Goal: Transaction & Acquisition: Purchase product/service

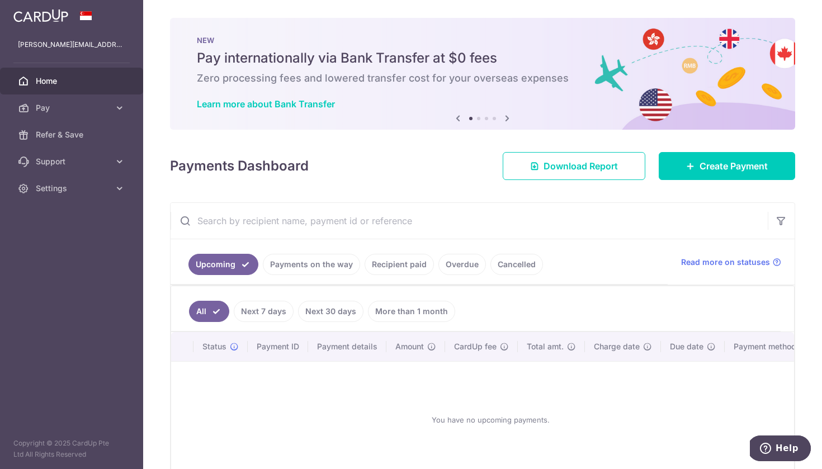
scroll to position [64, 0]
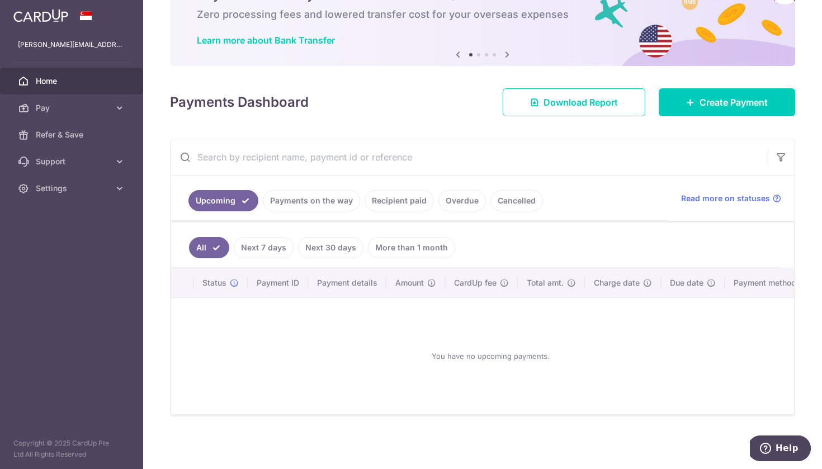
click at [55, 83] on span "Home" at bounding box center [73, 81] width 74 height 11
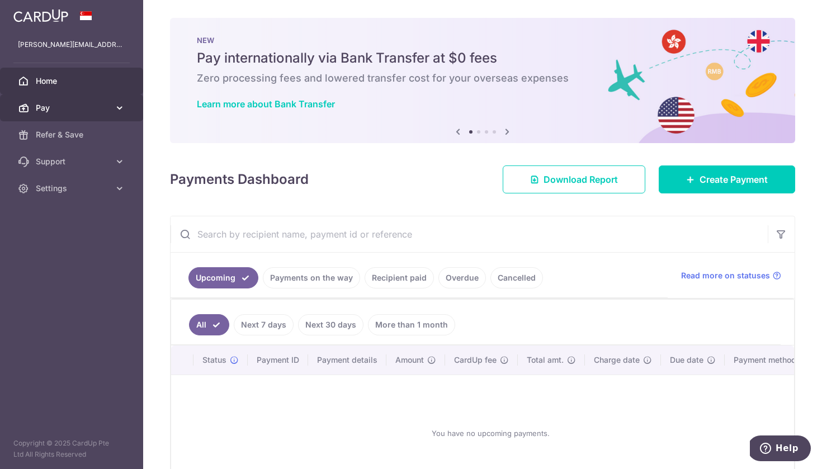
click at [100, 109] on span "Pay" at bounding box center [73, 107] width 74 height 11
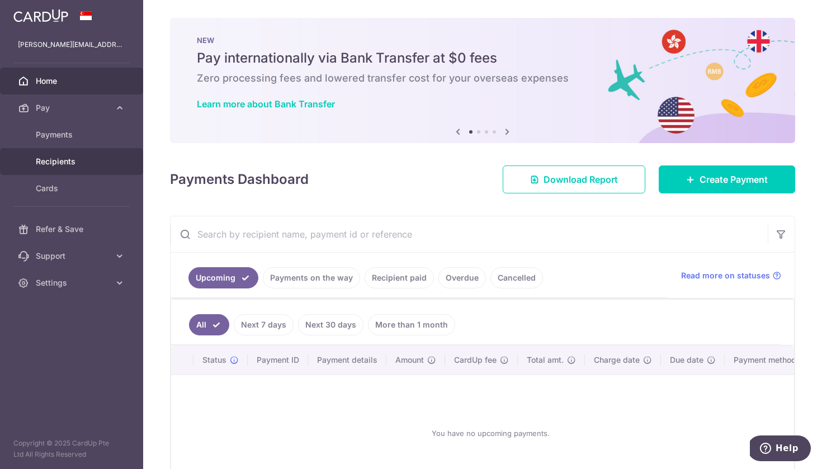
click at [67, 159] on span "Recipients" at bounding box center [73, 161] width 74 height 11
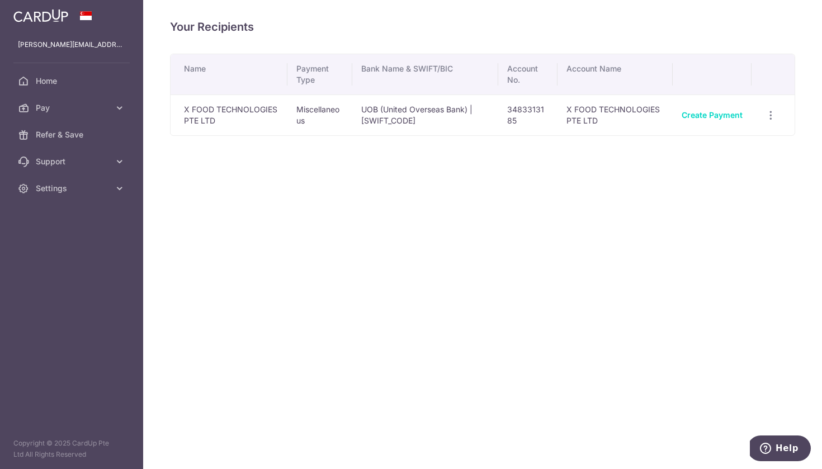
click at [228, 127] on td "X FOOD TECHNOLOGIES PTE LTD" at bounding box center [229, 115] width 117 height 41
click at [733, 113] on link "Create Payment" at bounding box center [712, 115] width 61 height 10
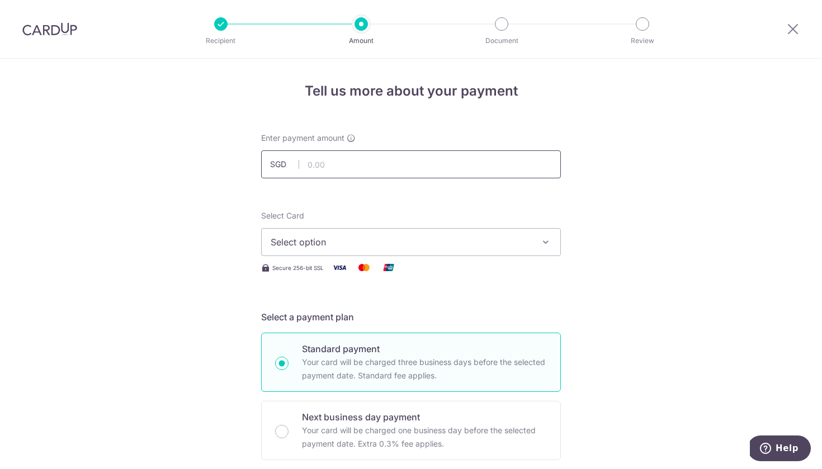
click at [494, 160] on input "text" at bounding box center [411, 164] width 300 height 28
type input "22,000.00"
click at [404, 228] on button "Select option" at bounding box center [411, 242] width 300 height 28
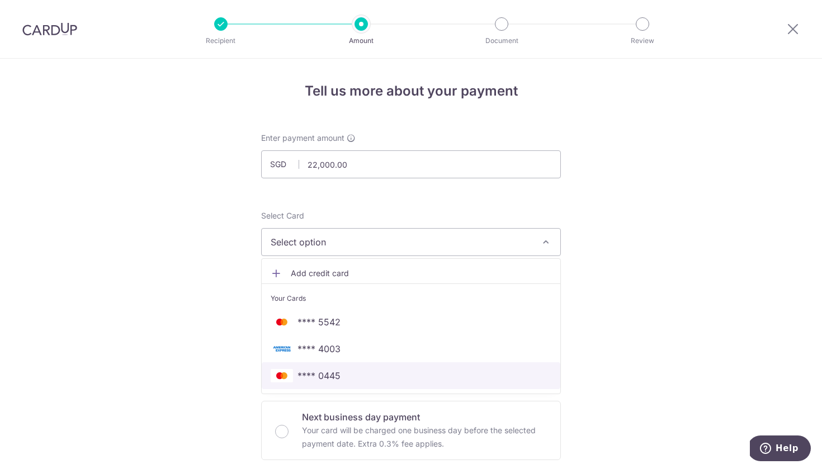
click at [364, 376] on span "**** 0445" at bounding box center [411, 375] width 281 height 13
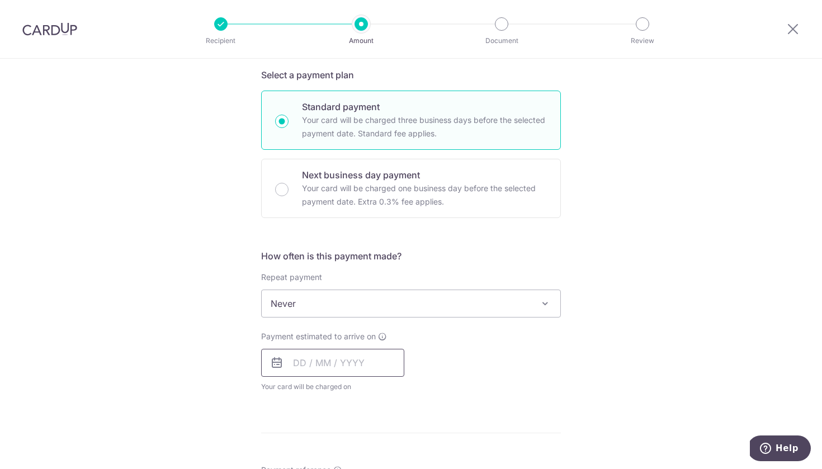
scroll to position [277, 0]
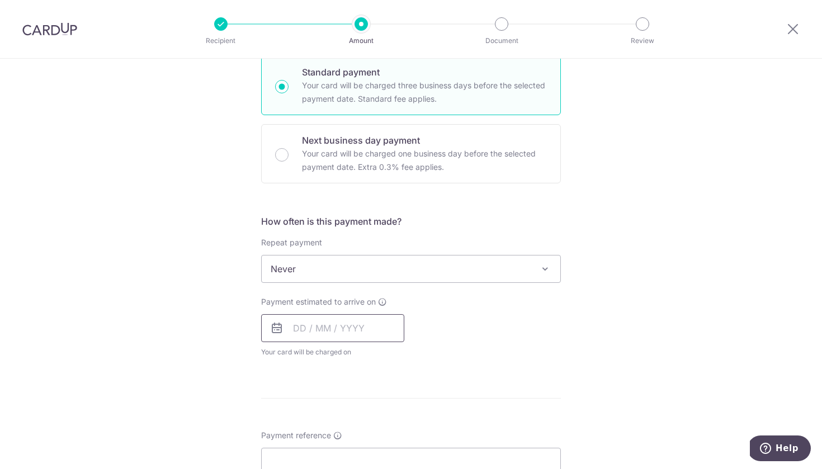
click at [364, 332] on input "text" at bounding box center [332, 328] width 143 height 28
click at [392, 449] on link "17" at bounding box center [396, 453] width 18 height 18
type input "17/10/2025"
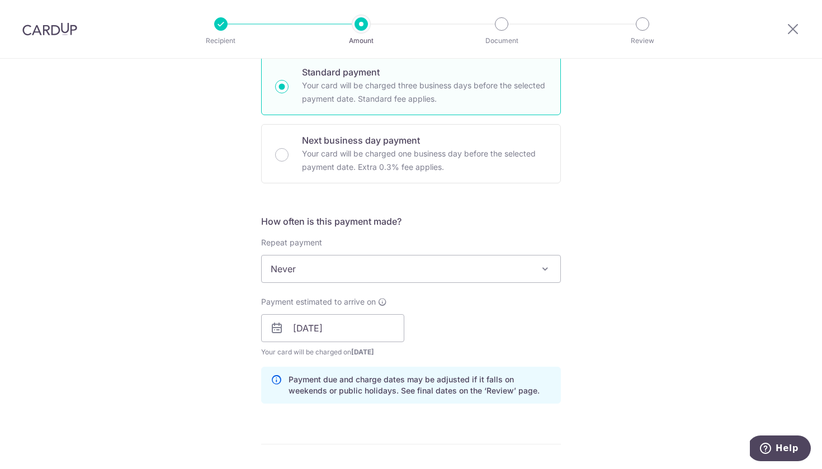
click at [392, 449] on form "Enter payment amount SGD 22,000.00 22000.00 Select Card **** 0445 Add credit ca…" at bounding box center [411, 321] width 300 height 931
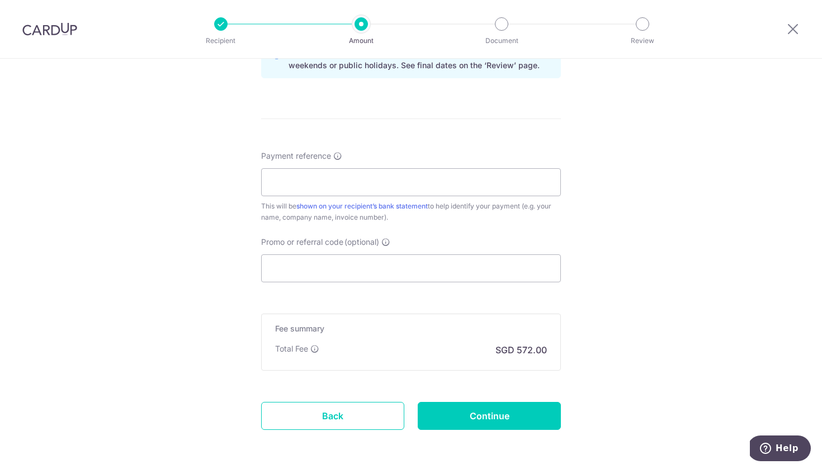
scroll to position [615, 0]
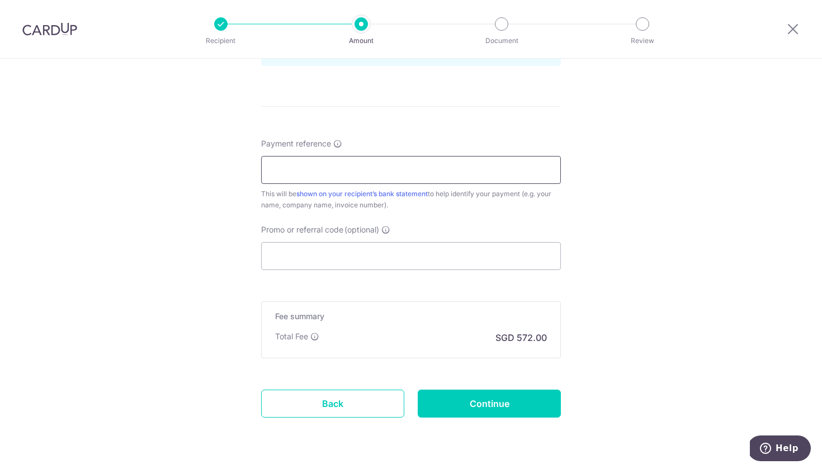
click at [376, 178] on input "Payment reference" at bounding box center [411, 170] width 300 height 28
type input "booze"
drag, startPoint x: 360, startPoint y: 218, endPoint x: 346, endPoint y: 261, distance: 44.6
click at [346, 261] on input "Promo or referral code (optional)" at bounding box center [411, 256] width 300 height 28
paste input "OFF225"
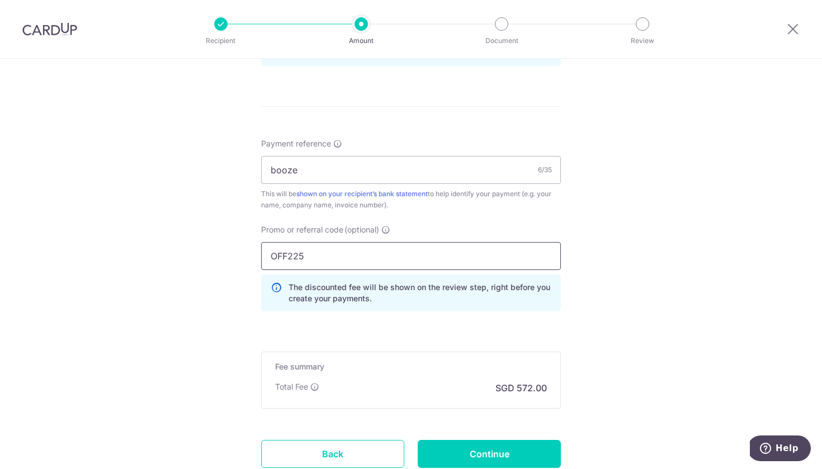
type input "OFF225"
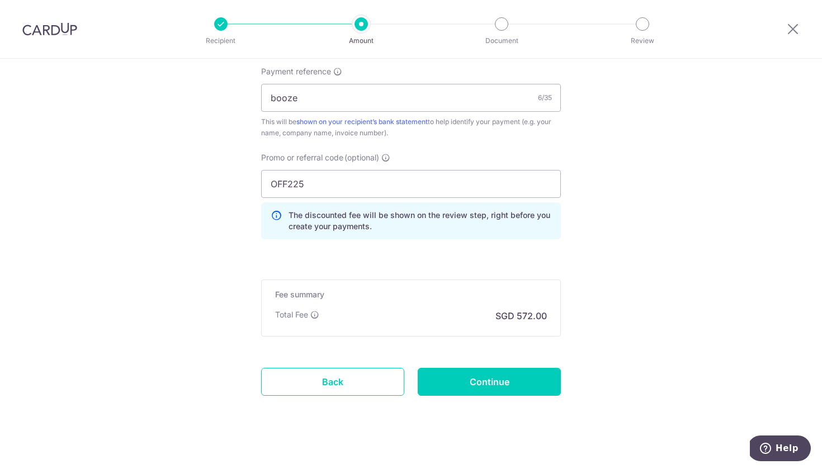
scroll to position [692, 0]
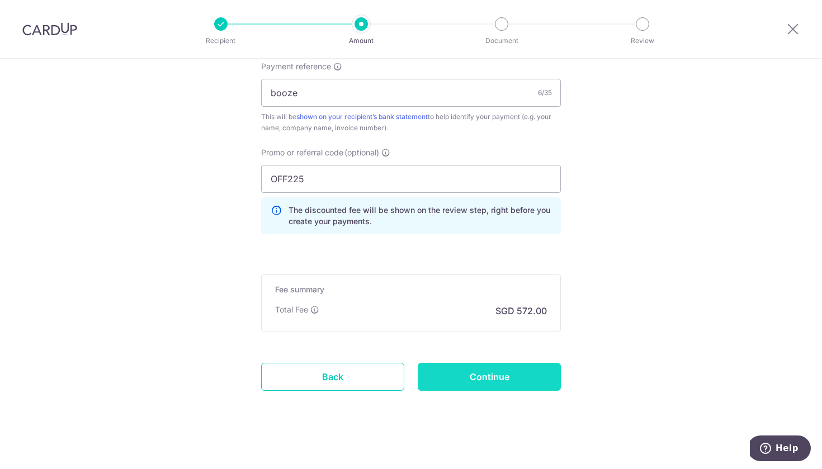
click at [500, 378] on input "Continue" at bounding box center [489, 377] width 143 height 28
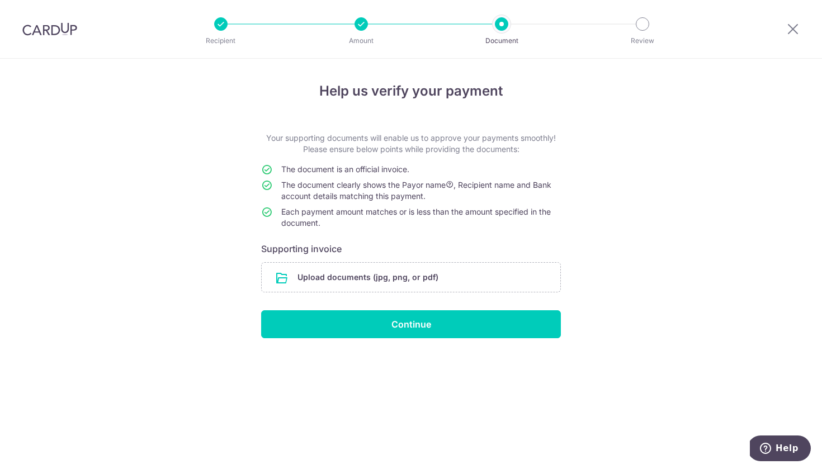
click at [785, 29] on div at bounding box center [793, 29] width 58 height 58
click at [788, 29] on icon at bounding box center [793, 29] width 13 height 14
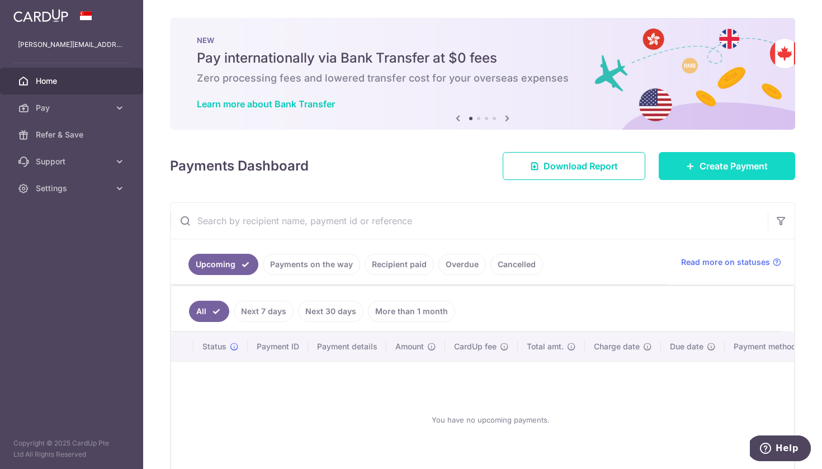
click at [698, 168] on link "Create Payment" at bounding box center [727, 166] width 137 height 28
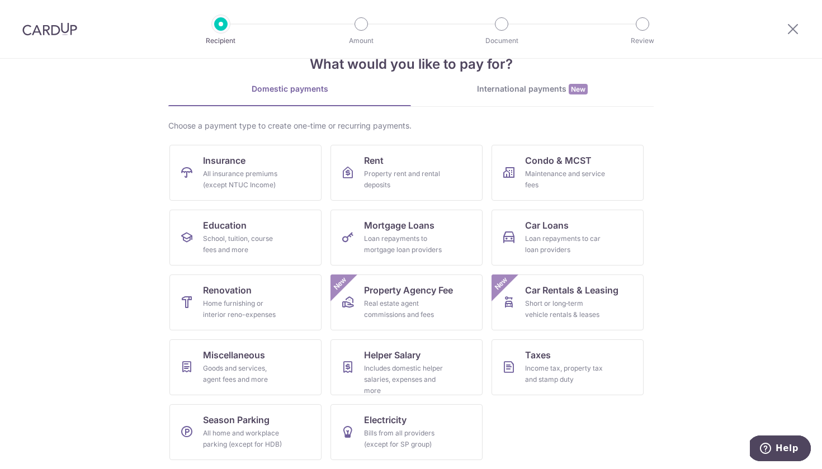
scroll to position [31, 0]
click at [797, 27] on icon at bounding box center [793, 29] width 13 height 14
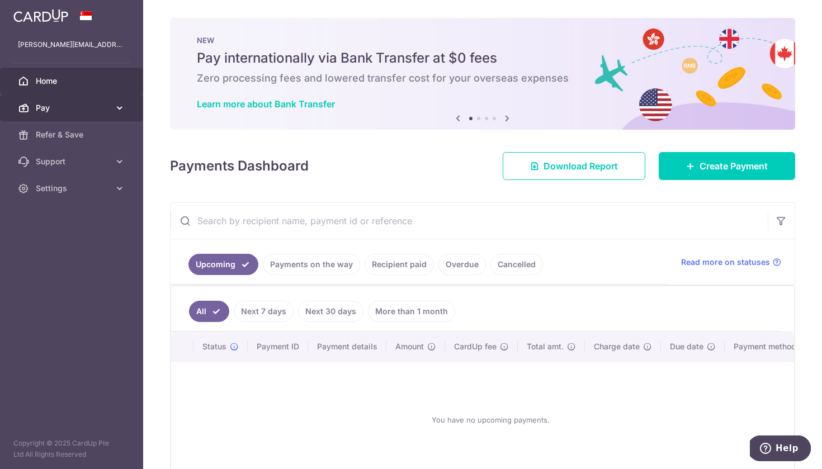
click at [82, 108] on span "Pay" at bounding box center [73, 107] width 74 height 11
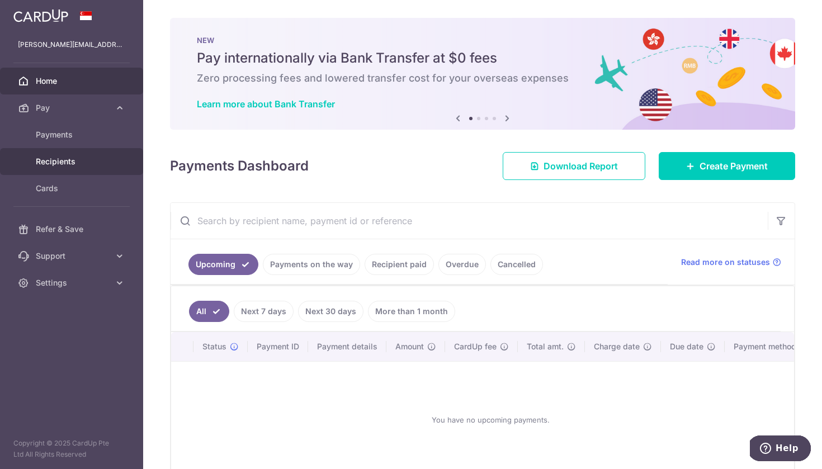
click at [74, 171] on link "Recipients" at bounding box center [71, 161] width 143 height 27
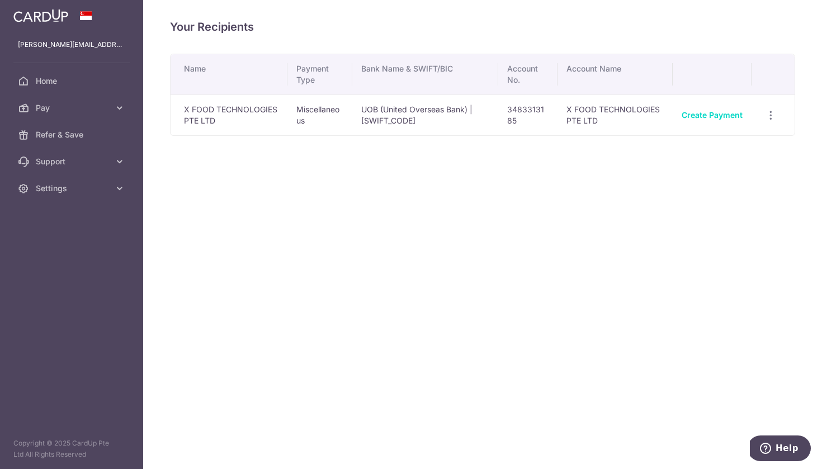
click at [221, 122] on td "X FOOD TECHNOLOGIES PTE LTD" at bounding box center [229, 115] width 117 height 41
click at [733, 114] on link "Create Payment" at bounding box center [712, 115] width 61 height 10
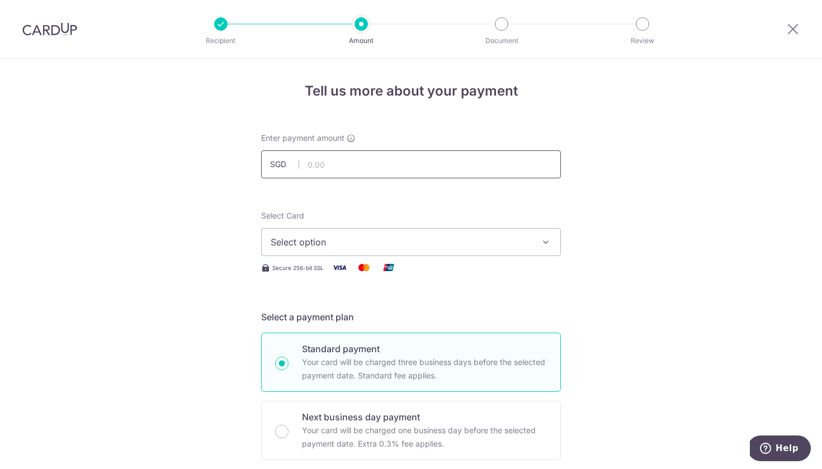
click at [366, 163] on input "text" at bounding box center [411, 164] width 300 height 28
type input "20,500.00"
click at [340, 233] on button "Select option" at bounding box center [411, 242] width 300 height 28
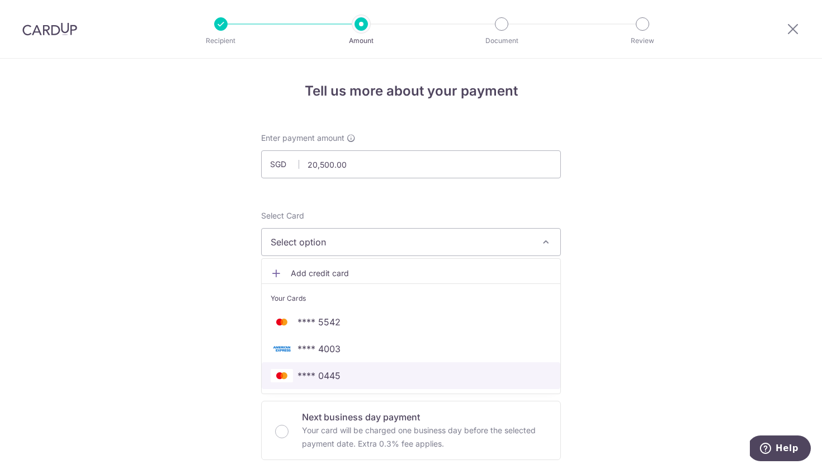
click at [316, 370] on span "**** 0445" at bounding box center [319, 375] width 43 height 13
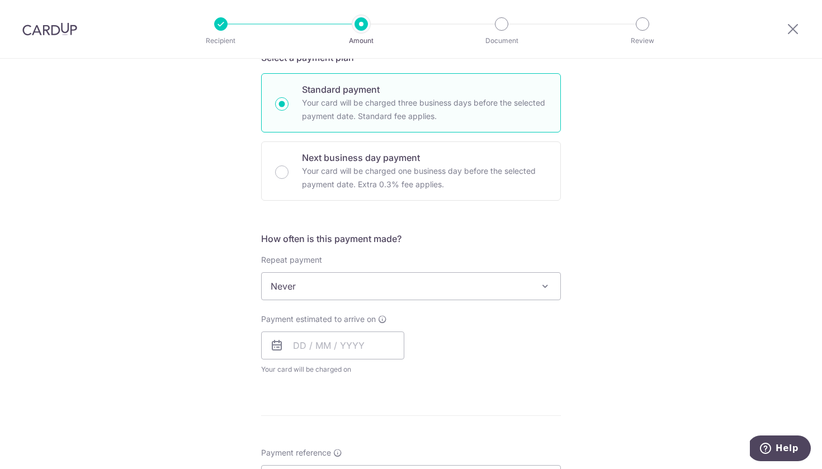
scroll to position [264, 0]
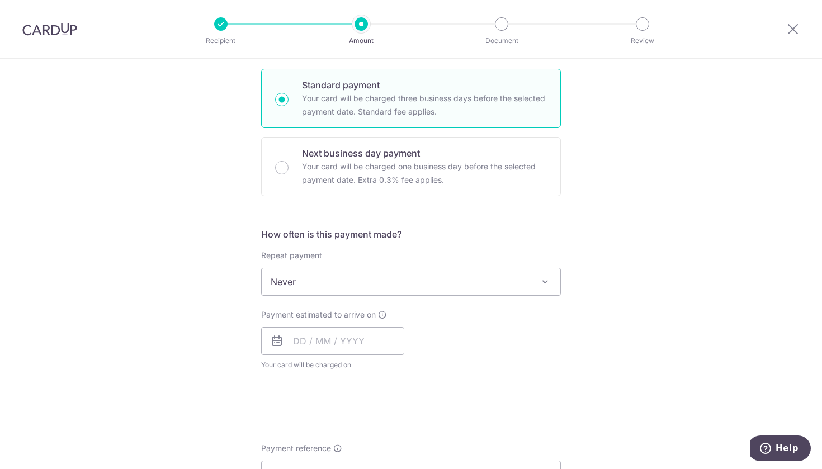
click at [328, 279] on span "Never" at bounding box center [411, 282] width 299 height 27
click at [307, 332] on input "text" at bounding box center [332, 341] width 143 height 28
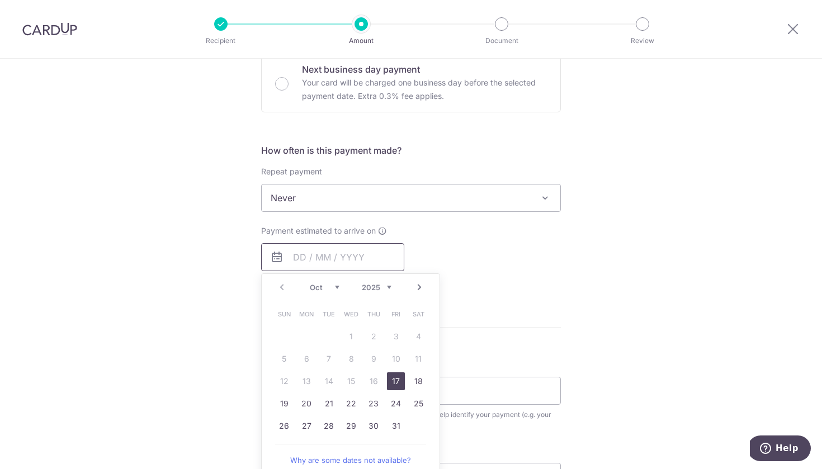
scroll to position [360, 0]
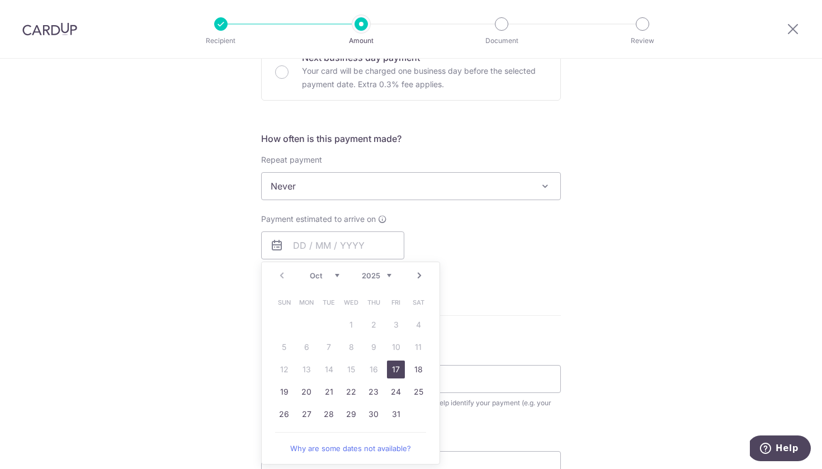
click at [394, 374] on link "17" at bounding box center [396, 370] width 18 height 18
type input "[DATE]"
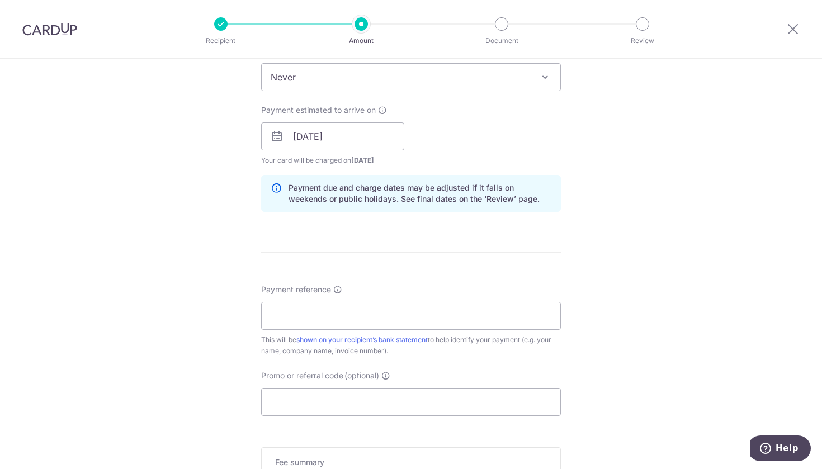
scroll to position [493, 0]
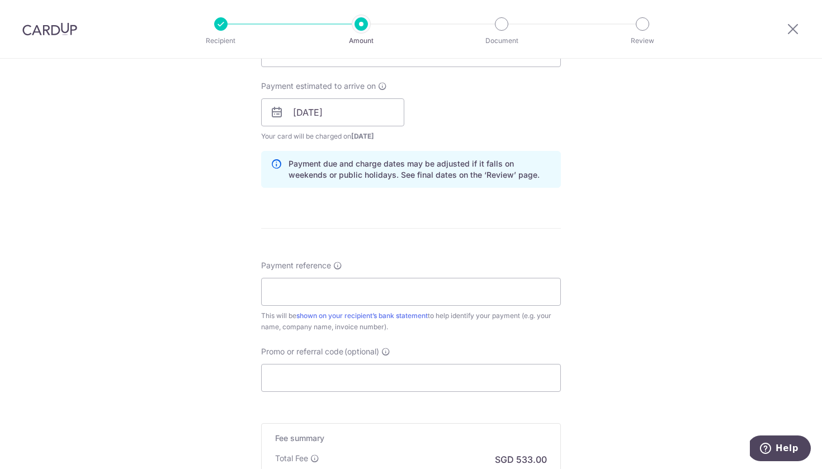
click at [361, 308] on div "Payment reference This will be shown on your recipient’s bank statement to help…" at bounding box center [411, 296] width 300 height 73
click at [361, 289] on input "Payment reference" at bounding box center [411, 292] width 300 height 28
paste input "OFF225"
click at [322, 375] on input "Promo or referral code (optional)" at bounding box center [411, 378] width 300 height 28
click at [317, 300] on input "OFF225" at bounding box center [411, 292] width 300 height 28
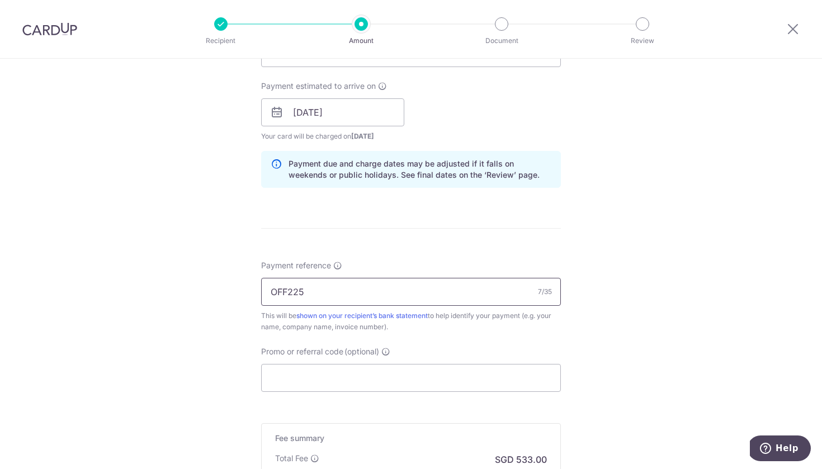
click at [317, 300] on input "OFF225" at bounding box center [411, 292] width 300 height 28
type input "Boozee"
click at [306, 376] on input "Promo or referral code (optional)" at bounding box center [411, 378] width 300 height 28
paste input "OFF225"
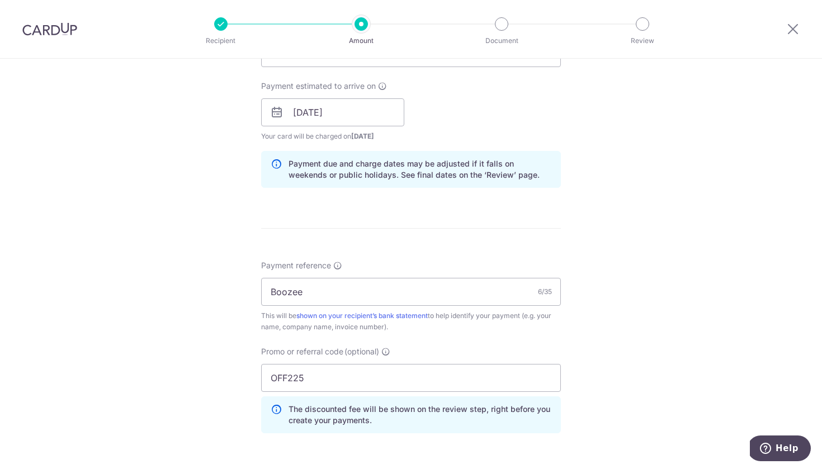
click at [595, 379] on div "Tell us more about your payment Enter payment amount SGD 20,500.00 20500.00 Sel…" at bounding box center [411, 120] width 822 height 1108
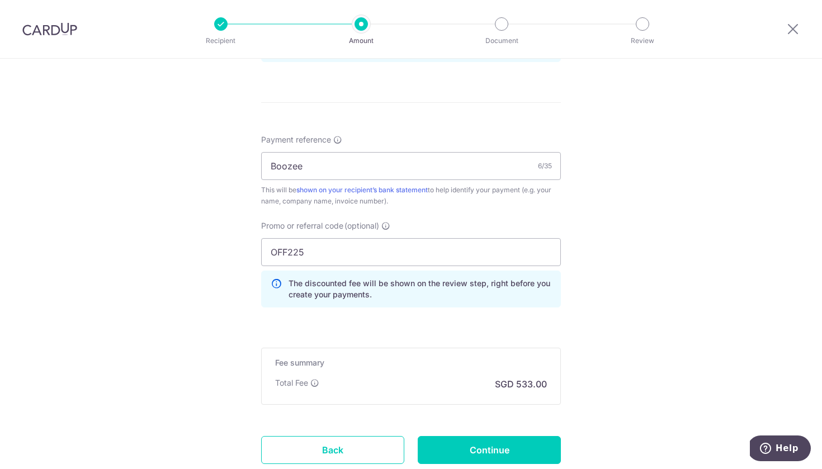
scroll to position [619, 0]
click at [332, 252] on input "OFF225" at bounding box center [411, 252] width 300 height 28
click at [448, 265] on input "OFF225" at bounding box center [411, 252] width 300 height 28
type input "OFF225"
click at [454, 302] on div "The discounted fee will be shown on the review step, right before you create yo…" at bounding box center [411, 288] width 300 height 37
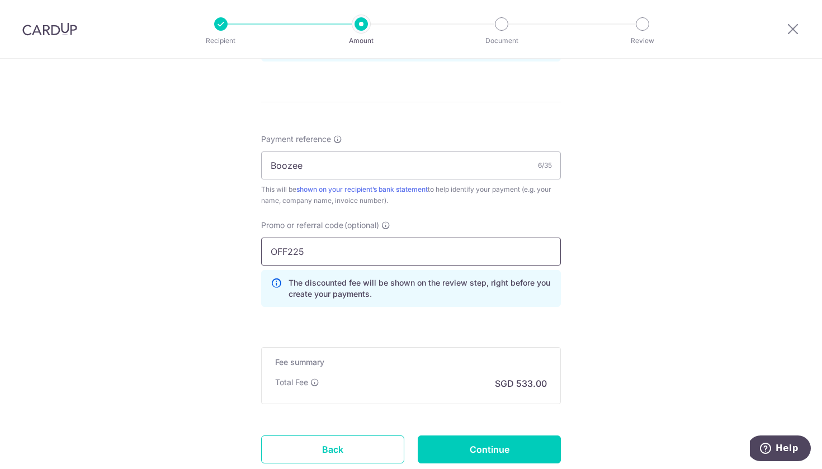
click at [434, 250] on input "OFF225" at bounding box center [411, 252] width 300 height 28
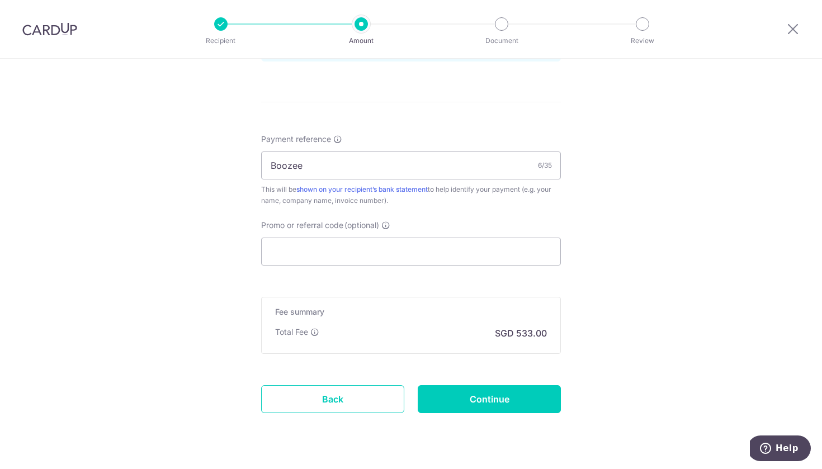
click at [426, 166] on input "Boozee" at bounding box center [411, 166] width 300 height 28
click button "Add Card" at bounding box center [0, 0] width 0 height 0
drag, startPoint x: 426, startPoint y: 166, endPoint x: 382, endPoint y: 228, distance: 76.2
click at [382, 228] on label "Promo or referral code (optional)" at bounding box center [325, 225] width 129 height 11
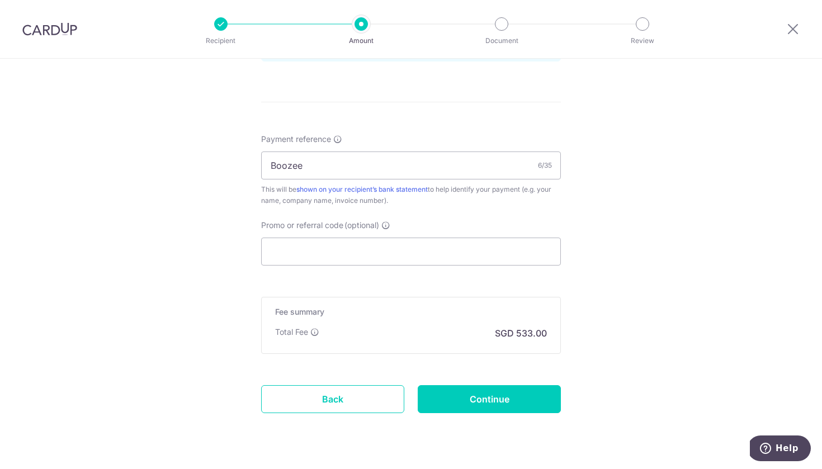
click at [382, 238] on input "Promo or referral code (optional)" at bounding box center [411, 252] width 300 height 28
paste input "OFF225"
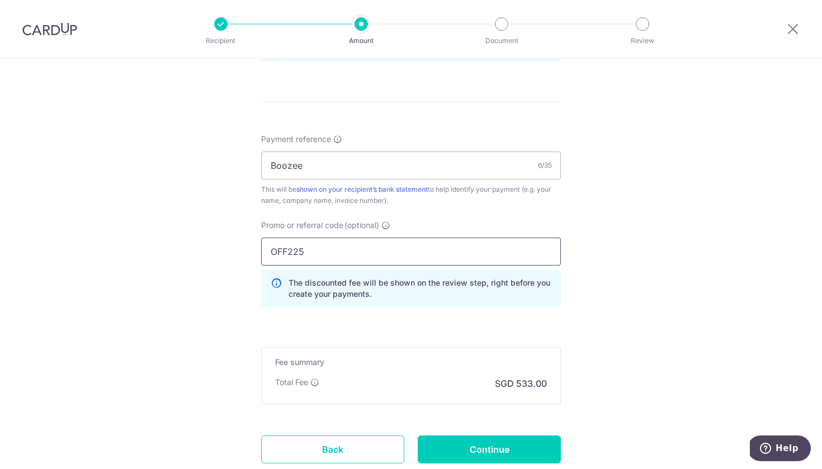
type input "OFF225"
click button "Add Card" at bounding box center [0, 0] width 0 height 0
click at [537, 457] on input "Continue" at bounding box center [489, 450] width 143 height 28
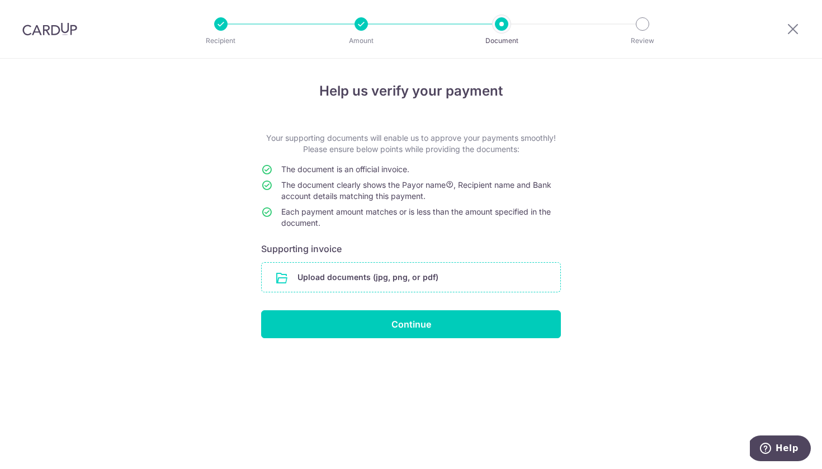
click at [464, 274] on input "file" at bounding box center [411, 277] width 299 height 29
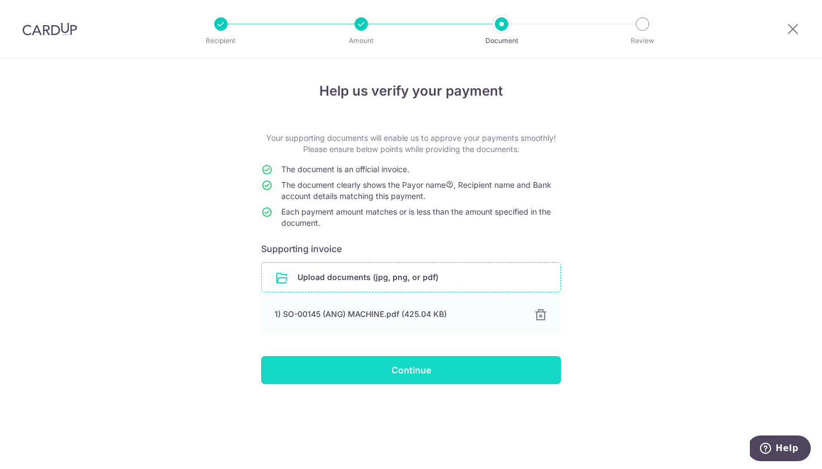
click at [448, 374] on input "Continue" at bounding box center [411, 370] width 300 height 28
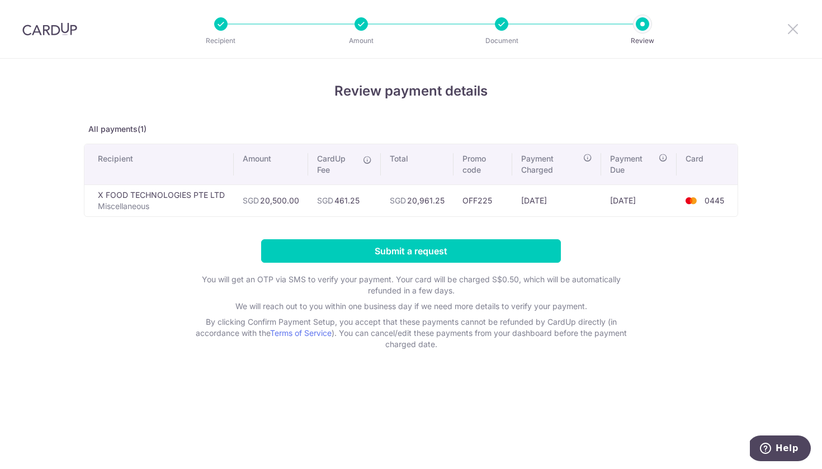
click at [788, 28] on icon at bounding box center [793, 29] width 13 height 14
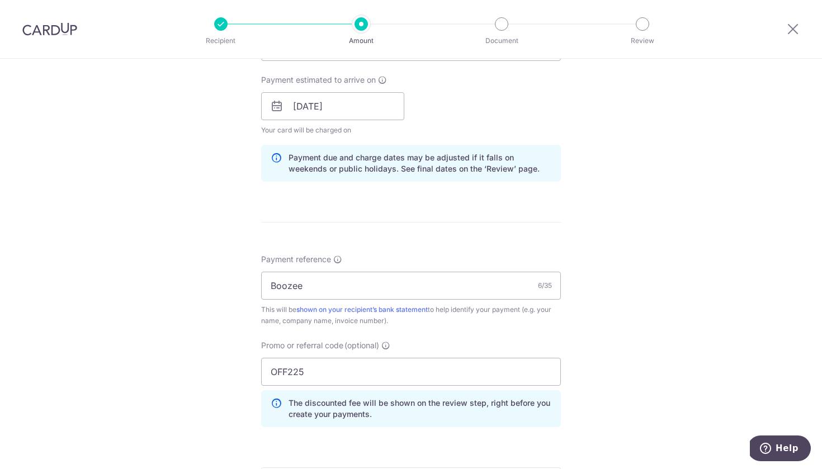
scroll to position [506, 0]
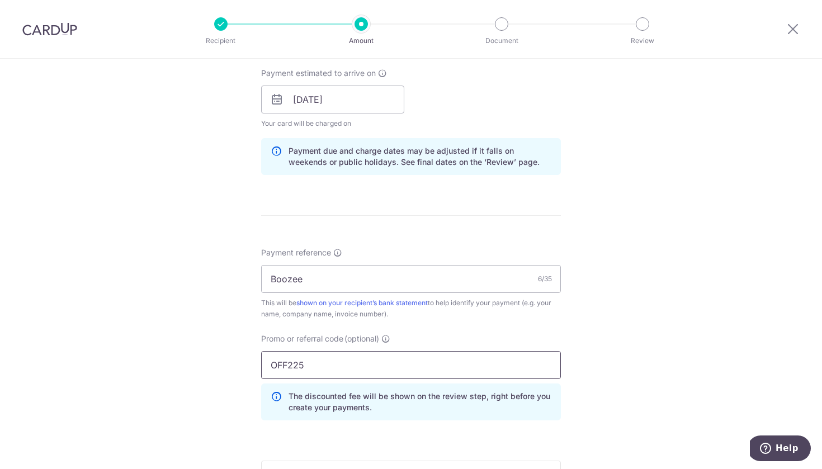
click at [306, 375] on input "OFF225" at bounding box center [411, 365] width 300 height 28
paste input "MILELION"
type input "MILELION"
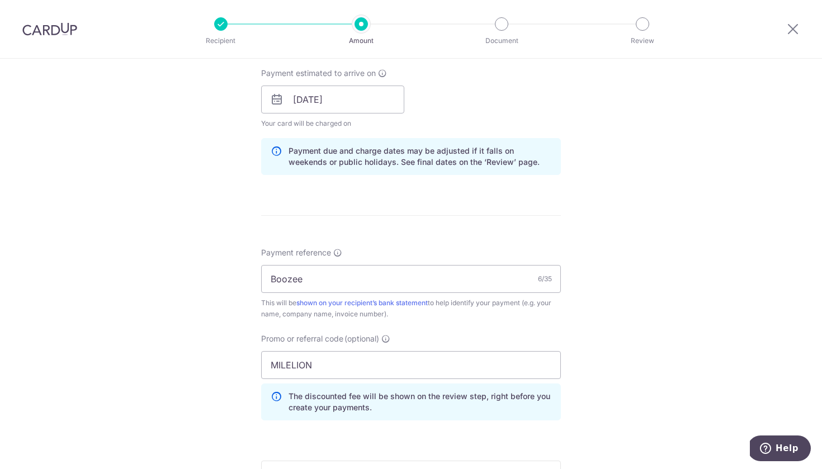
click at [476, 341] on div "Promo or referral code (optional) MILELION The discounted fee will be shown on …" at bounding box center [411, 376] width 300 height 87
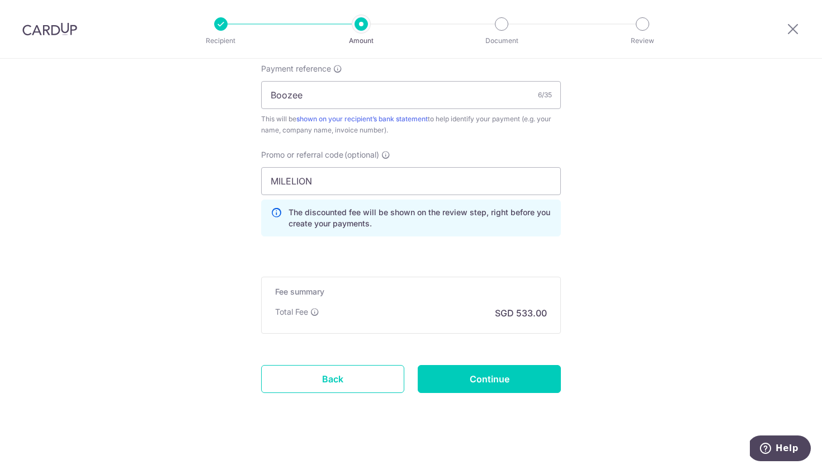
scroll to position [694, 0]
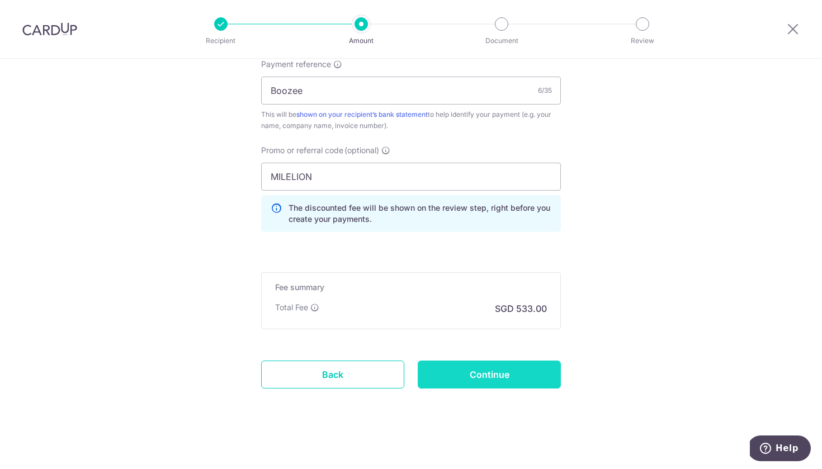
click at [481, 371] on input "Continue" at bounding box center [489, 375] width 143 height 28
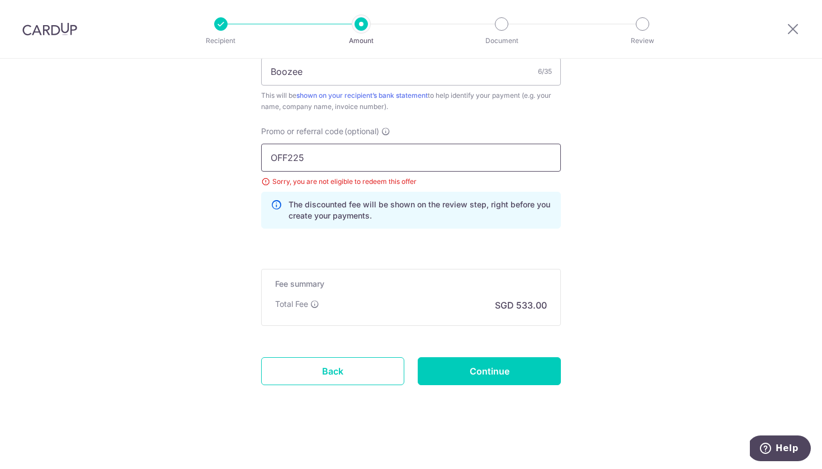
click at [346, 168] on input "OFF225" at bounding box center [411, 158] width 300 height 28
paste input "MILELION"
type input "MILELION"
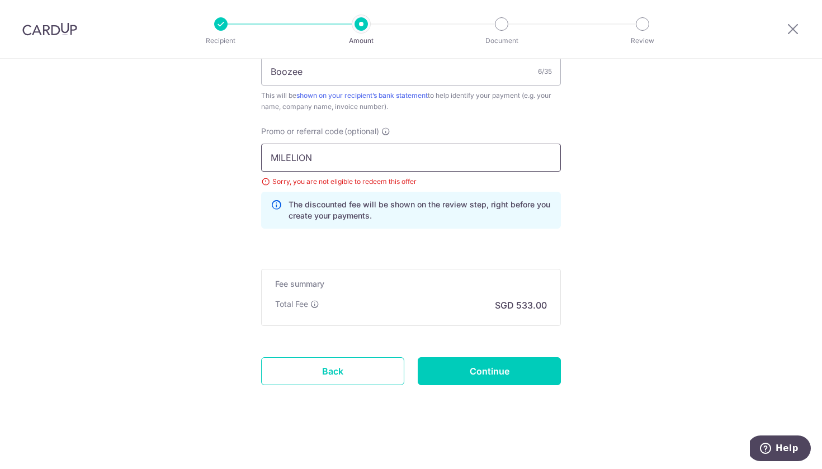
click button "Add Card" at bounding box center [0, 0] width 0 height 0
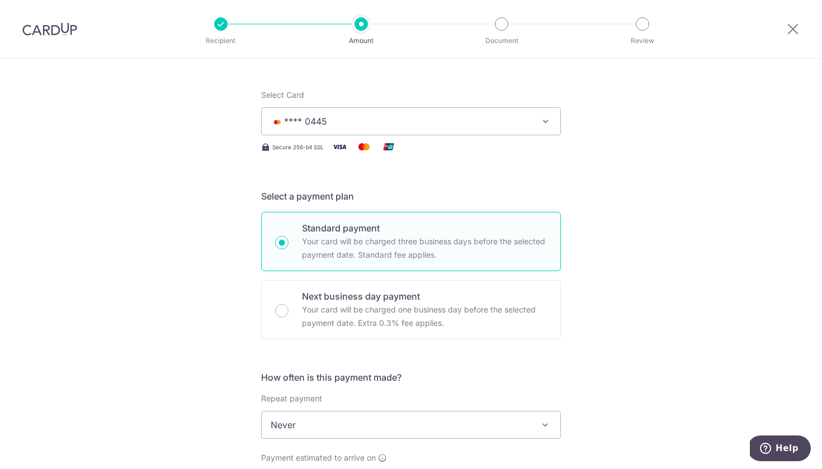
scroll to position [119, 0]
click at [540, 112] on button "**** 0445" at bounding box center [411, 124] width 300 height 28
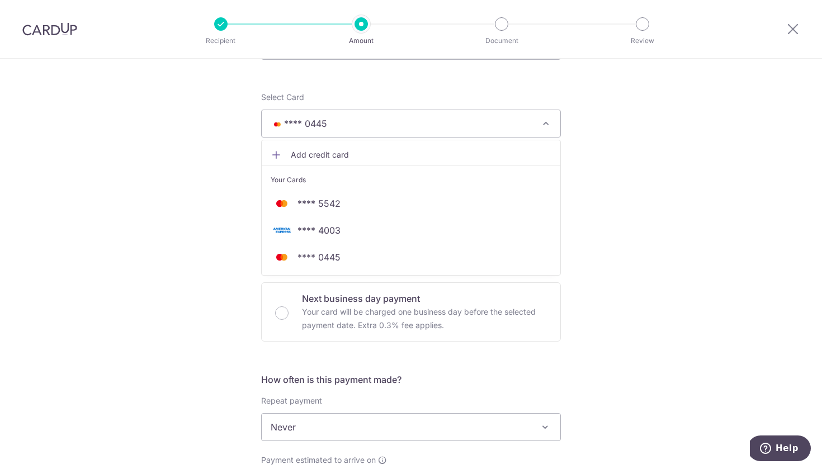
click at [352, 154] on span "Add credit card" at bounding box center [421, 154] width 261 height 11
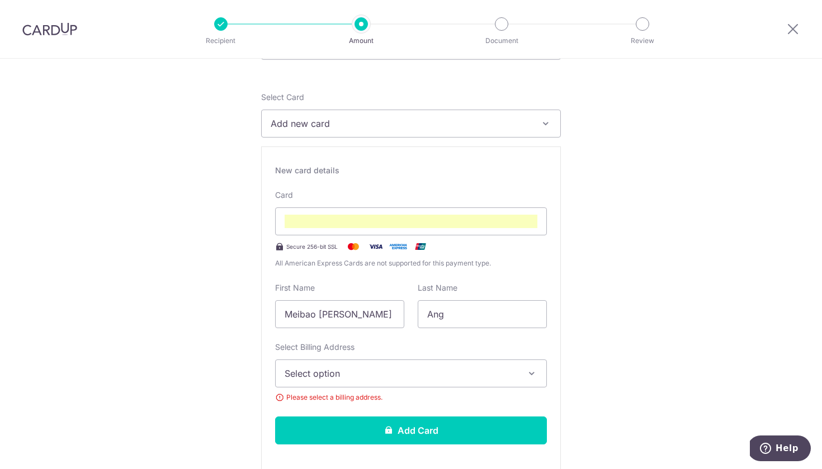
click at [382, 370] on span "Select option" at bounding box center [401, 373] width 233 height 13
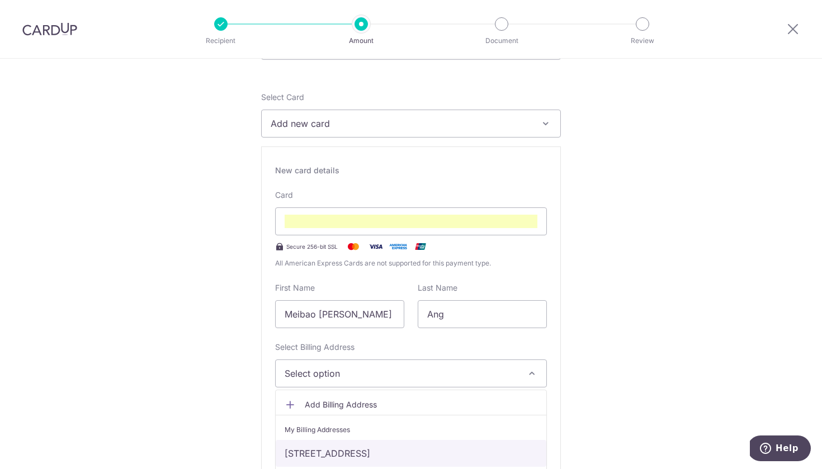
click at [343, 451] on link "[STREET_ADDRESS]" at bounding box center [411, 453] width 271 height 27
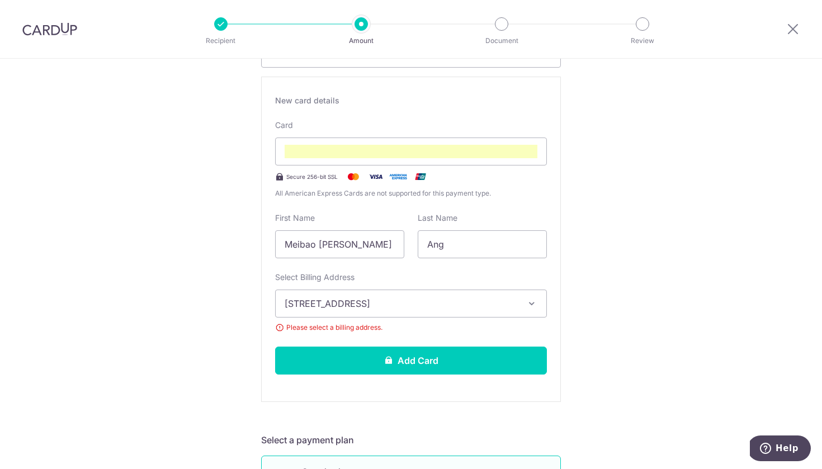
scroll to position [202, 0]
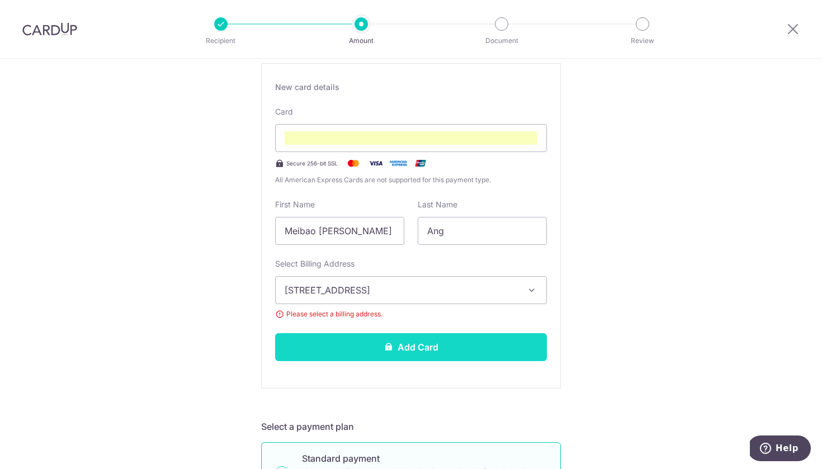
click at [485, 351] on button "Add Card" at bounding box center [411, 347] width 272 height 28
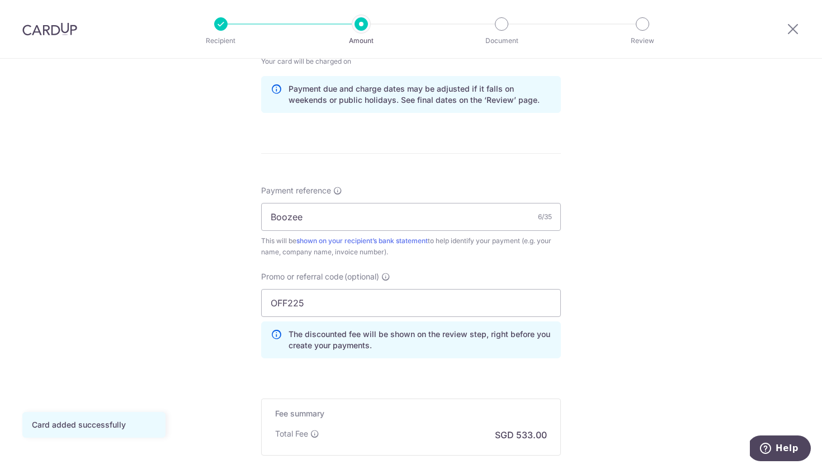
scroll to position [634, 0]
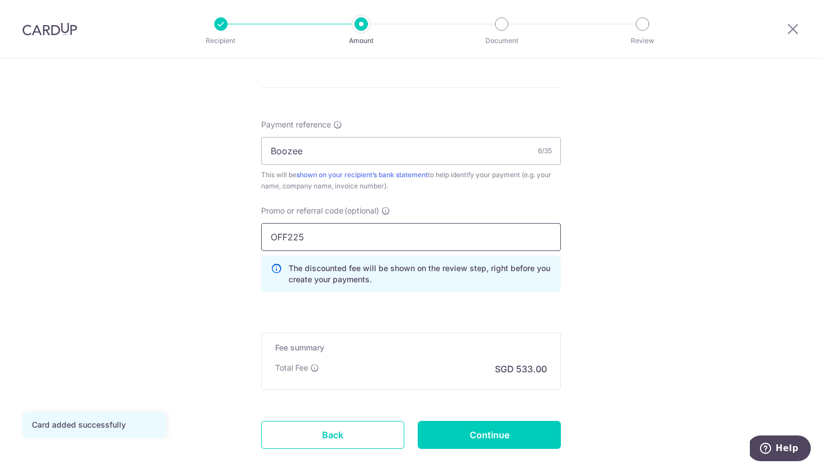
click at [478, 243] on input "OFF225" at bounding box center [411, 237] width 300 height 28
paste input "MILELION"
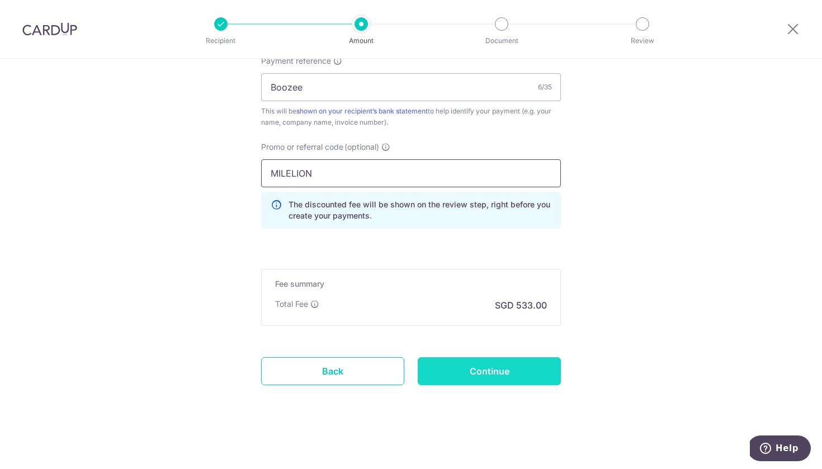
scroll to position [698, 0]
type input "MILELION"
click at [499, 376] on input "Continue" at bounding box center [489, 371] width 143 height 28
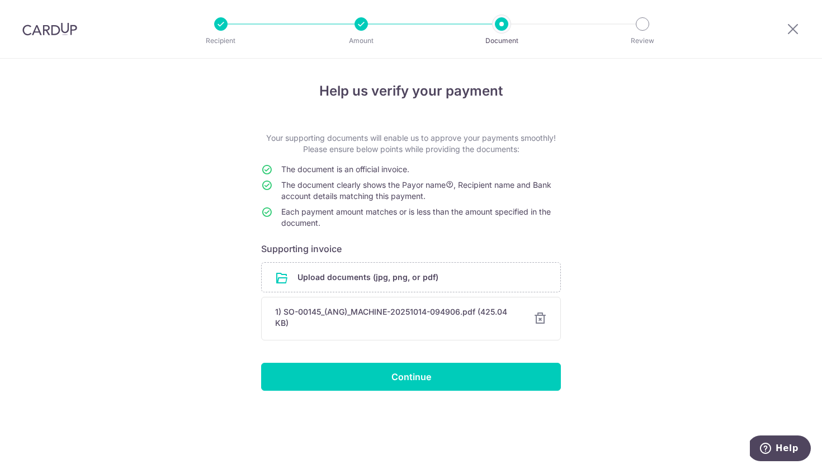
click at [499, 376] on input "Continue" at bounding box center [411, 377] width 300 height 28
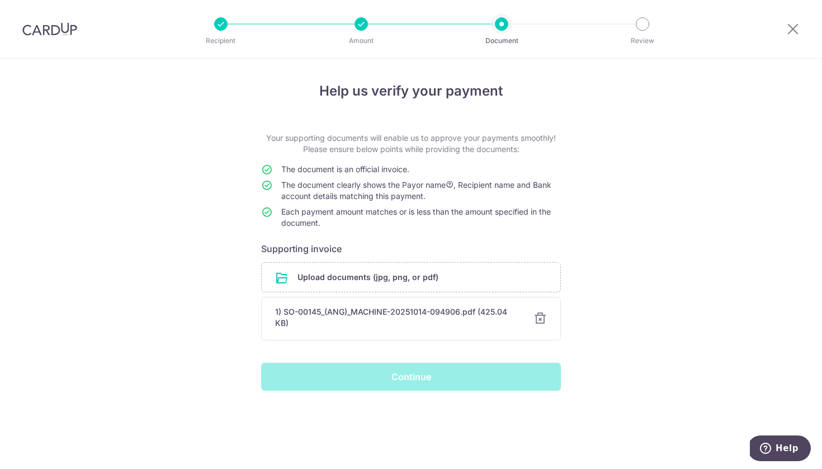
click at [387, 383] on div "Continue" at bounding box center [411, 377] width 313 height 28
click at [399, 383] on div "Continue" at bounding box center [411, 377] width 313 height 28
click at [404, 377] on div "Continue" at bounding box center [411, 377] width 313 height 28
click at [624, 326] on div "Help us verify your payment Your supporting documents will enable us to approve…" at bounding box center [411, 264] width 822 height 411
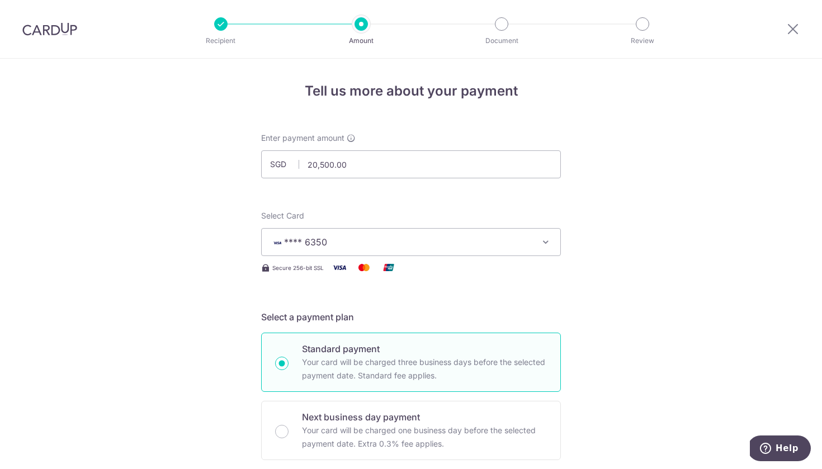
click at [323, 238] on span "**** 6350" at bounding box center [305, 242] width 43 height 11
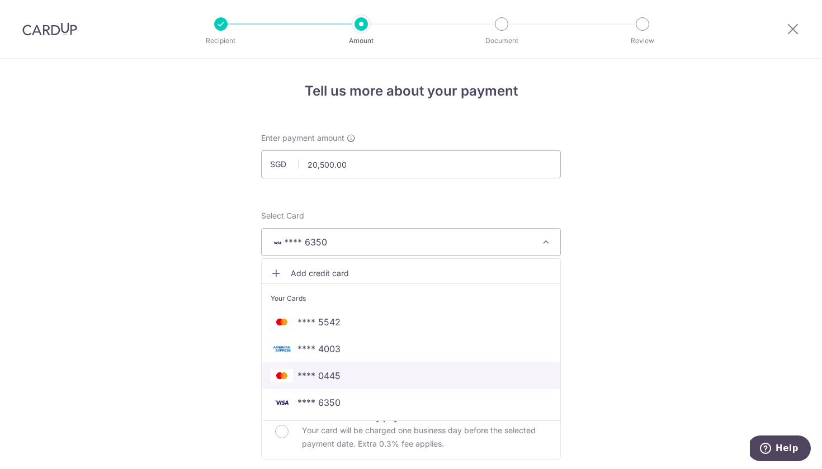
click at [321, 386] on link "**** 0445" at bounding box center [411, 376] width 299 height 27
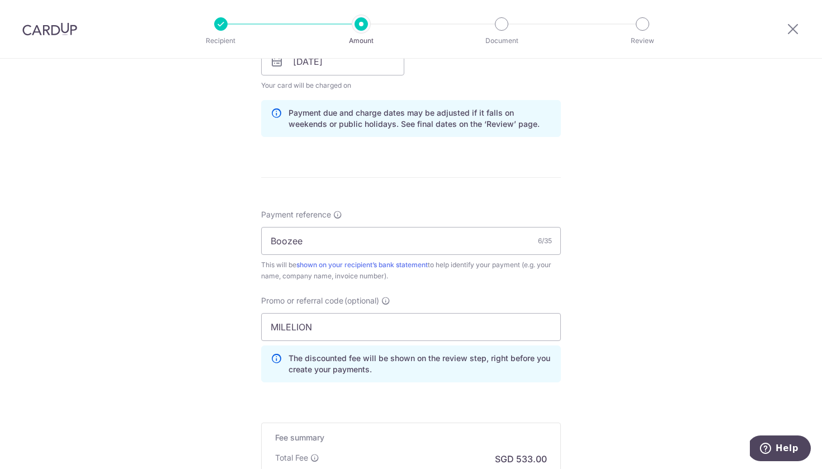
scroll to position [570, 0]
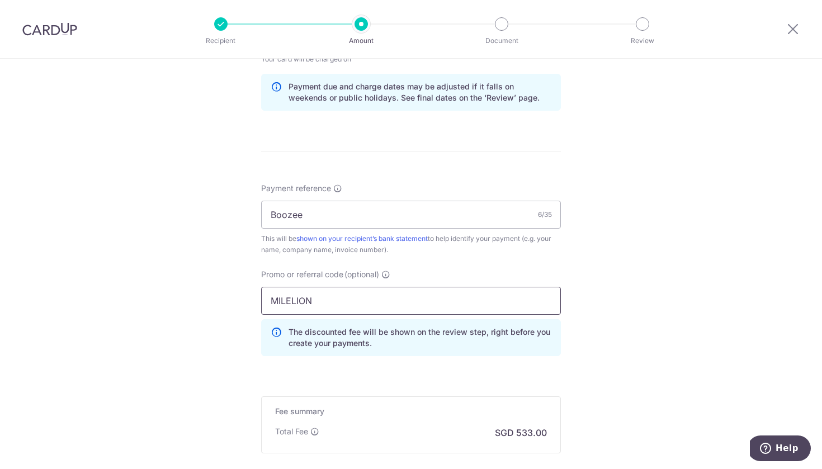
click at [322, 300] on input "MILELION" at bounding box center [411, 301] width 300 height 28
type input "o"
type input "off225"
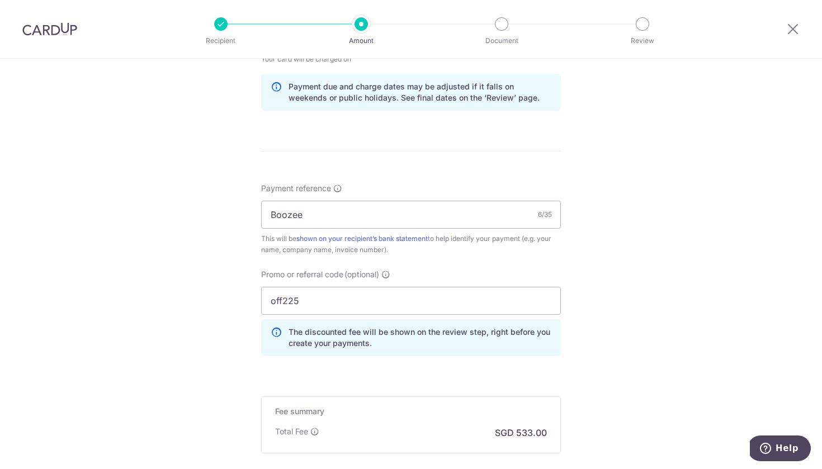
click at [369, 382] on form "Enter payment amount SGD 20,500.00 20500.00 Select Card **** 0445 Add credit ca…" at bounding box center [411, 54] width 300 height 982
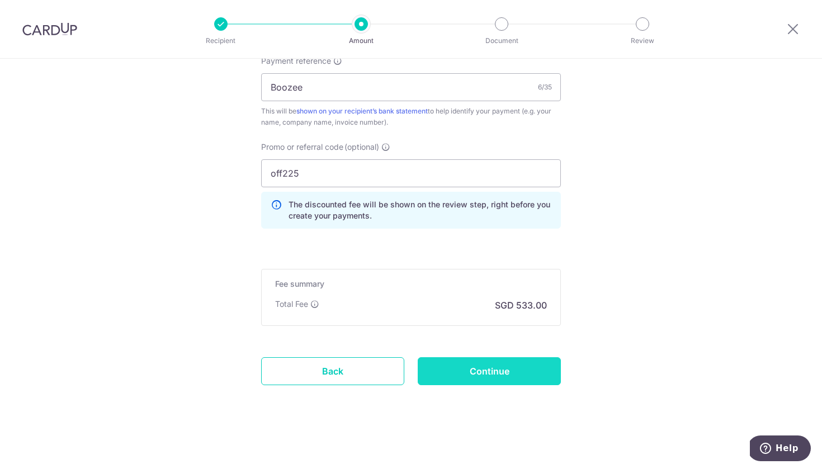
scroll to position [698, 0]
click at [479, 368] on input "Continue" at bounding box center [489, 371] width 143 height 28
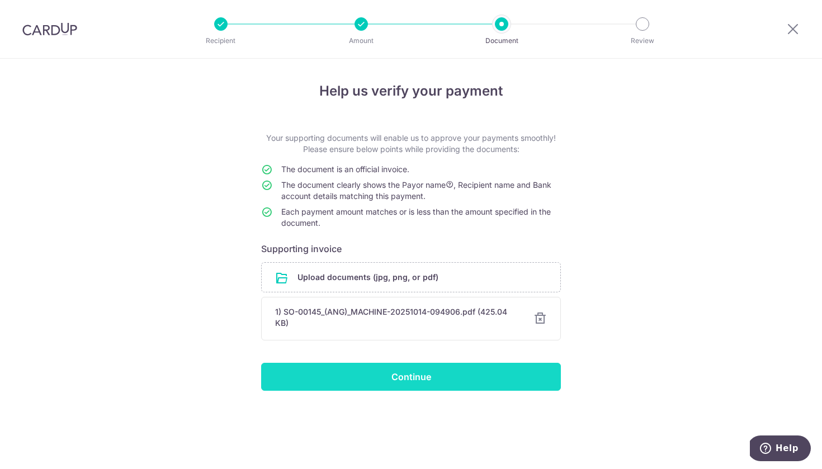
click at [476, 380] on input "Continue" at bounding box center [411, 377] width 300 height 28
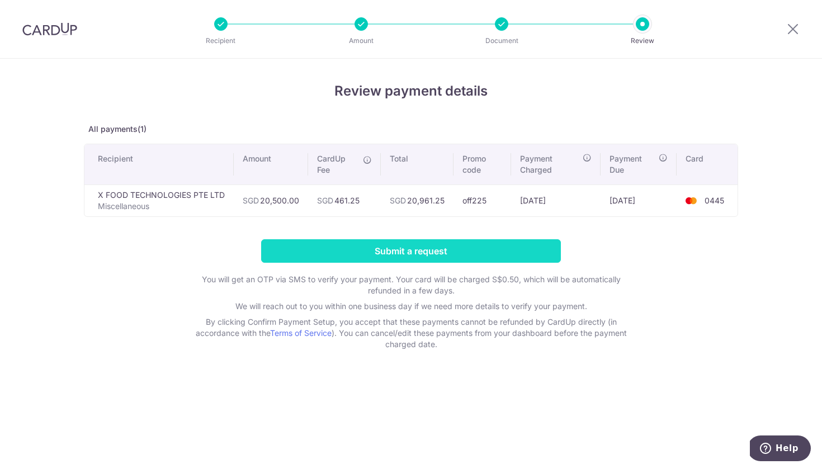
click at [448, 246] on input "Submit a request" at bounding box center [411, 250] width 300 height 23
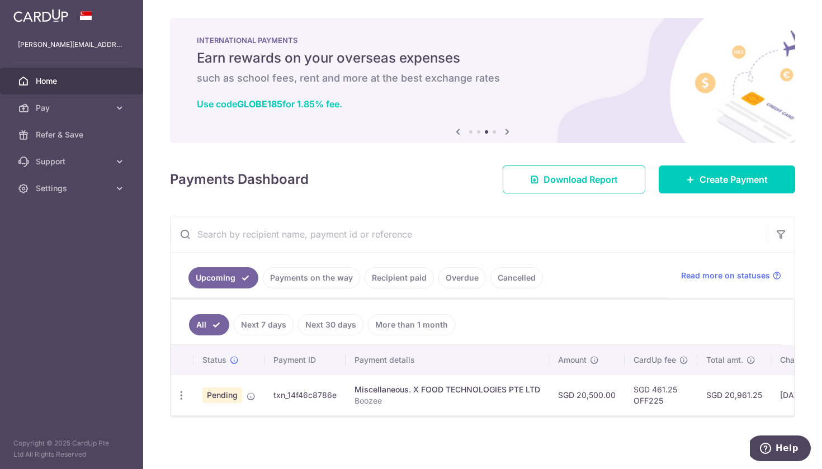
click at [43, 77] on span "Home" at bounding box center [73, 81] width 74 height 11
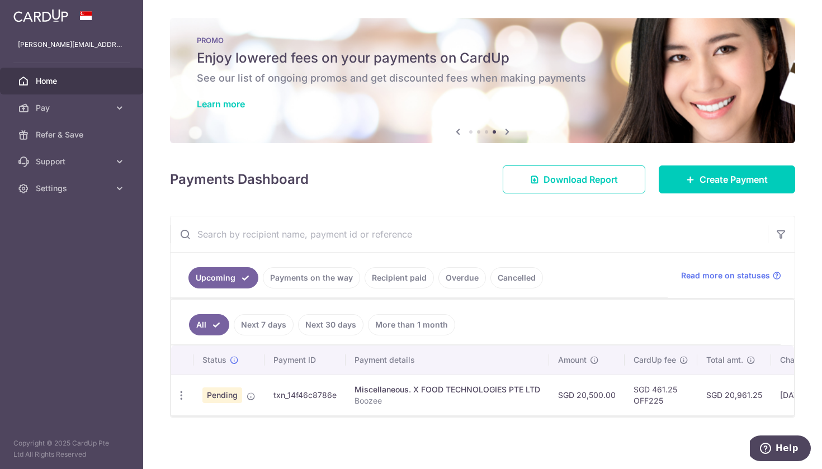
click at [49, 87] on link "Home" at bounding box center [71, 81] width 143 height 27
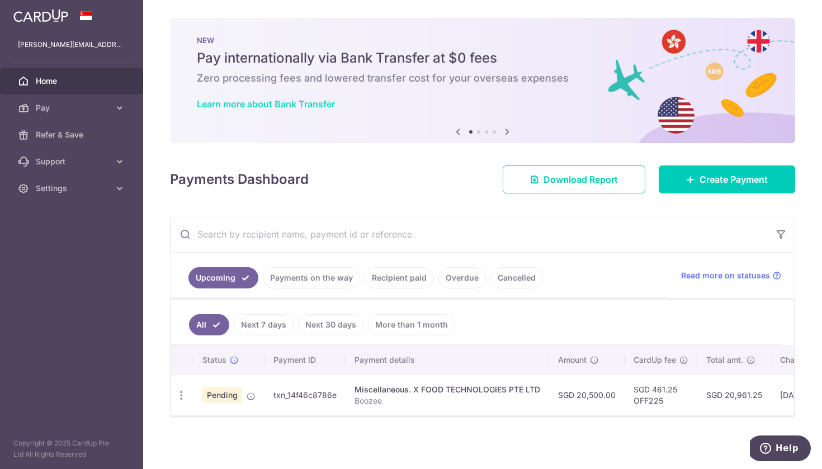
click at [292, 104] on link "Learn more about Bank Transfer" at bounding box center [266, 103] width 138 height 11
click at [61, 111] on span "Pay" at bounding box center [73, 107] width 74 height 11
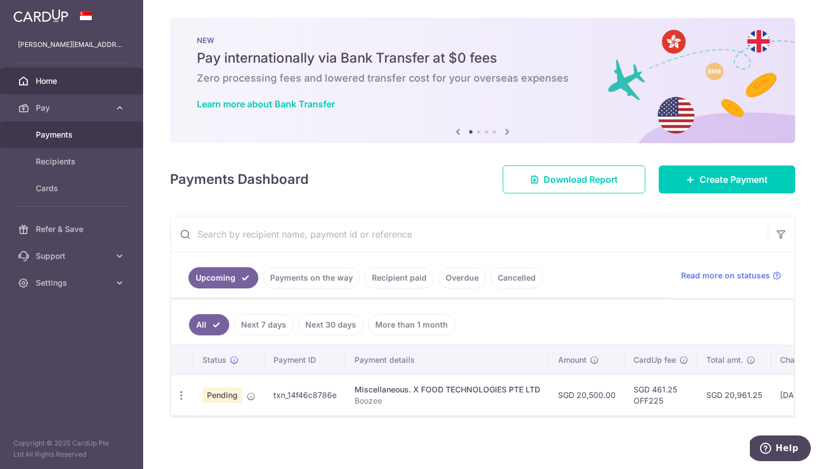
click at [62, 138] on span "Payments" at bounding box center [73, 134] width 74 height 11
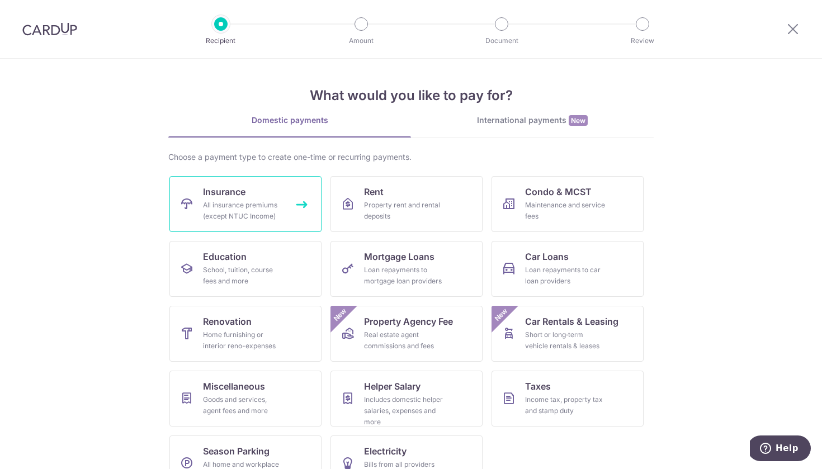
scroll to position [1, 0]
click at [512, 120] on div "International payments New" at bounding box center [532, 120] width 243 height 12
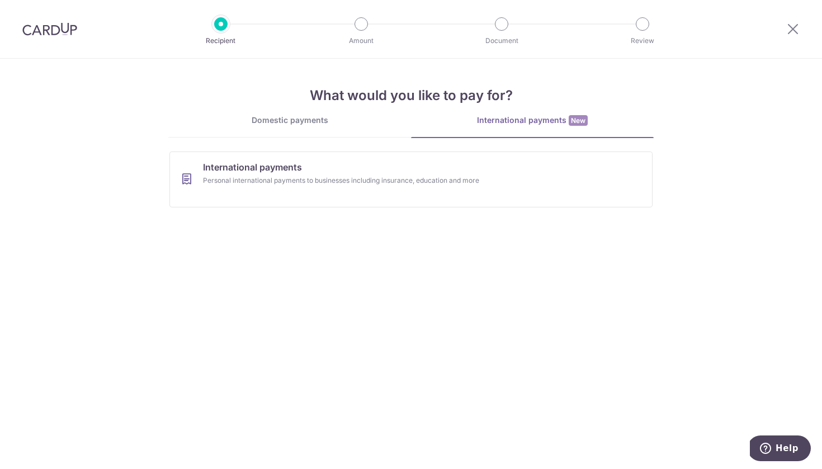
scroll to position [0, 0]
click at [317, 192] on link "International payments Personal international payments to businesses including …" at bounding box center [411, 180] width 483 height 56
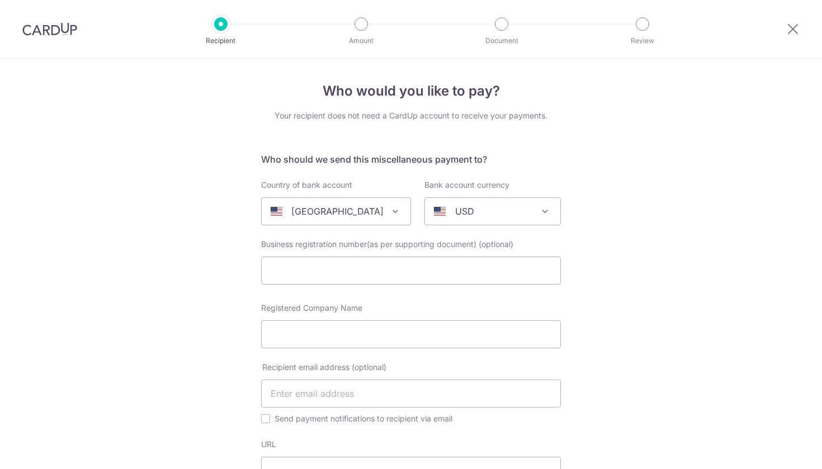
select select
click at [327, 218] on span "[GEOGRAPHIC_DATA]" at bounding box center [336, 211] width 149 height 27
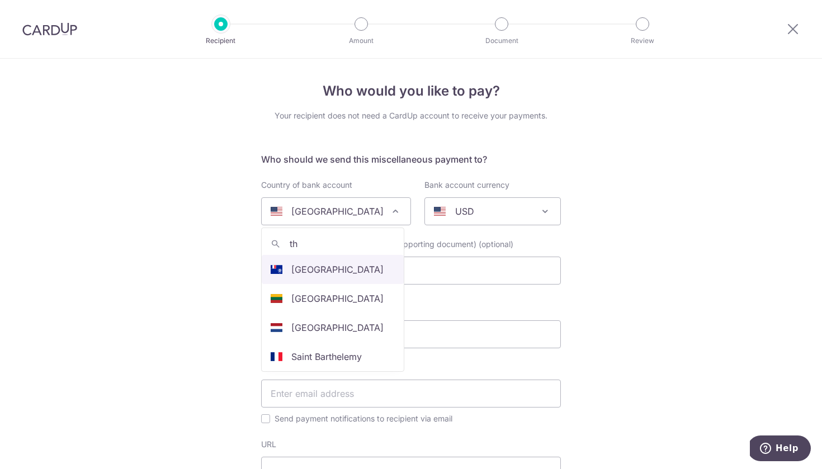
type input "tha"
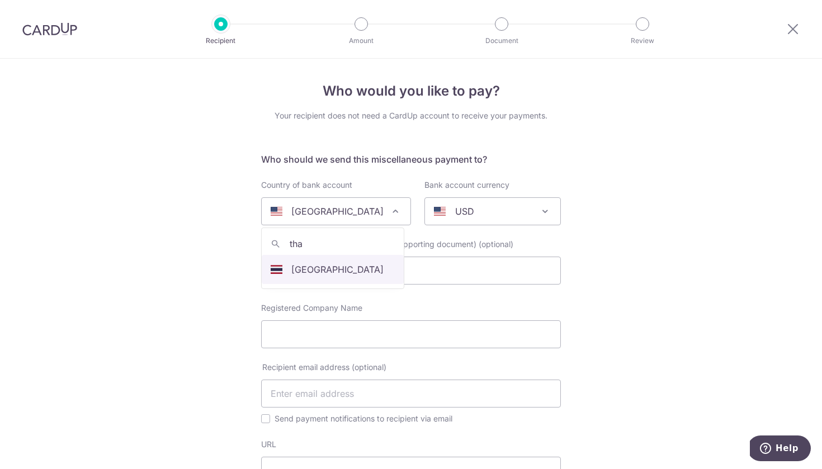
select select "218"
select select "[GEOGRAPHIC_DATA]"
select select
click at [446, 218] on div "AUD" at bounding box center [484, 211] width 100 height 13
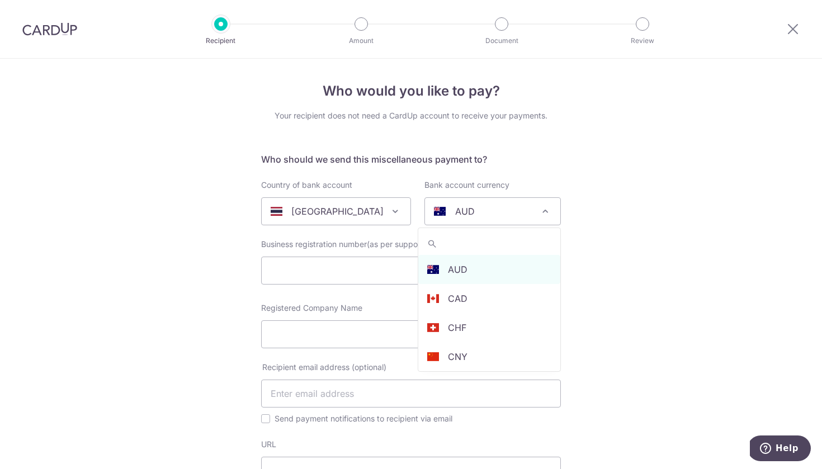
type input "b"
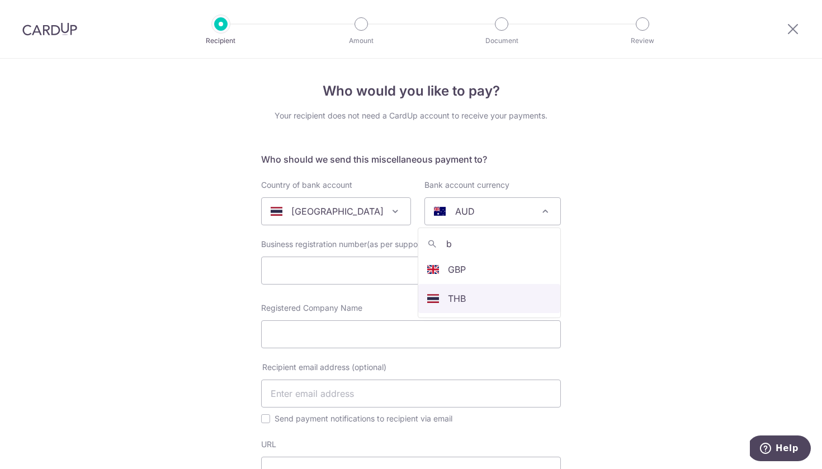
select select "17"
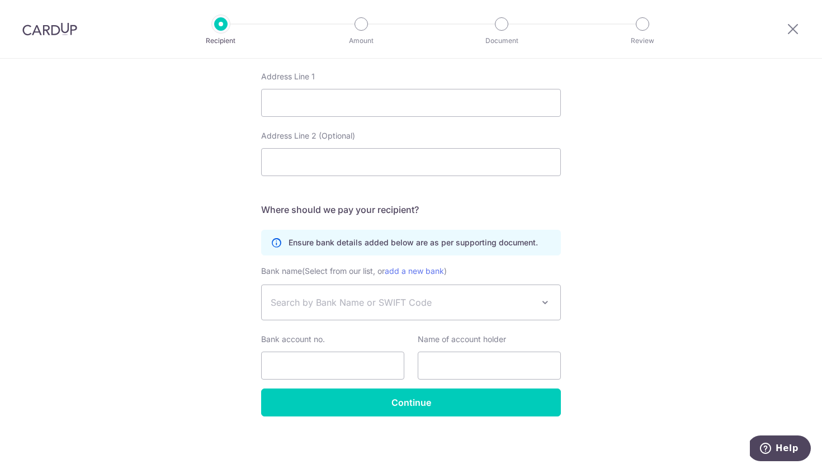
scroll to position [546, 0]
click at [353, 301] on span "Search by Bank Name or SWIFT Code" at bounding box center [402, 302] width 263 height 13
type input "s"
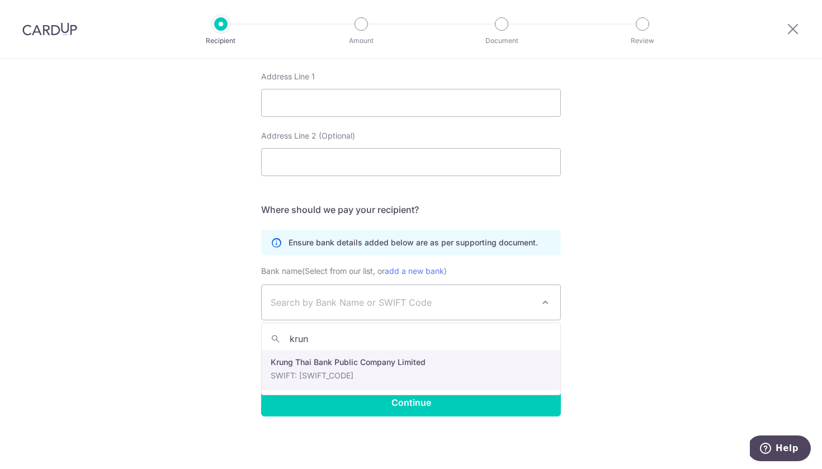
type input "krung"
select select "69"
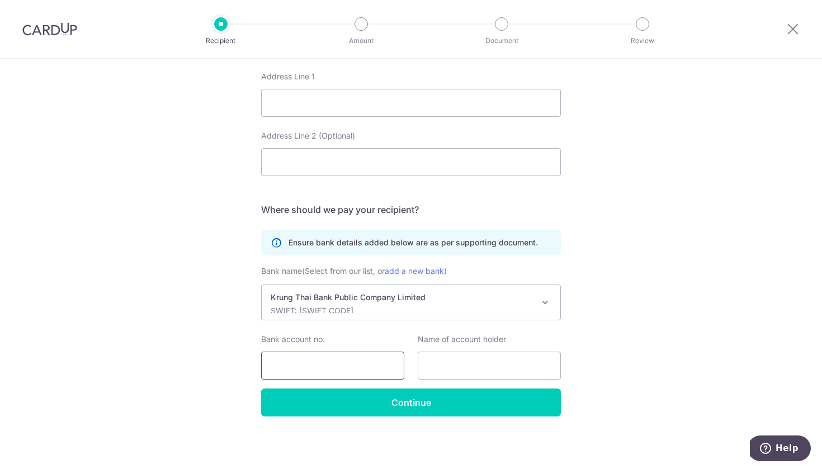
click at [352, 365] on input "Bank account no." at bounding box center [332, 366] width 143 height 28
type input "5150148318"
click at [453, 360] on input "text" at bounding box center [489, 366] width 143 height 28
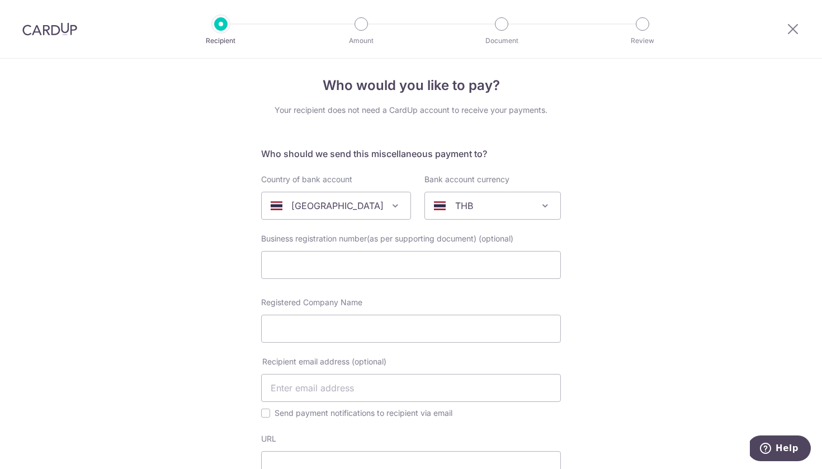
scroll to position [0, 0]
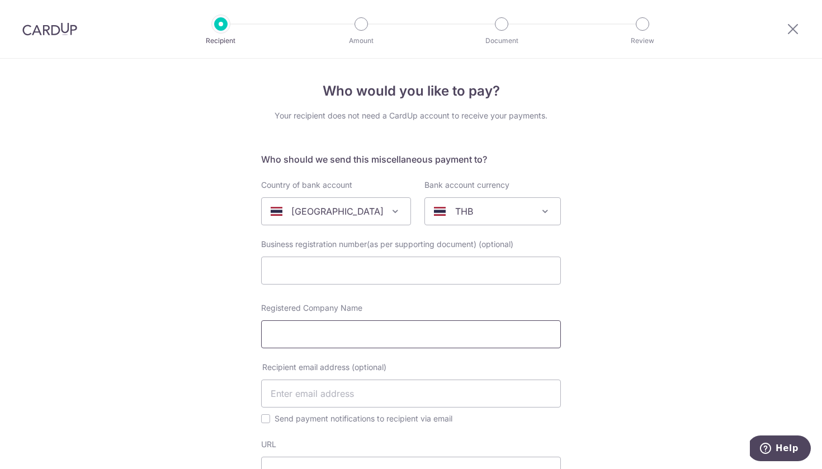
click at [434, 337] on input "Registered Company Name" at bounding box center [411, 335] width 300 height 28
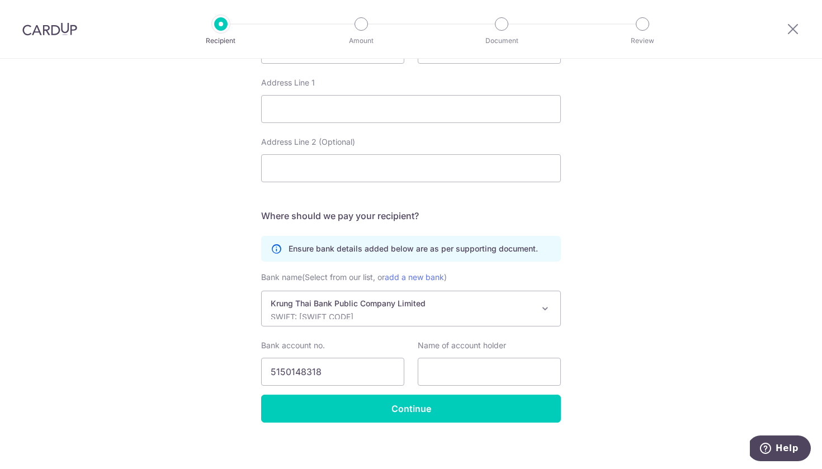
scroll to position [546, 0]
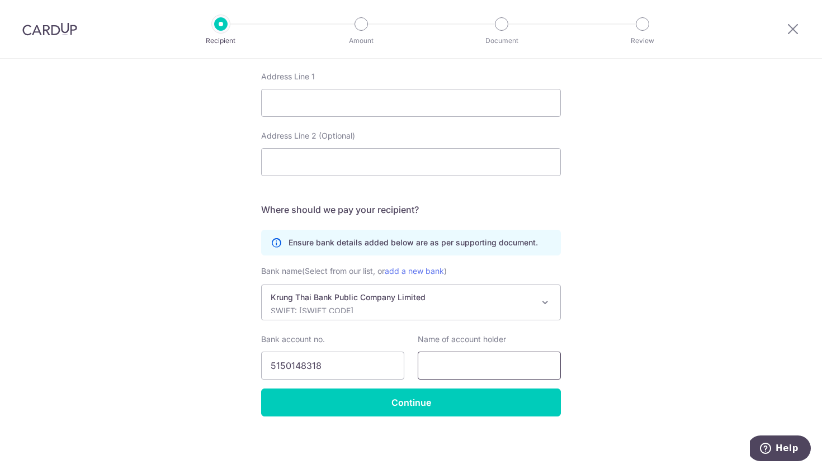
type input "sky view"
click at [474, 372] on input "text" at bounding box center [489, 366] width 143 height 28
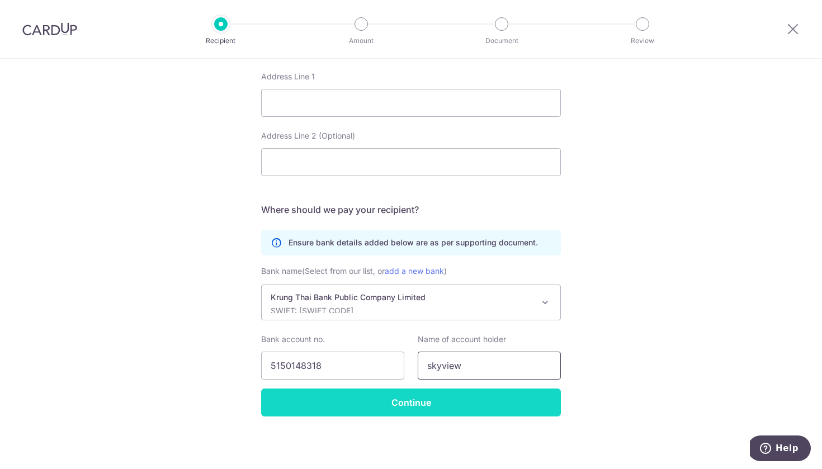
type input "skyview"
click at [464, 406] on input "Continue" at bounding box center [411, 403] width 300 height 28
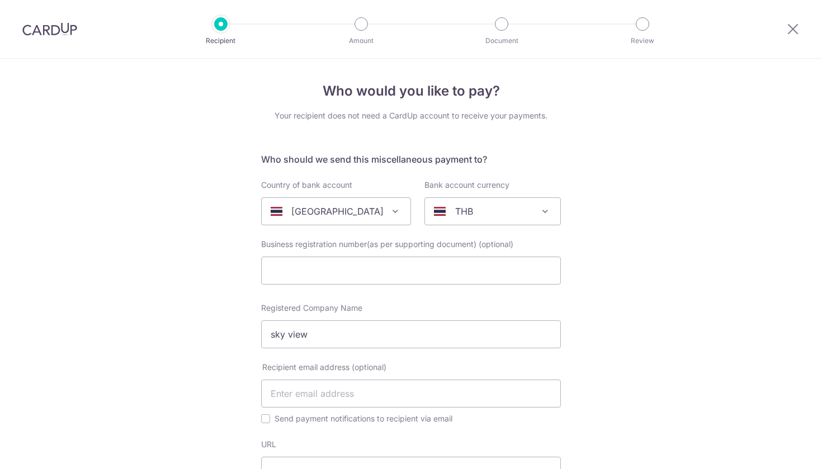
select select "69"
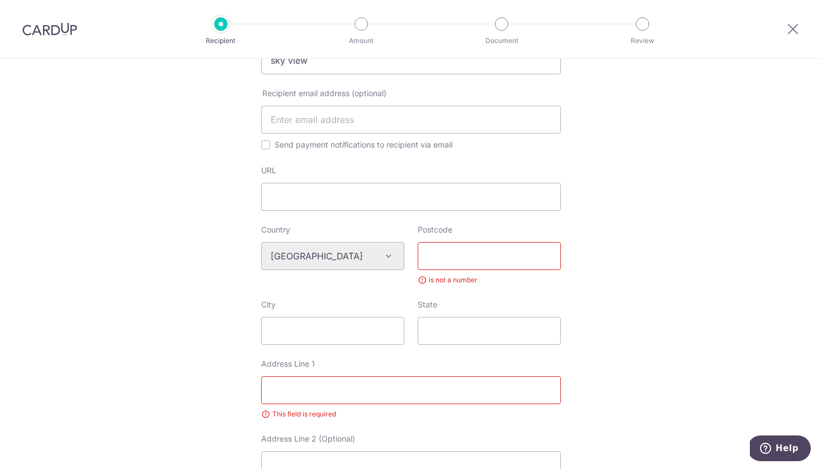
scroll to position [276, 0]
type input "50180"
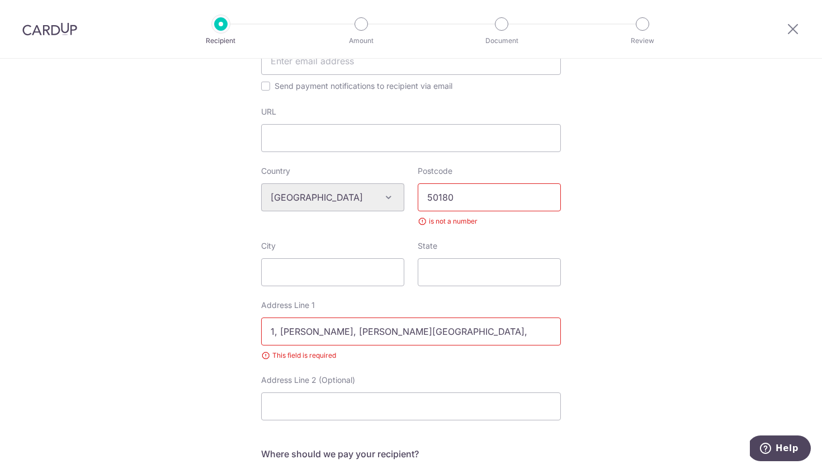
scroll to position [336, 0]
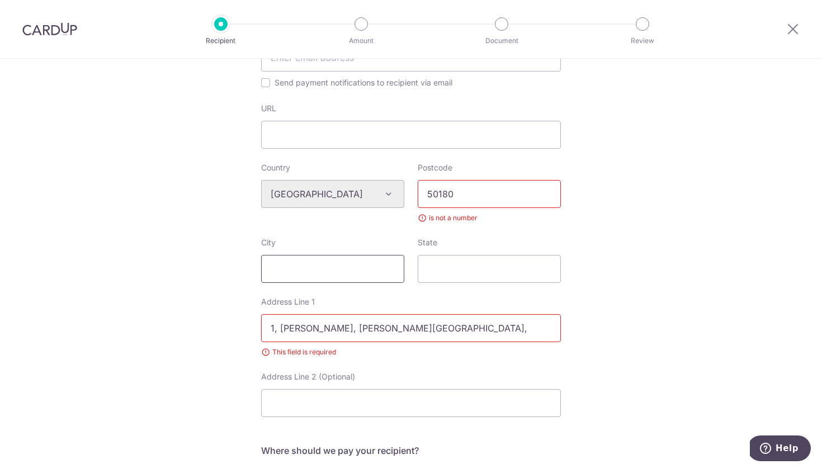
type input "1, mae raem, mae rim district,"
type input "mae rim"
click at [266, 262] on input "mae rim" at bounding box center [332, 269] width 143 height 28
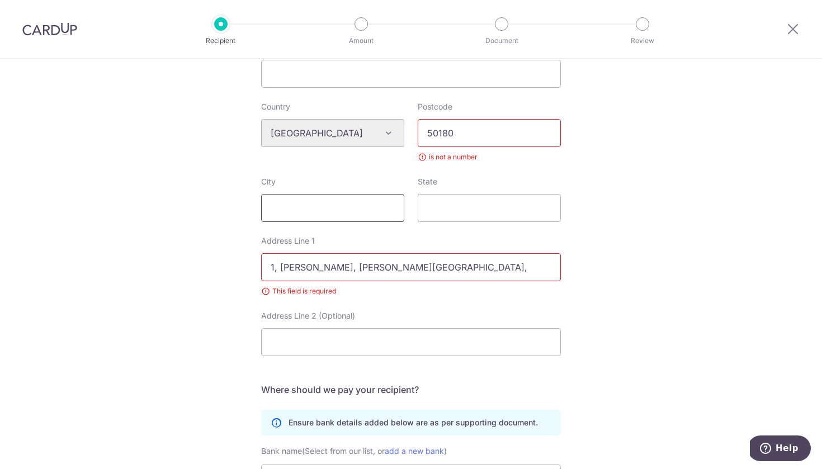
scroll to position [401, 0]
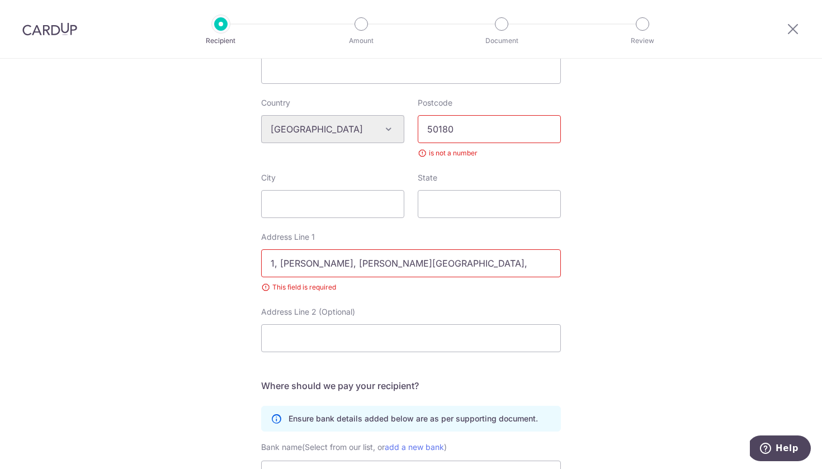
click at [465, 266] on input "1, mae raem, mae rim district," at bounding box center [411, 264] width 300 height 28
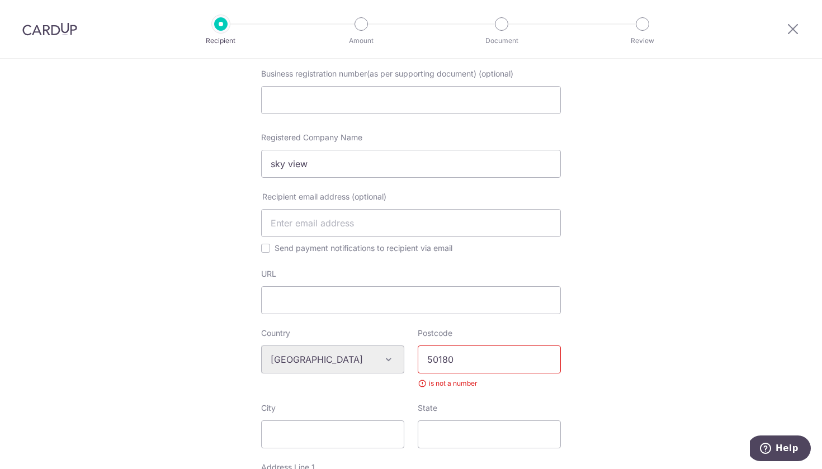
scroll to position [170, 0]
type input "1, [PERSON_NAME], [PERSON_NAME][GEOGRAPHIC_DATA]"
click at [345, 308] on input "URL" at bounding box center [411, 301] width 300 height 28
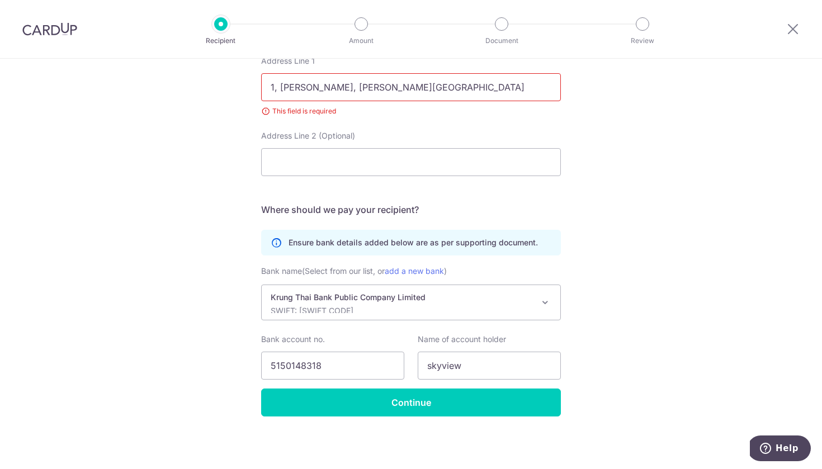
scroll to position [577, 0]
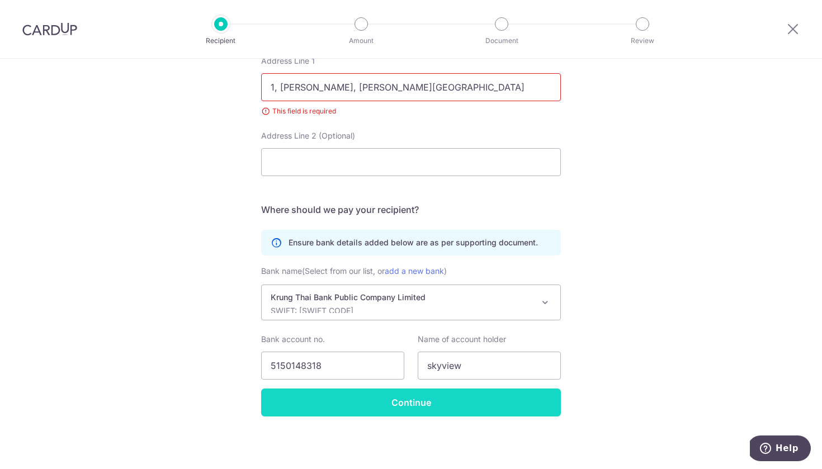
click at [344, 397] on input "Continue" at bounding box center [411, 403] width 300 height 28
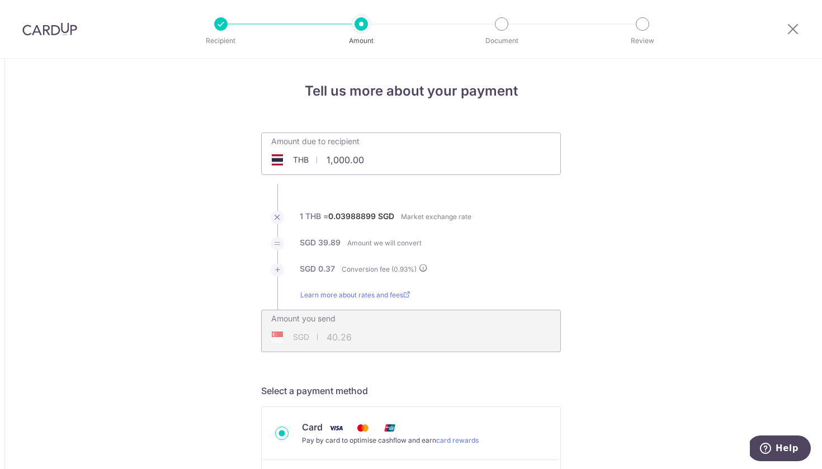
click at [382, 156] on input "1,000.00" at bounding box center [348, 160] width 173 height 26
type input "31,960.00"
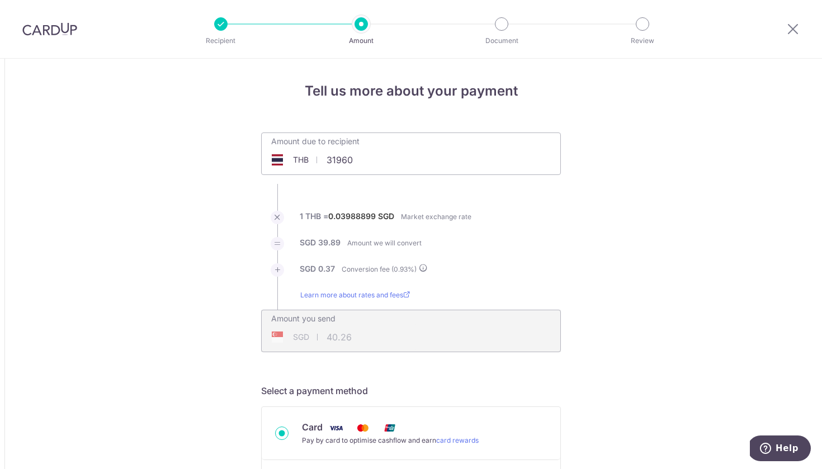
type input "1,287.06"
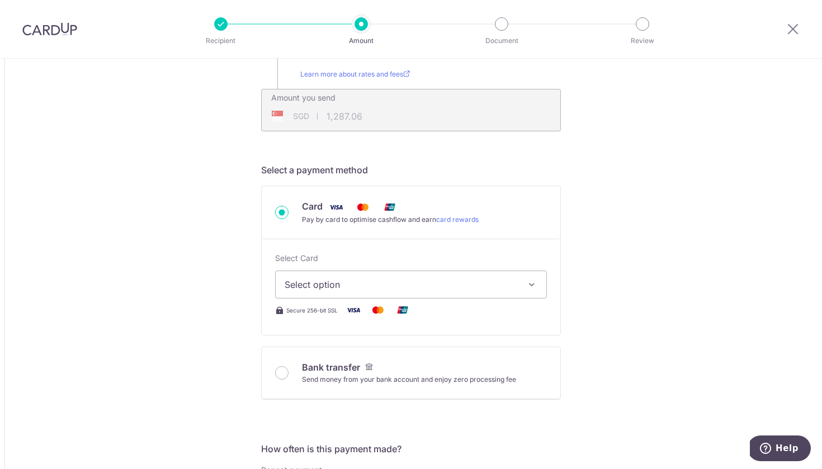
scroll to position [222, 0]
click at [383, 293] on button "Select option" at bounding box center [411, 284] width 272 height 28
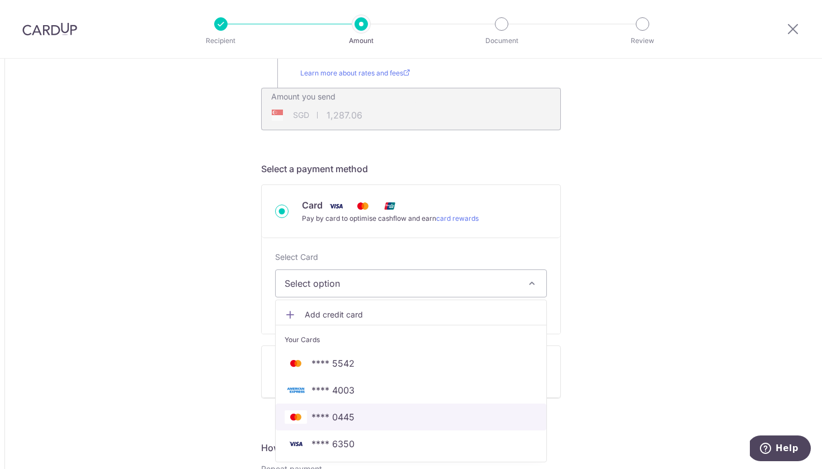
click at [342, 426] on link "**** 0445" at bounding box center [411, 417] width 271 height 27
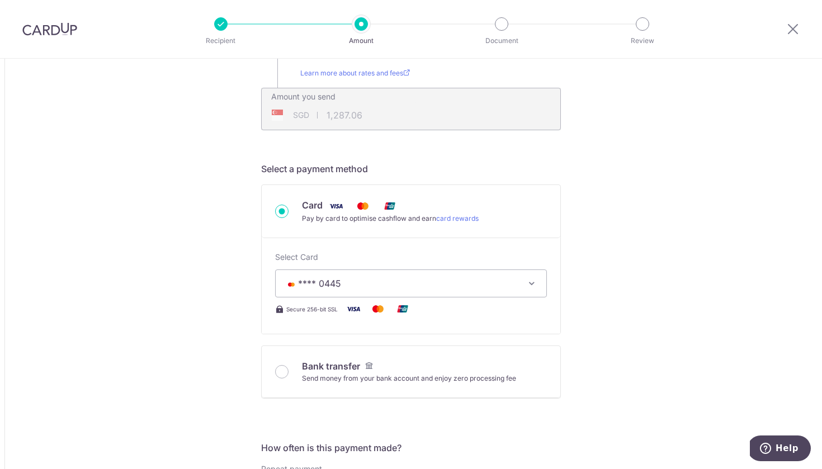
type input "31,960.00"
type input "1,287.00"
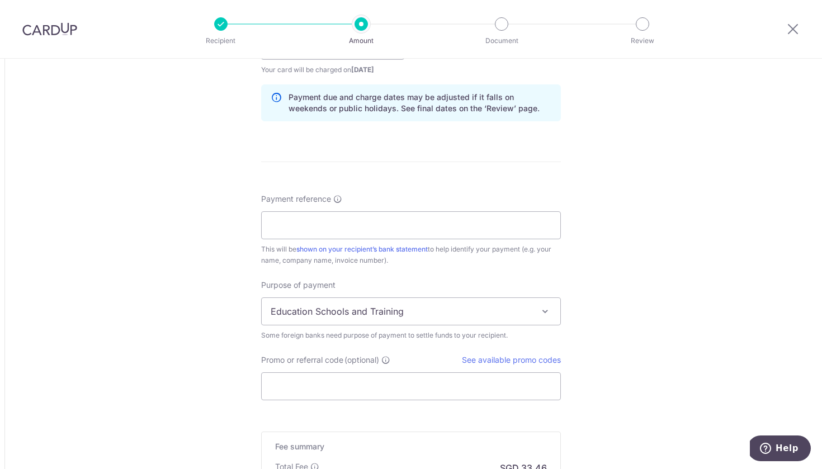
scroll to position [748, 0]
click at [493, 362] on link "See available promo codes" at bounding box center [511, 359] width 99 height 10
click at [308, 376] on input "Promo or referral code (optional)" at bounding box center [411, 385] width 300 height 28
paste input "GLOBE185"
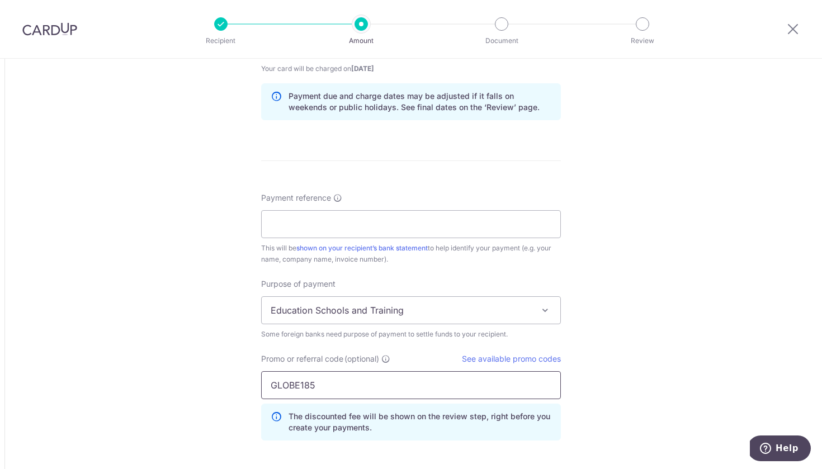
type input "GLOBE185"
click at [368, 303] on span "Education Schools and Training" at bounding box center [411, 310] width 299 height 27
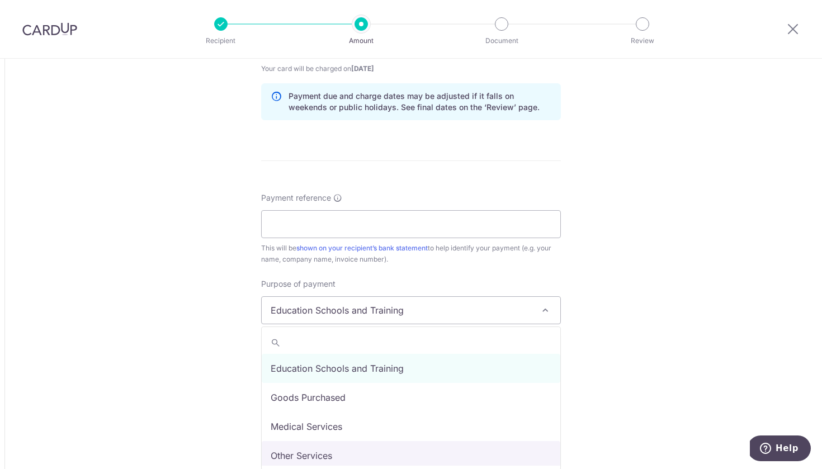
select select "Other Services"
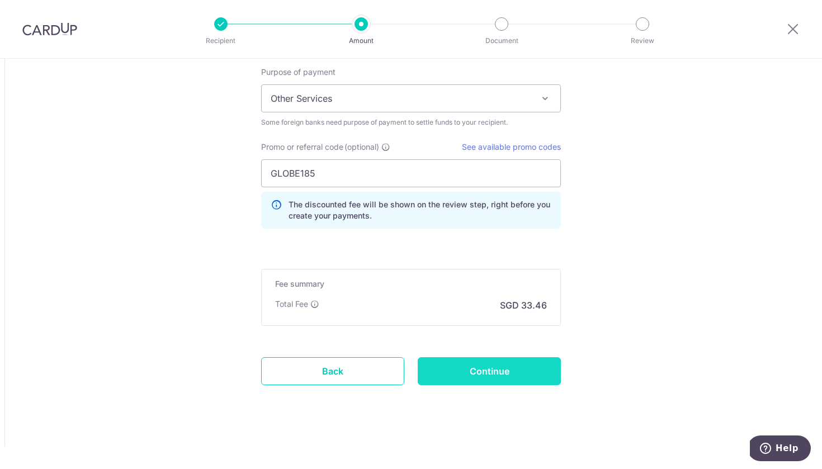
scroll to position [960, 0]
click at [506, 360] on input "Continue" at bounding box center [489, 371] width 143 height 28
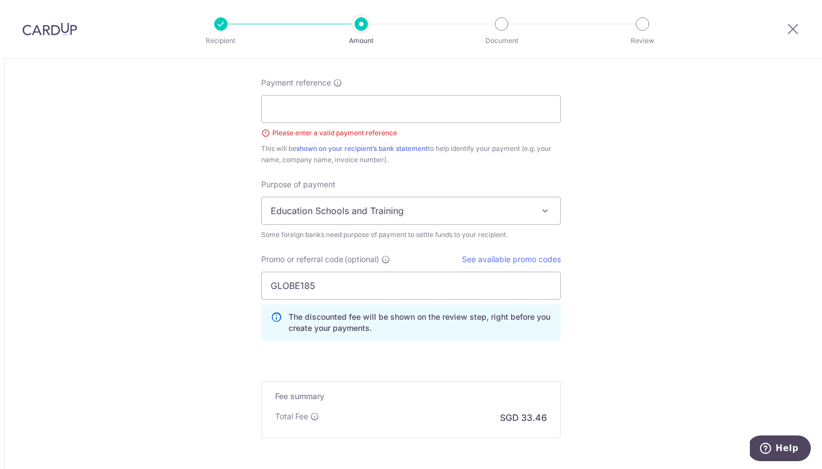
scroll to position [862, 0]
click at [366, 109] on input "Payment reference" at bounding box center [411, 111] width 300 height 28
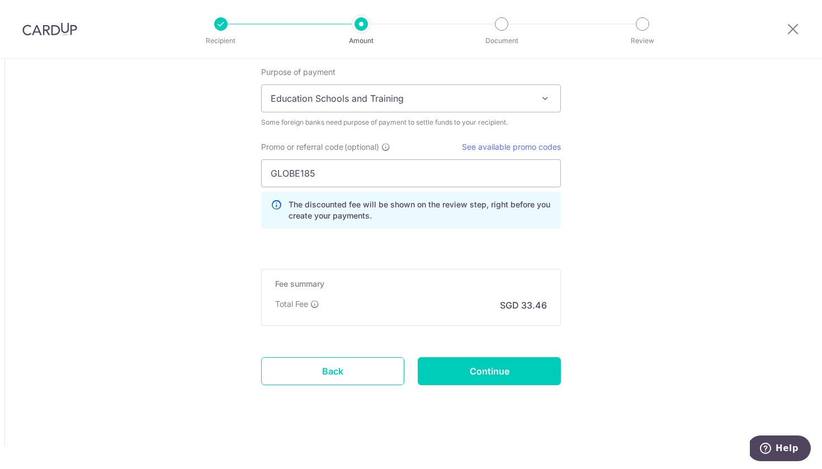
scroll to position [976, 0]
type input "monjam"
click at [477, 385] on input "Continue" at bounding box center [489, 371] width 143 height 28
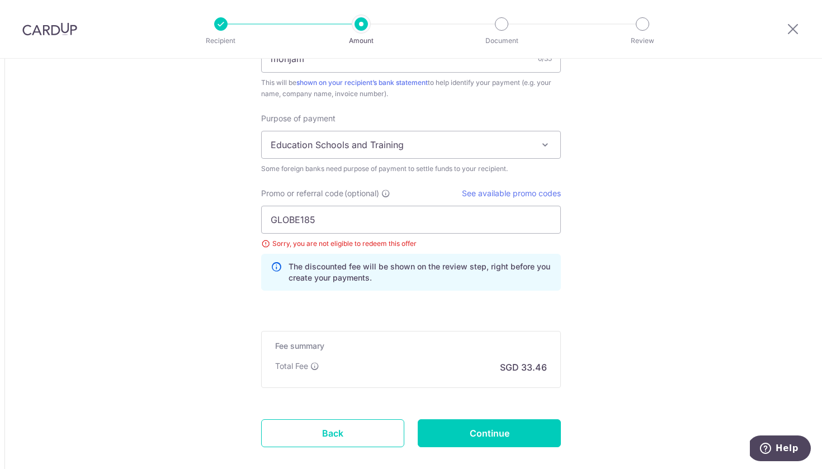
scroll to position [951, 0]
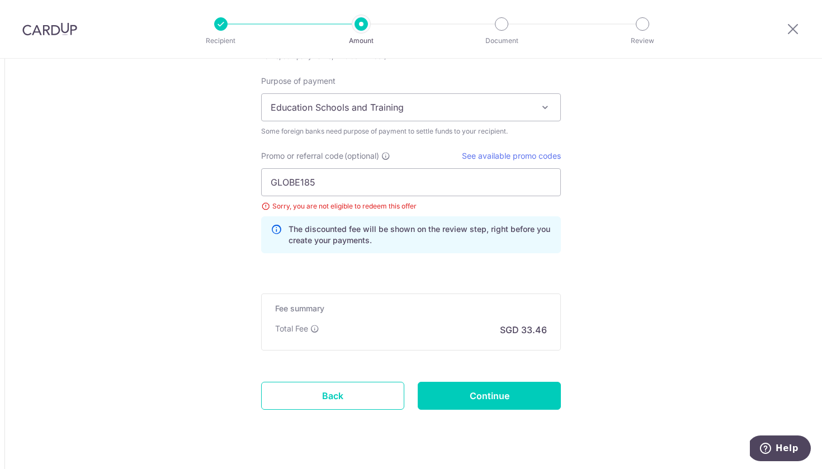
click at [338, 166] on div "Promo or referral code (optional) See available promo codes GLOBE185 Sorry, you…" at bounding box center [411, 201] width 300 height 103
click at [338, 174] on input "GLOBE185" at bounding box center [411, 182] width 300 height 28
type input "off225"
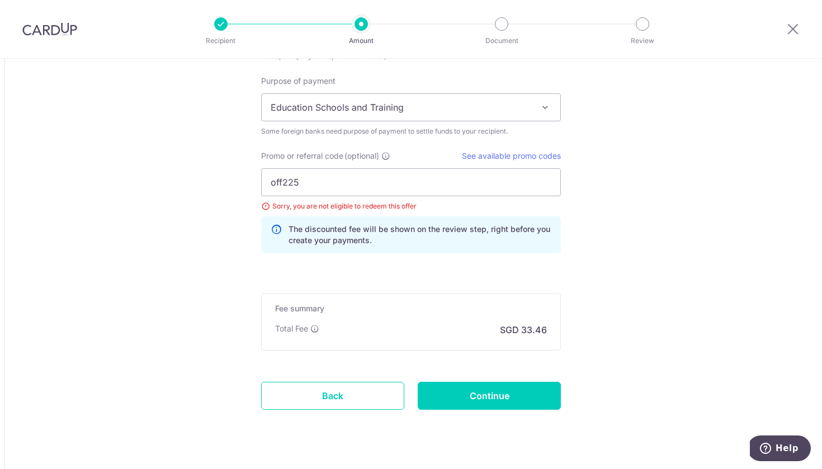
click at [489, 262] on div "Promo or referral code (optional) See available promo codes off225 Sorry, you a…" at bounding box center [411, 206] width 313 height 112
click at [512, 398] on input "Continue" at bounding box center [489, 396] width 143 height 28
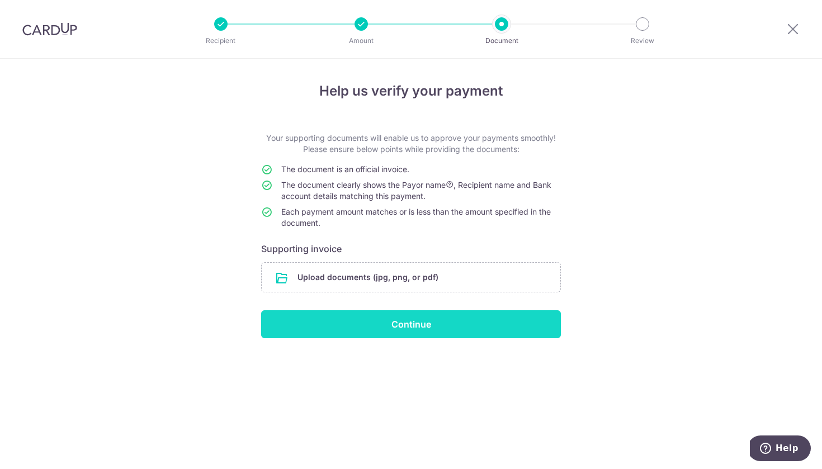
click at [476, 335] on input "Continue" at bounding box center [411, 324] width 300 height 28
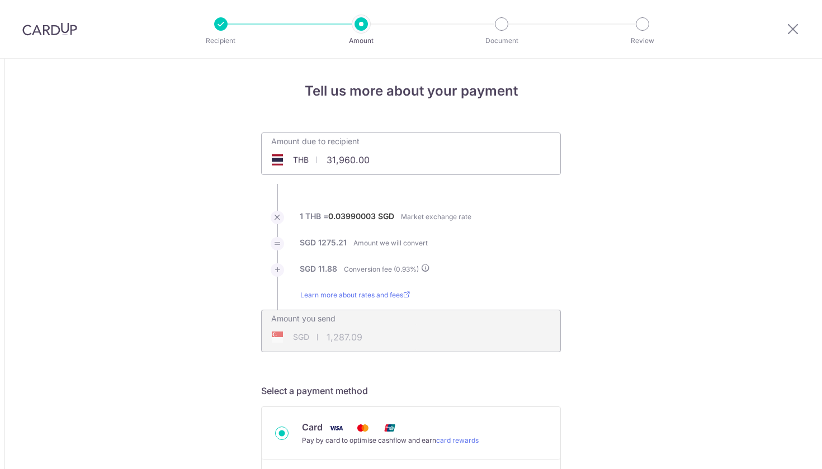
scroll to position [212, 0]
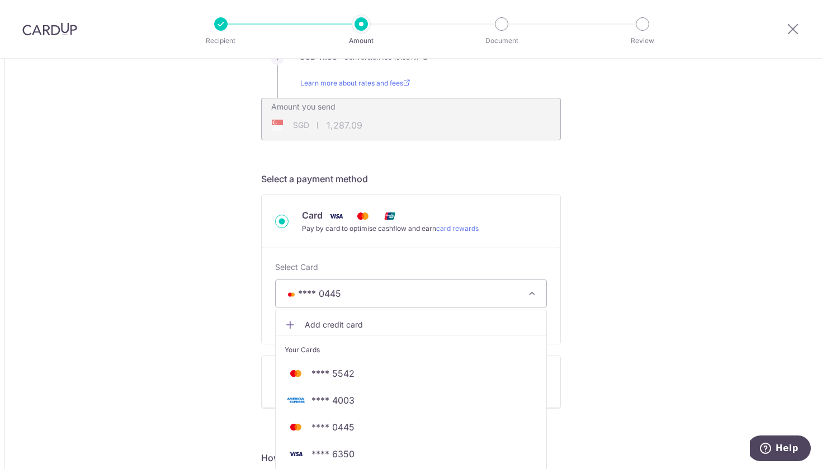
click at [325, 404] on span "**** 4003" at bounding box center [333, 400] width 43 height 13
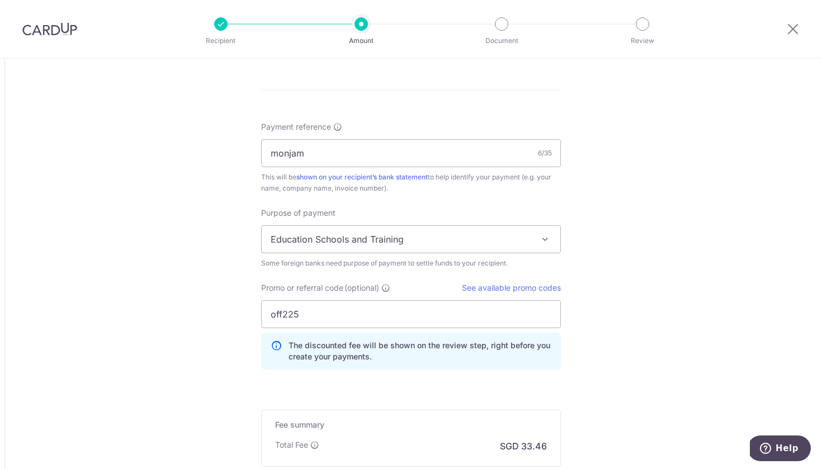
scroll to position [842, 0]
click at [365, 233] on span "Education Schools and Training" at bounding box center [411, 238] width 299 height 27
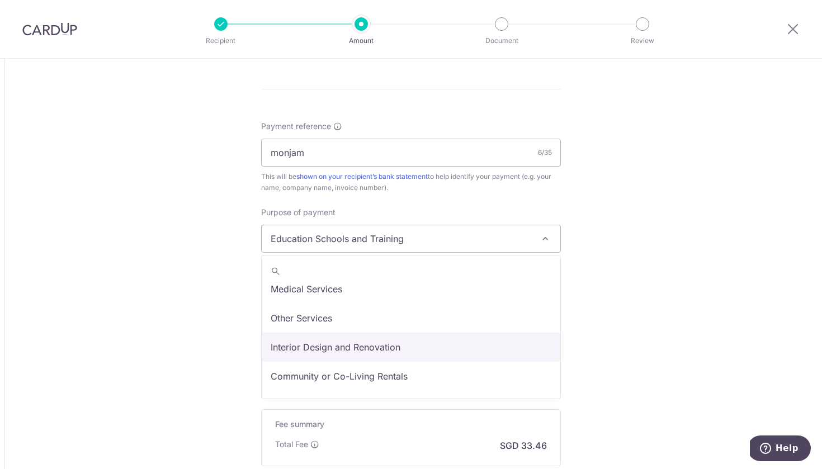
scroll to position [59, 0]
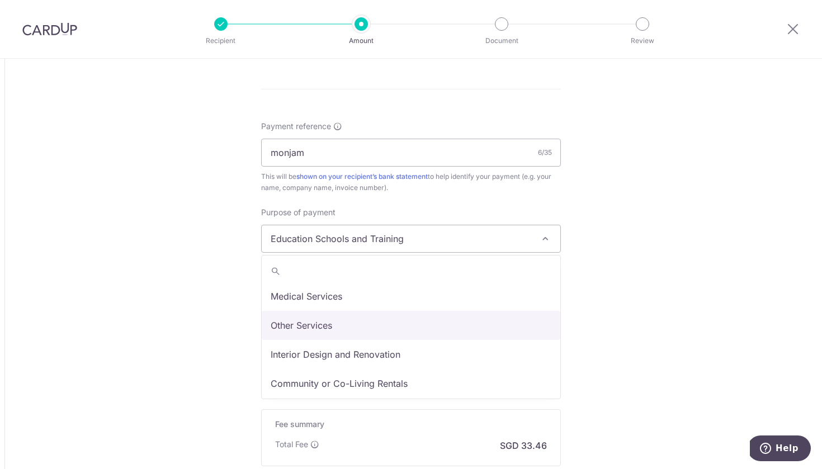
select select "Other Services"
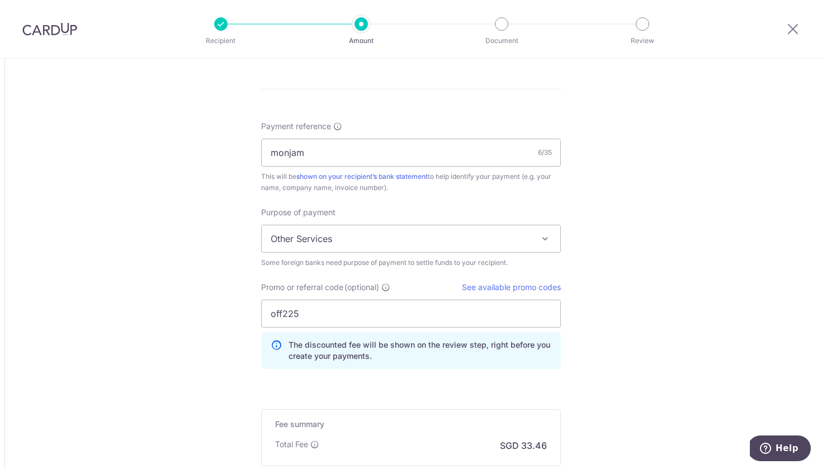
click at [373, 312] on input "off225" at bounding box center [411, 314] width 300 height 28
paste input "25AMEX18"
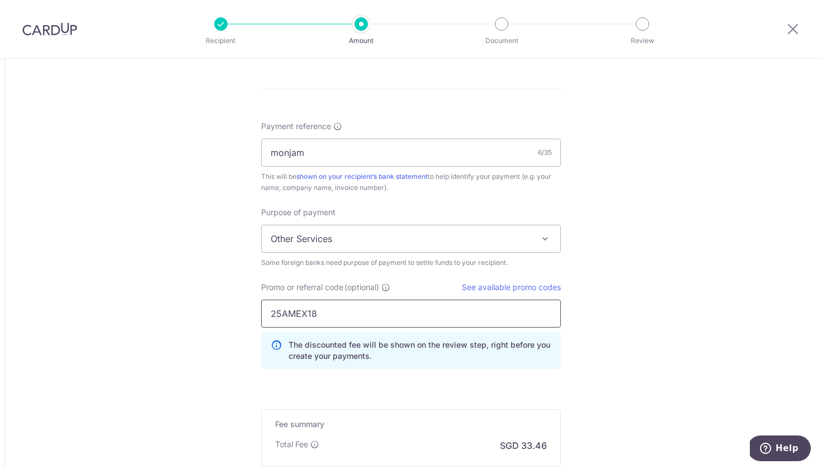
type input "25AMEX18"
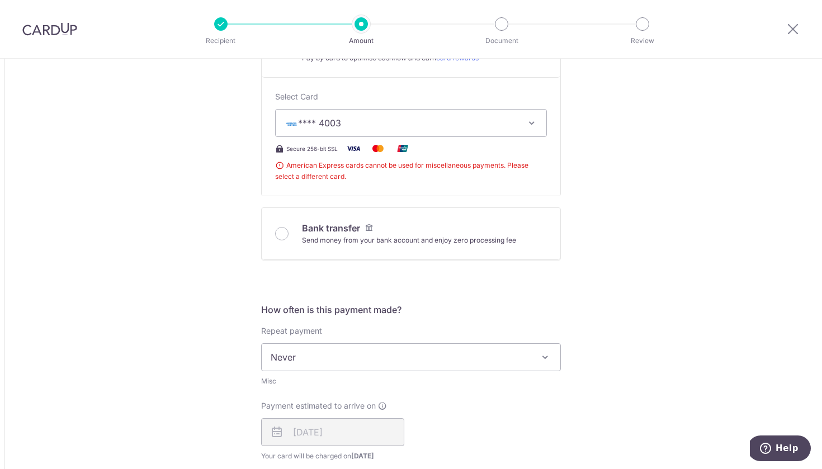
scroll to position [360, 0]
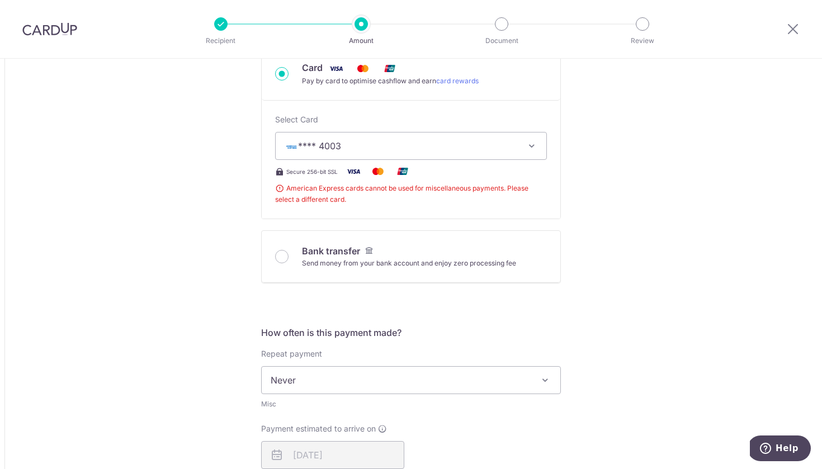
click at [519, 152] on button "**** 4003" at bounding box center [411, 146] width 272 height 28
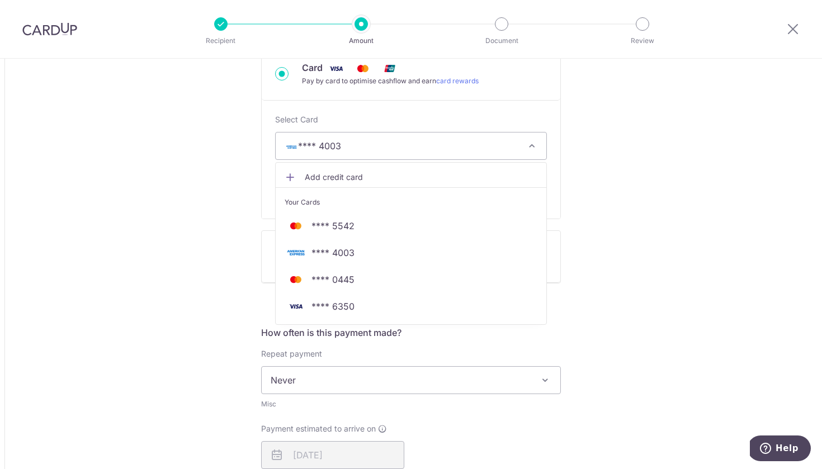
click at [398, 256] on span "**** 4003" at bounding box center [411, 252] width 253 height 13
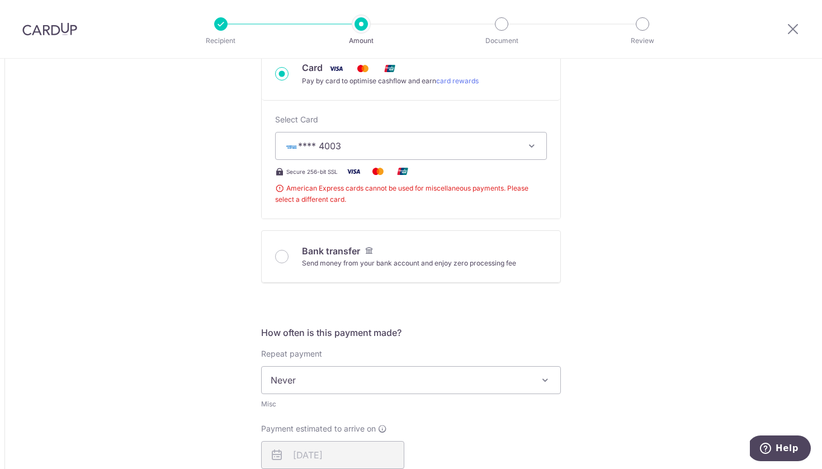
click at [415, 148] on span "**** 4003" at bounding box center [401, 145] width 233 height 13
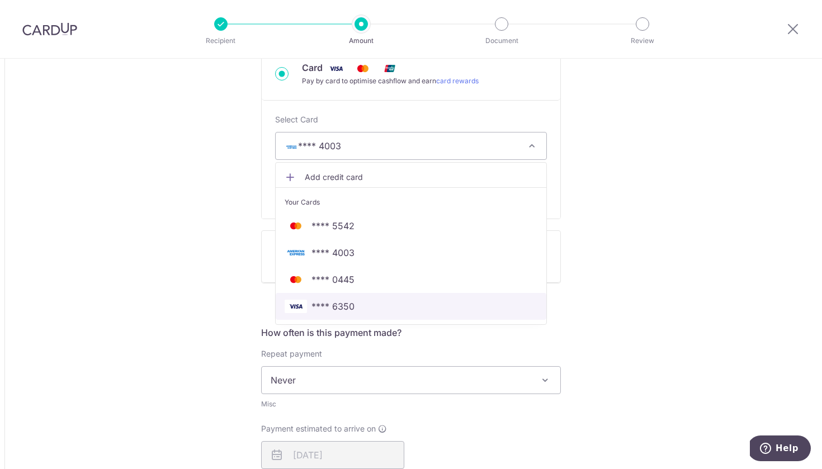
click at [357, 302] on span "**** 6350" at bounding box center [411, 306] width 253 height 13
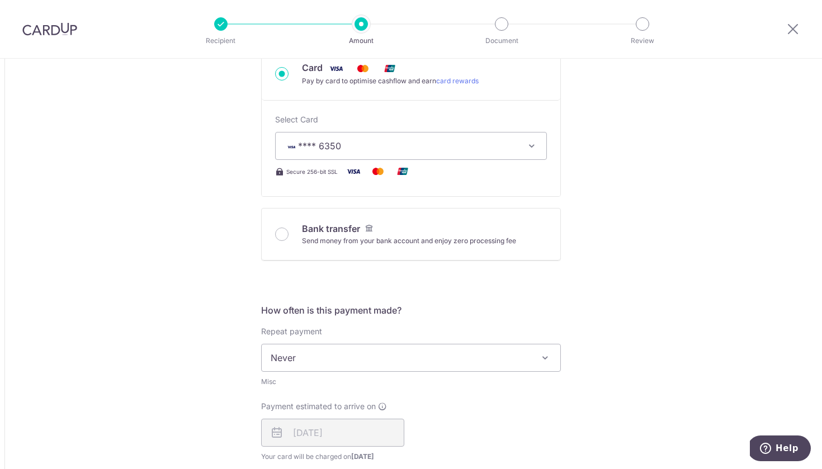
type input "31,960.00"
type input "1,287.06"
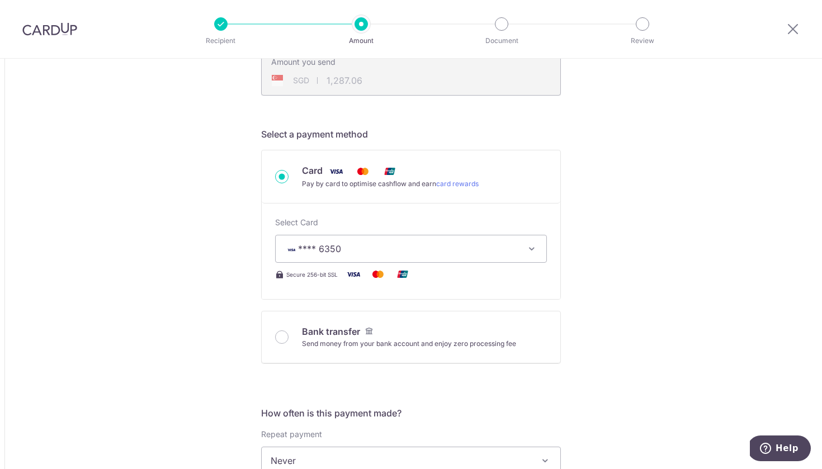
scroll to position [178, 0]
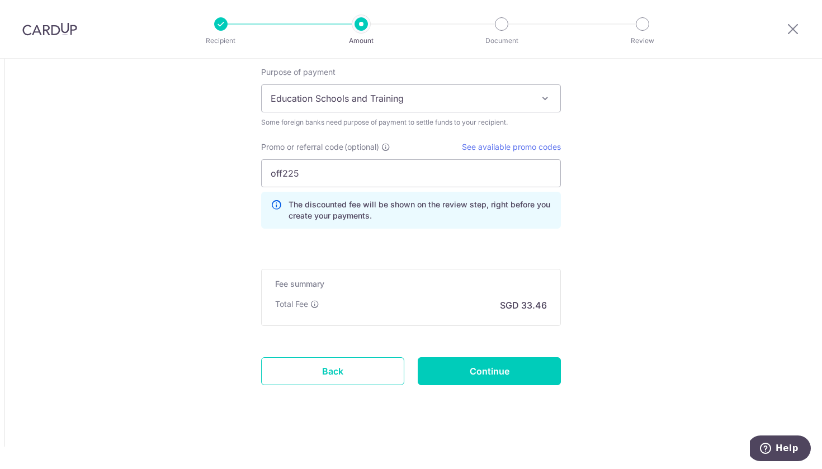
scroll to position [960, 0]
click at [329, 365] on link "Back" at bounding box center [332, 371] width 143 height 28
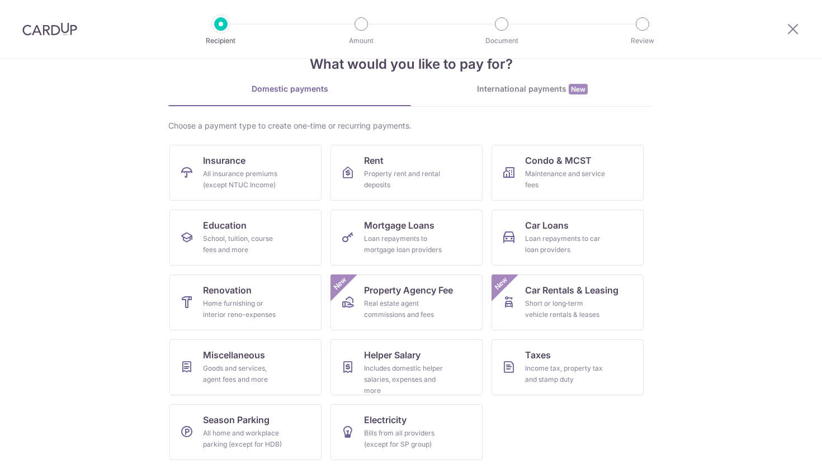
scroll to position [31, 0]
click at [535, 94] on div "International payments New" at bounding box center [532, 89] width 243 height 12
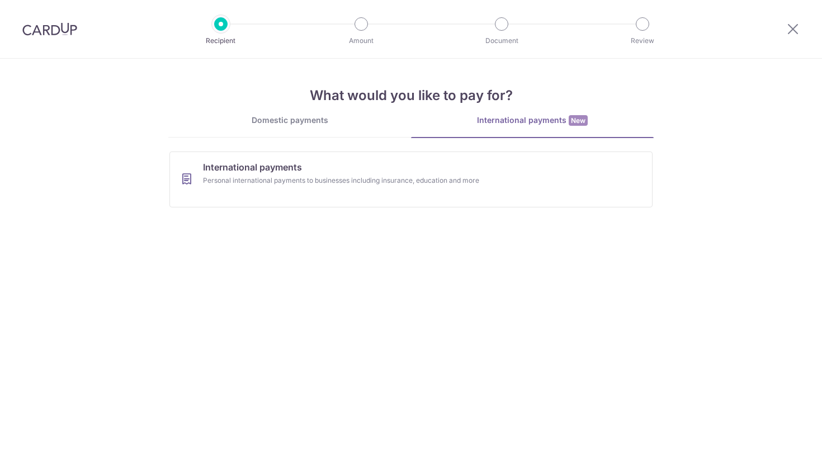
scroll to position [0, 0]
click at [430, 176] on div "Personal international payments to businesses including insurance, education an…" at bounding box center [396, 180] width 387 height 11
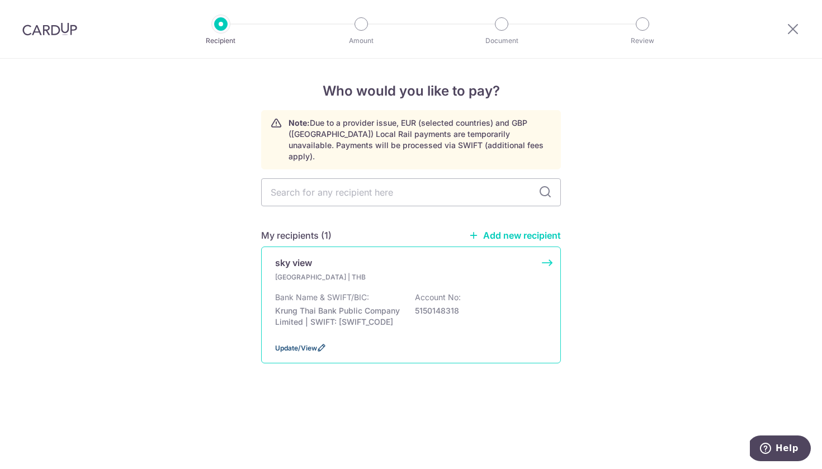
click at [306, 344] on span "Update/View" at bounding box center [296, 348] width 42 height 8
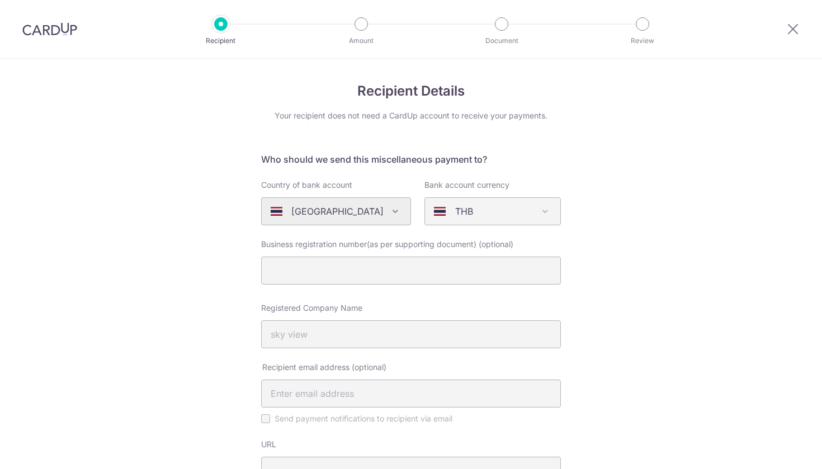
select select "69"
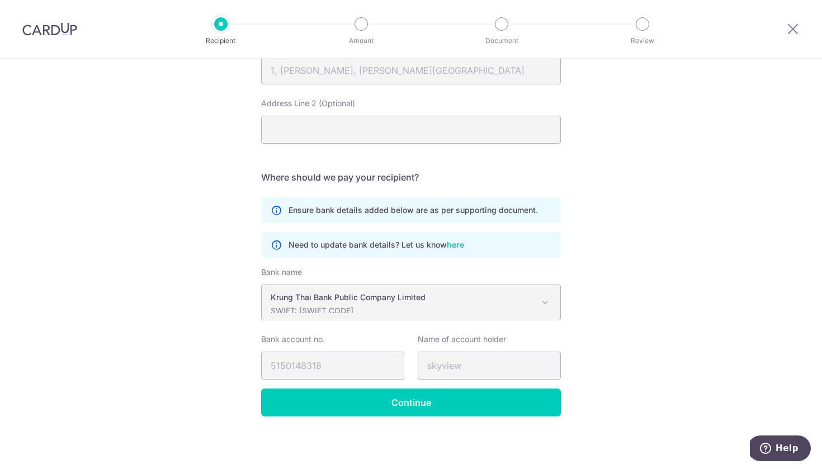
scroll to position [578, 0]
click at [799, 31] on icon at bounding box center [793, 29] width 13 height 14
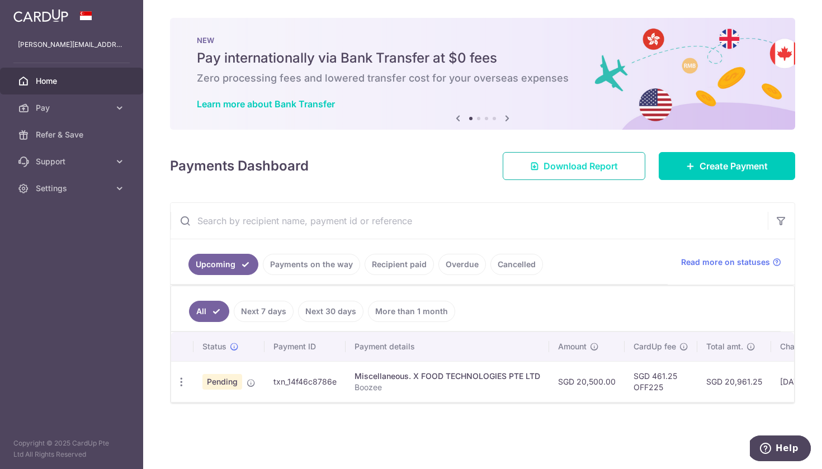
click at [606, 163] on span "Download Report" at bounding box center [581, 165] width 74 height 13
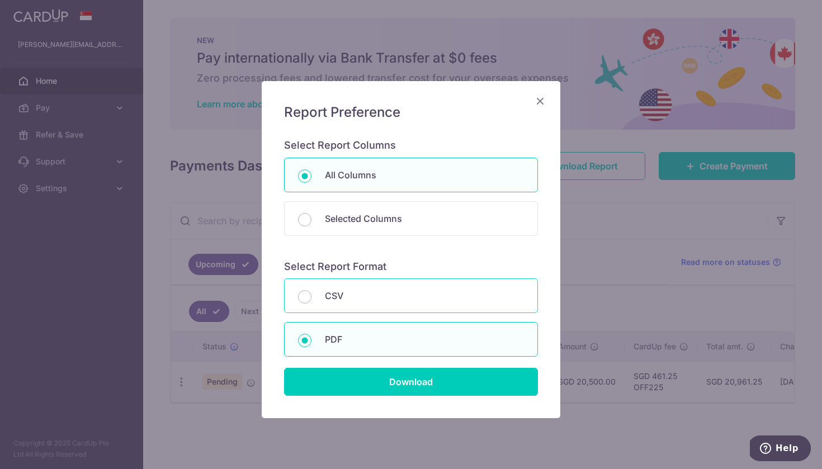
click at [414, 311] on div "CSV" at bounding box center [411, 296] width 254 height 35
radio input "true"
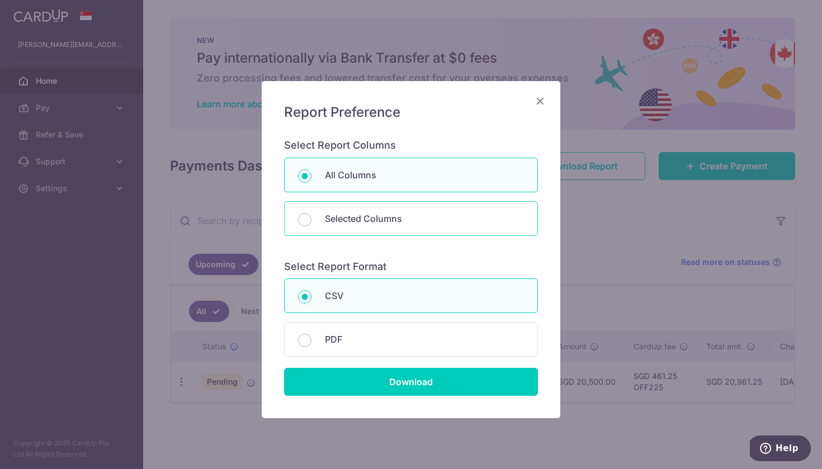
click at [412, 222] on p "Selected Columns" at bounding box center [424, 218] width 199 height 13
click at [312, 222] on input "Selected Columns" at bounding box center [304, 219] width 13 height 13
radio input "false"
radio input "true"
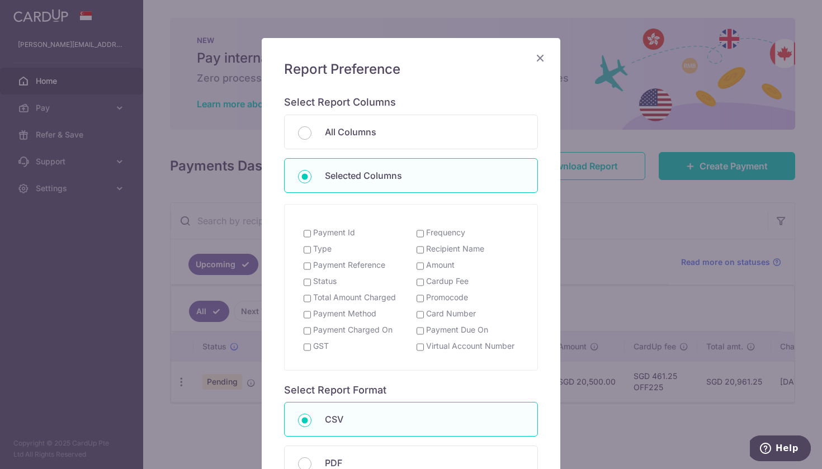
scroll to position [44, 0]
click at [308, 457] on input "PDF" at bounding box center [304, 463] width 13 height 13
radio input "true"
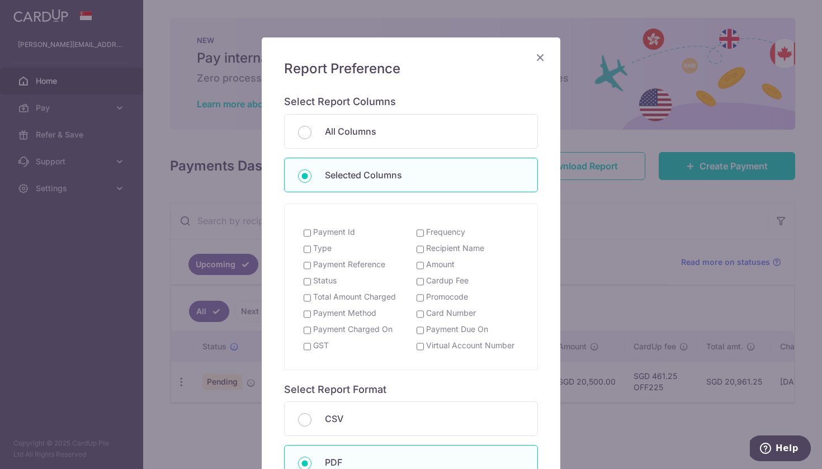
click at [331, 231] on label "Payment Id" at bounding box center [334, 232] width 42 height 11
click at [311, 231] on input "Payment Id" at bounding box center [307, 233] width 7 height 9
checkbox input "true"
click at [308, 246] on input "Type" at bounding box center [307, 249] width 7 height 9
checkbox input "true"
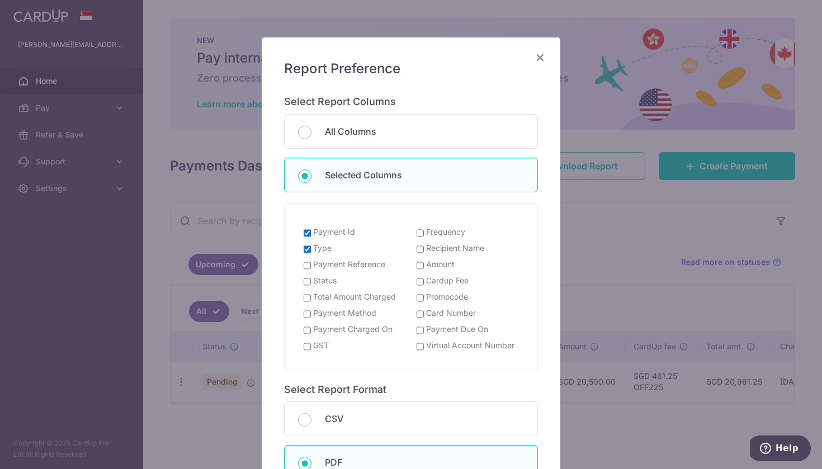
click at [303, 261] on div "Payment Reference" at bounding box center [354, 266] width 113 height 14
click at [308, 259] on span "Payment Reference" at bounding box center [345, 264] width 82 height 11
click at [308, 261] on input "Payment Reference" at bounding box center [307, 265] width 7 height 9
checkbox input "true"
click at [310, 294] on input "Total Amount Charged" at bounding box center [307, 298] width 7 height 9
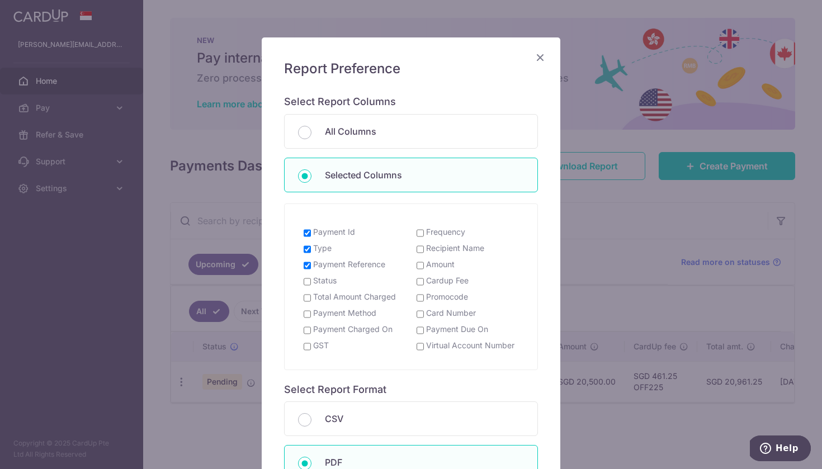
checkbox input "true"
click at [307, 310] on input "Payment Method" at bounding box center [307, 314] width 7 height 9
checkbox input "true"
click at [307, 326] on input "Payment Charged On" at bounding box center [307, 330] width 7 height 9
checkbox input "true"
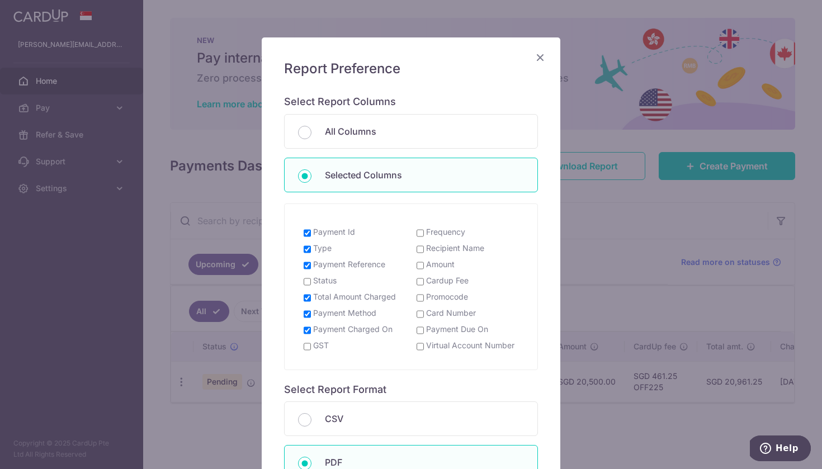
click at [446, 246] on label "Recipient Name" at bounding box center [455, 248] width 58 height 11
click at [424, 246] on input "Recipient Name" at bounding box center [420, 249] width 7 height 9
checkbox input "true"
click at [442, 259] on label "Amount" at bounding box center [440, 264] width 29 height 11
click at [424, 261] on input "Amount" at bounding box center [420, 265] width 7 height 9
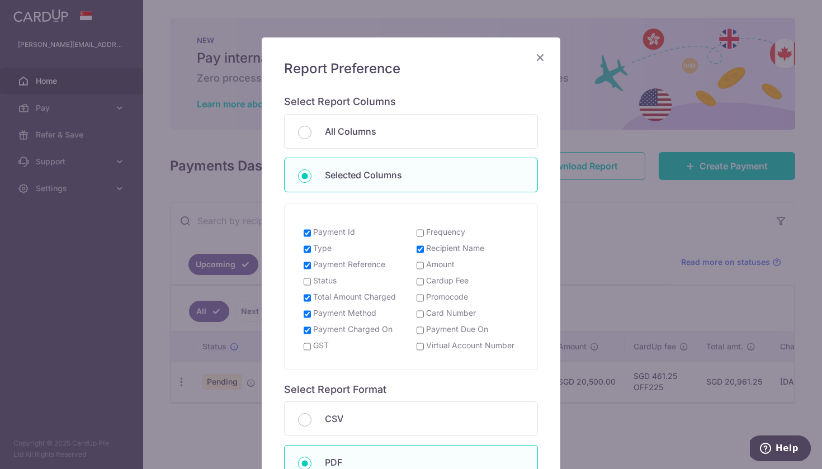
checkbox input "true"
click at [441, 324] on label "Payment Due On" at bounding box center [457, 329] width 62 height 11
click at [424, 326] on input "Payment Due On" at bounding box center [420, 330] width 7 height 9
checkbox input "true"
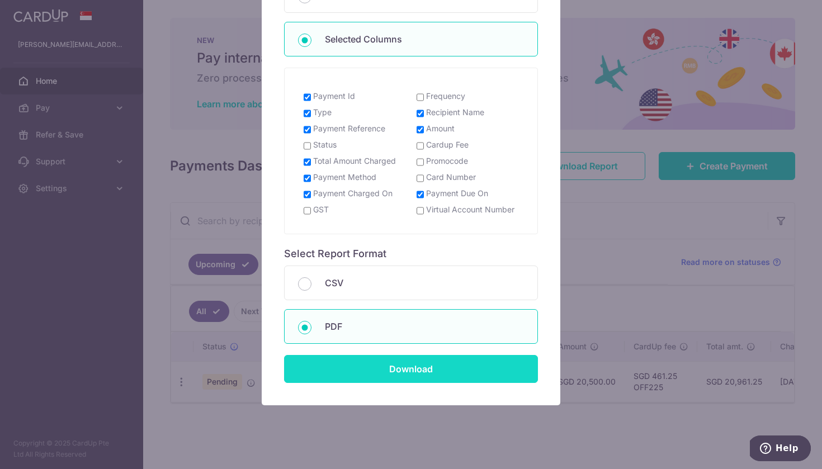
scroll to position [178, 0]
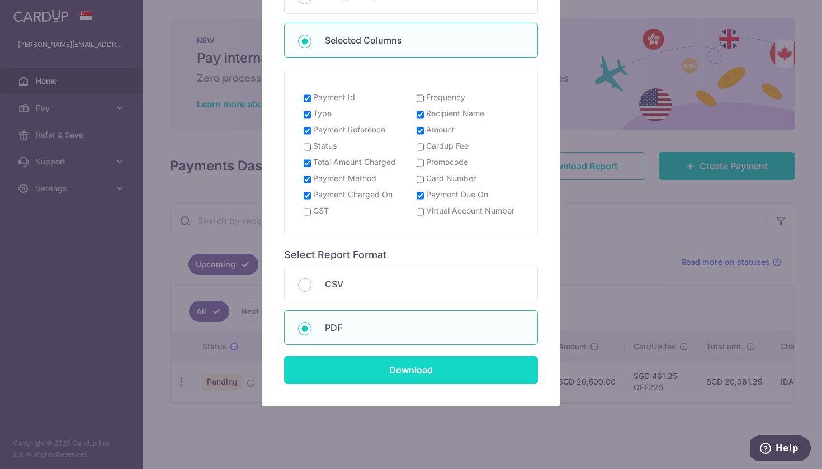
click at [407, 356] on input "Download" at bounding box center [411, 370] width 254 height 28
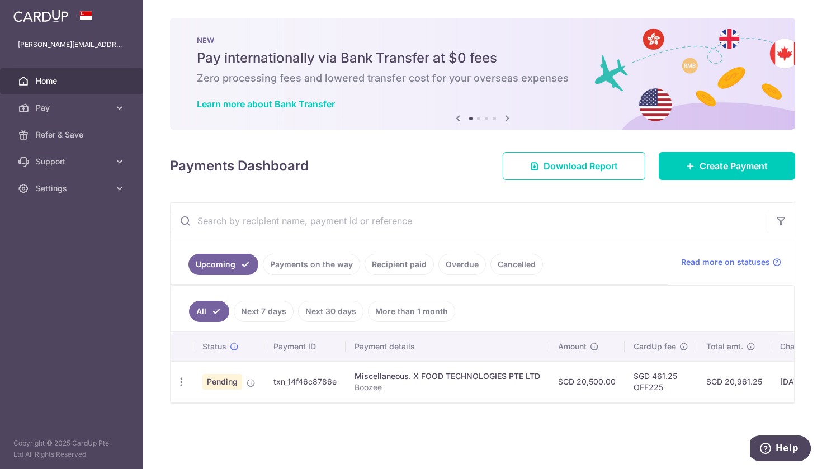
click at [523, 274] on link "Cancelled" at bounding box center [517, 264] width 53 height 21
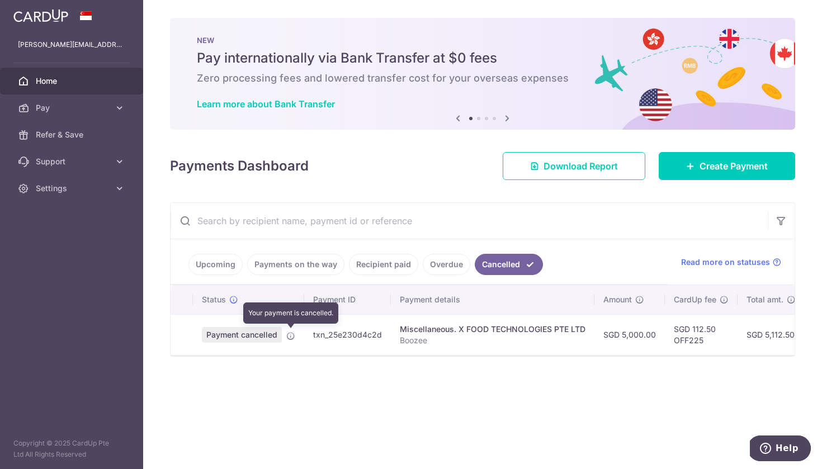
click at [293, 336] on icon at bounding box center [290, 336] width 9 height 9
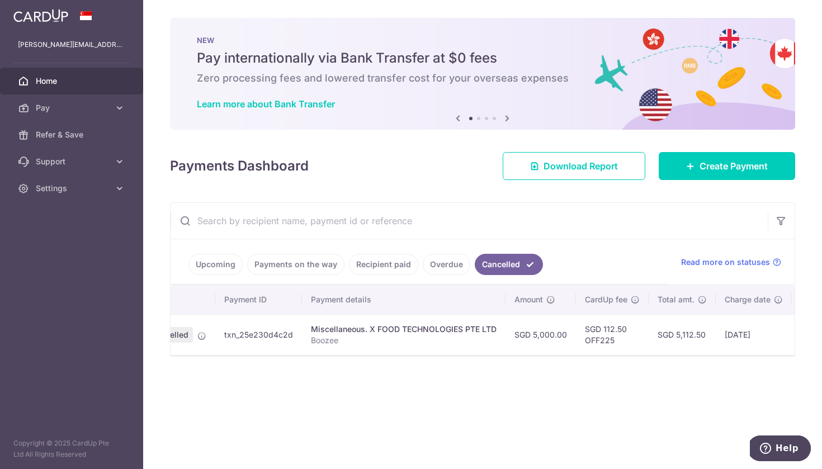
scroll to position [0, 70]
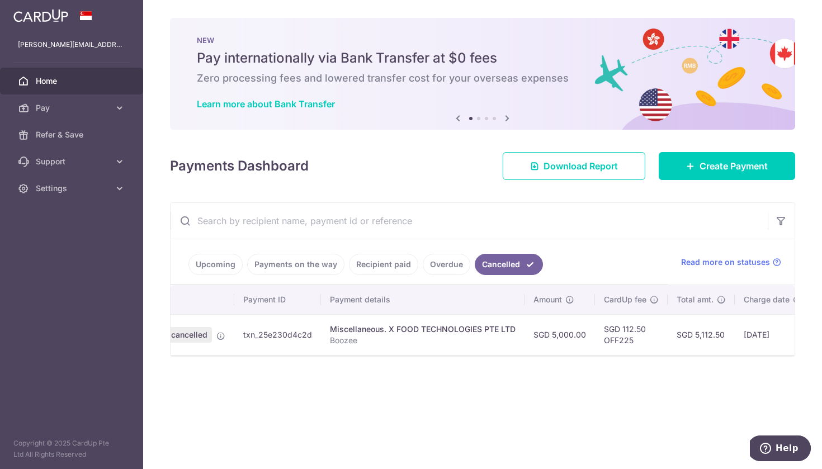
click at [201, 263] on link "Upcoming" at bounding box center [216, 264] width 54 height 21
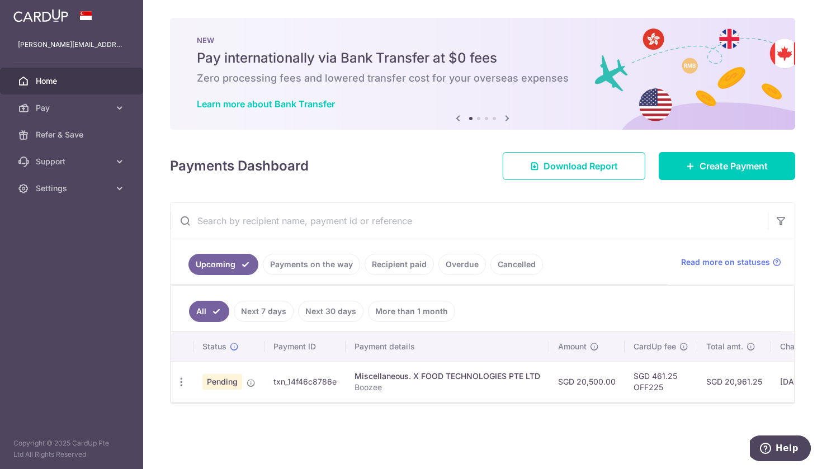
click at [310, 267] on link "Payments on the way" at bounding box center [311, 264] width 97 height 21
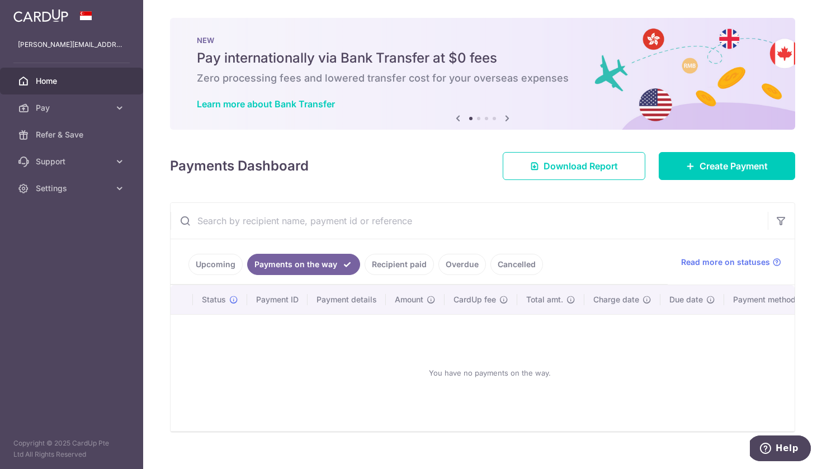
click at [206, 261] on link "Upcoming" at bounding box center [216, 264] width 54 height 21
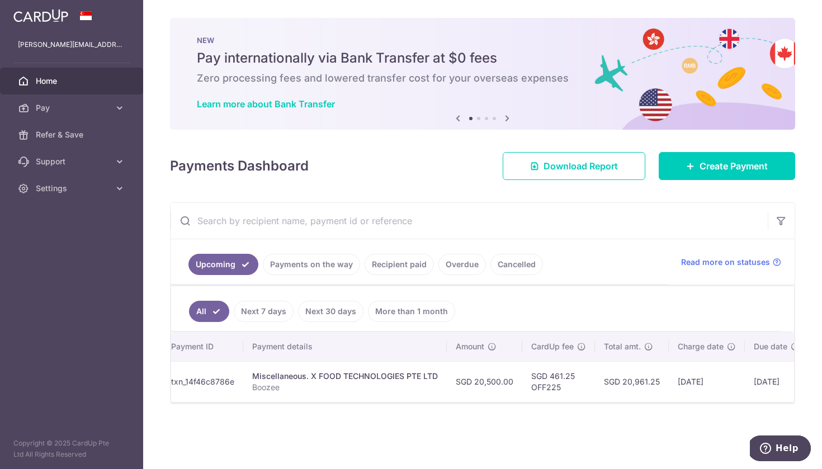
scroll to position [0, 0]
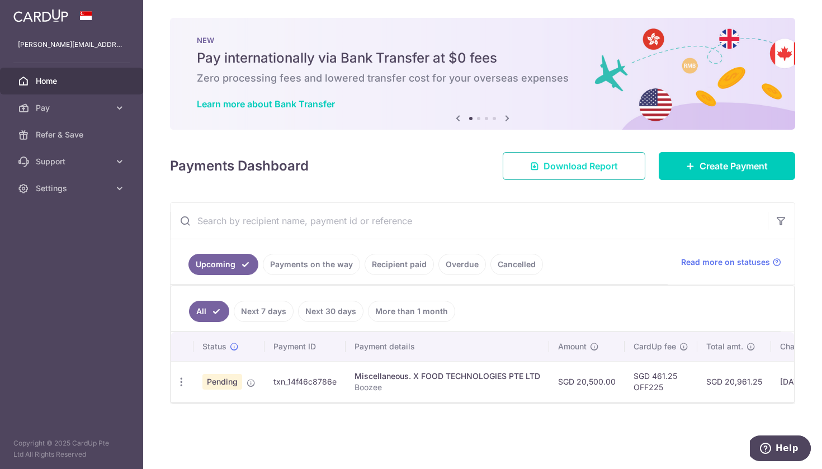
click at [629, 180] on link "Download Report" at bounding box center [574, 166] width 143 height 28
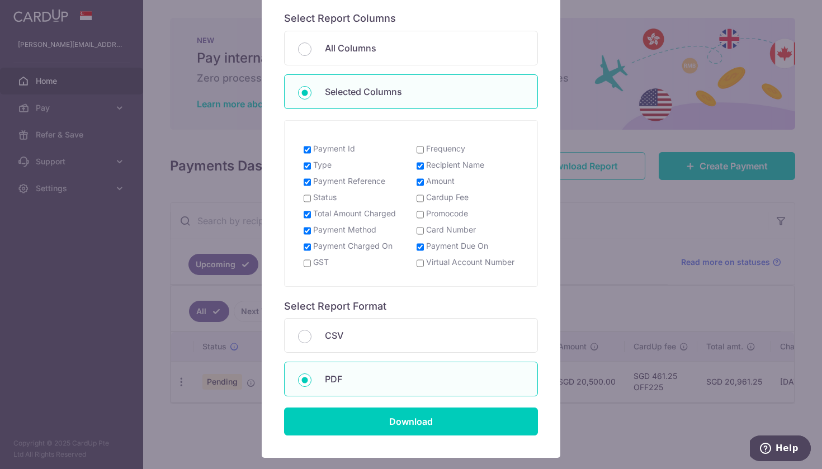
scroll to position [130, 0]
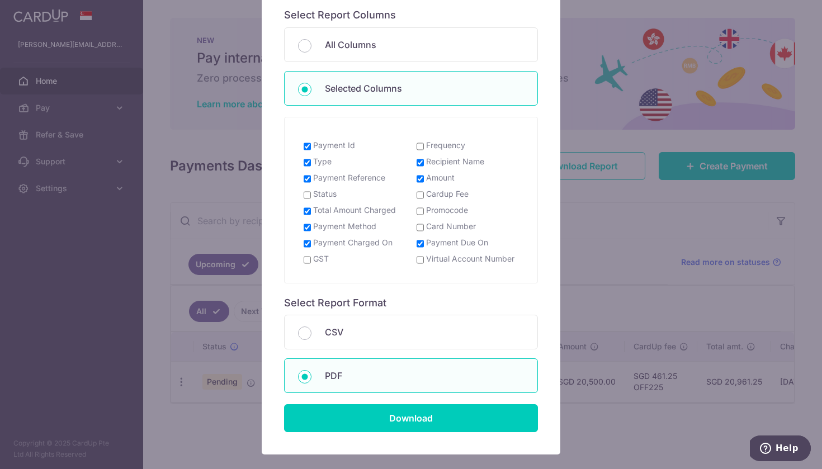
click at [433, 331] on div "Download" at bounding box center [411, 378] width 254 height 110
click at [397, 326] on p "CSV" at bounding box center [424, 332] width 199 height 13
click at [312, 327] on input "CSV" at bounding box center [304, 333] width 13 height 13
radio input "true"
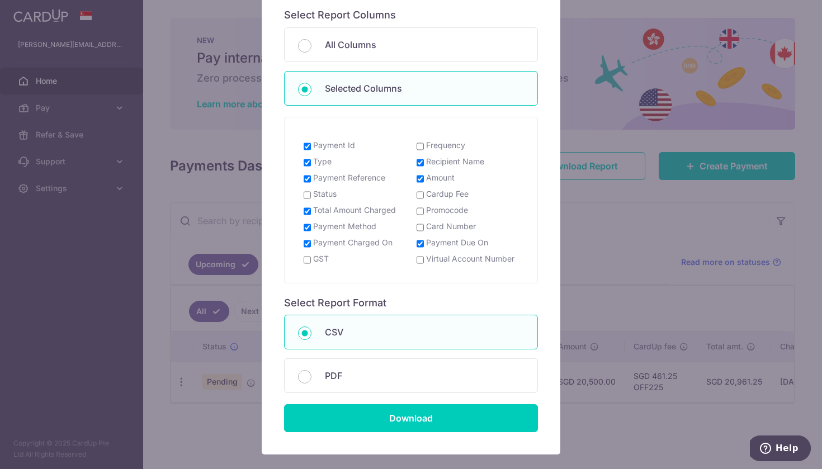
click at [323, 190] on label "Status" at bounding box center [324, 194] width 23 height 11
click at [311, 191] on input "Status" at bounding box center [307, 195] width 7 height 9
checkbox input "true"
click at [431, 146] on label "Frequency" at bounding box center [445, 145] width 39 height 11
click at [424, 146] on input "Frequency" at bounding box center [420, 146] width 7 height 9
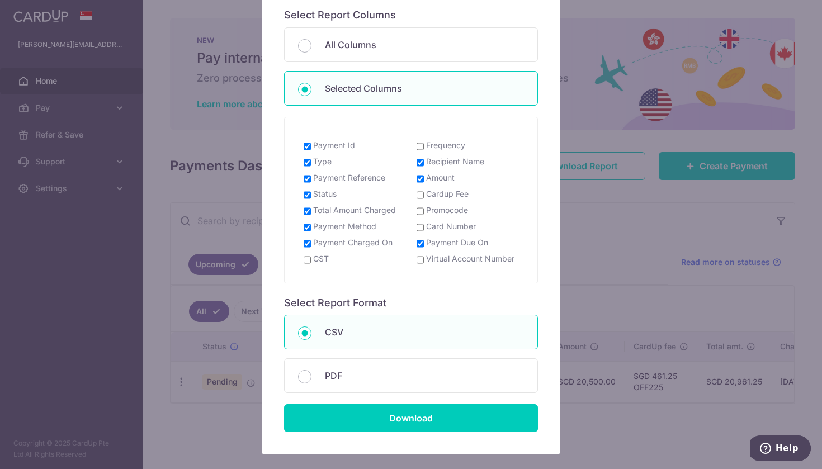
checkbox input "true"
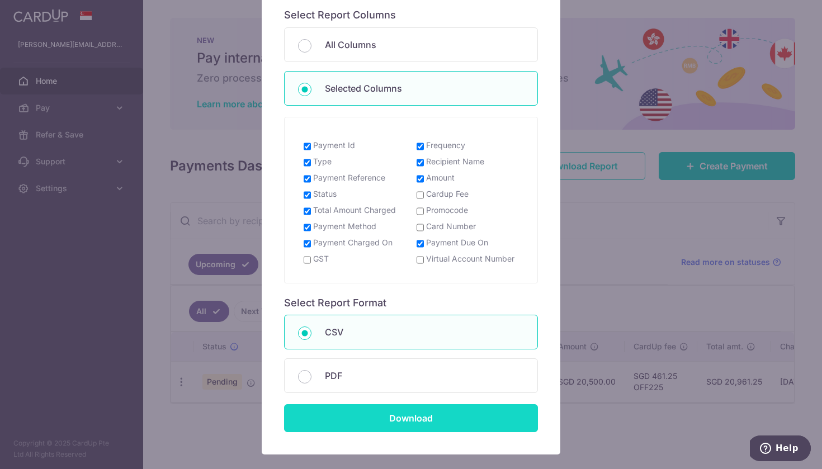
click at [386, 404] on input "Download" at bounding box center [411, 418] width 254 height 28
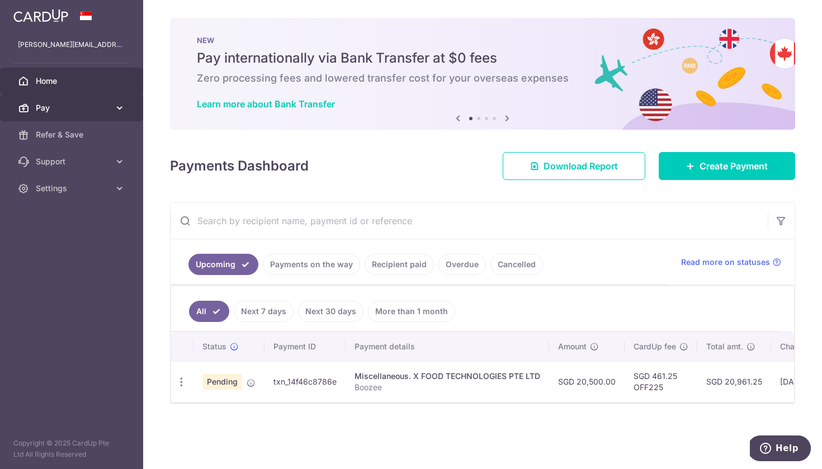
click at [79, 105] on span "Pay" at bounding box center [73, 107] width 74 height 11
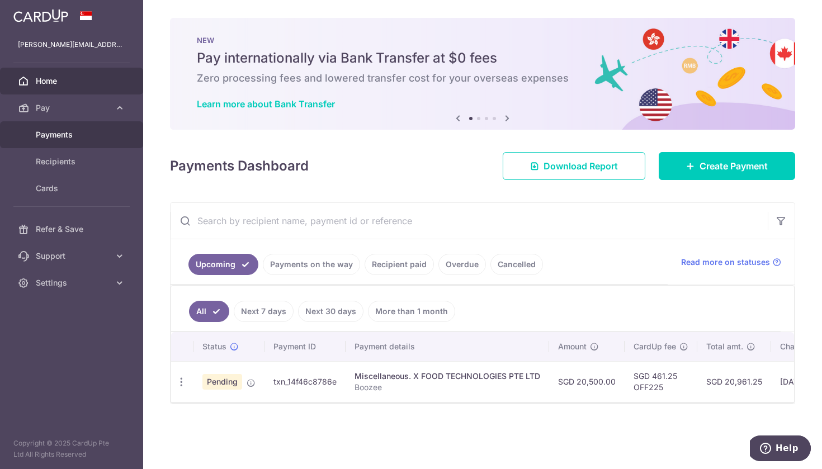
click at [69, 133] on span "Payments" at bounding box center [73, 134] width 74 height 11
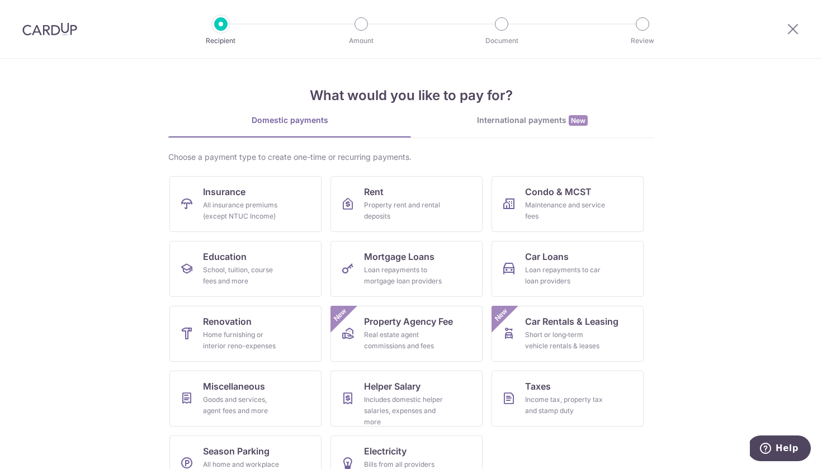
click at [64, 28] on img at bounding box center [49, 28] width 55 height 13
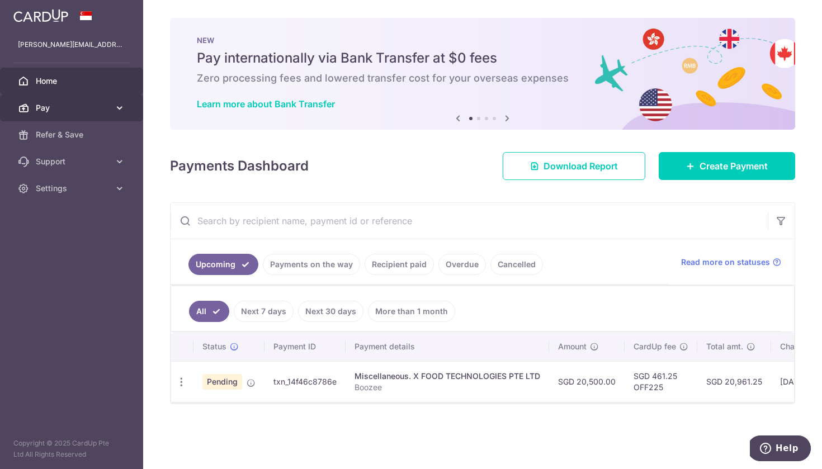
click at [49, 105] on span "Pay" at bounding box center [73, 107] width 74 height 11
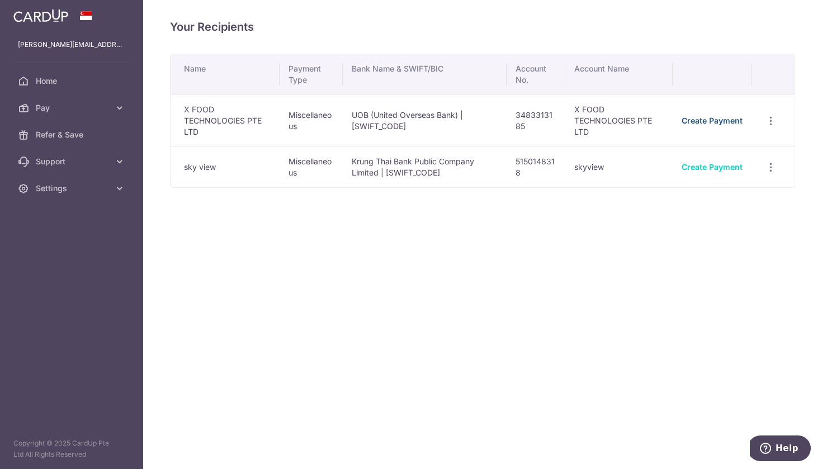
click at [705, 118] on link "Create Payment" at bounding box center [712, 121] width 61 height 10
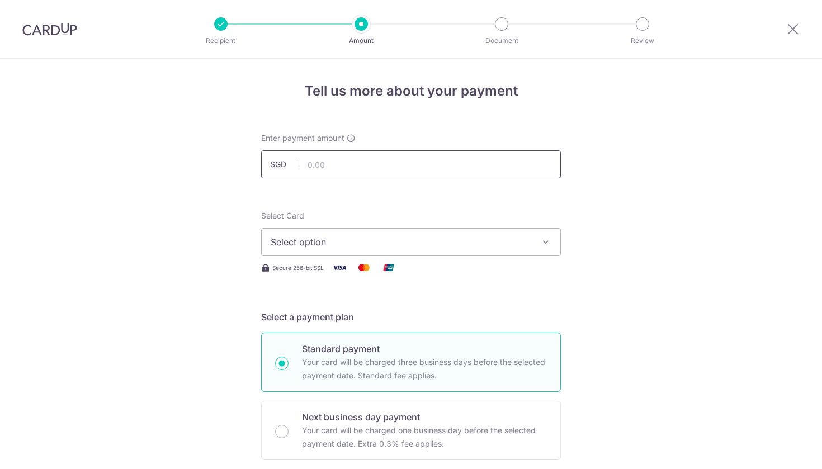
click at [413, 161] on input "text" at bounding box center [411, 164] width 300 height 28
type input "5,000.00"
click at [352, 244] on span "Select option" at bounding box center [401, 242] width 261 height 13
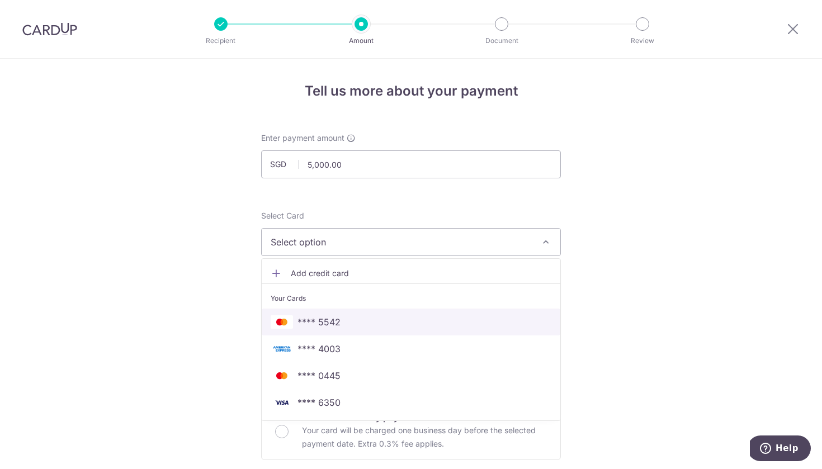
click at [345, 328] on span "**** 5542" at bounding box center [411, 322] width 281 height 13
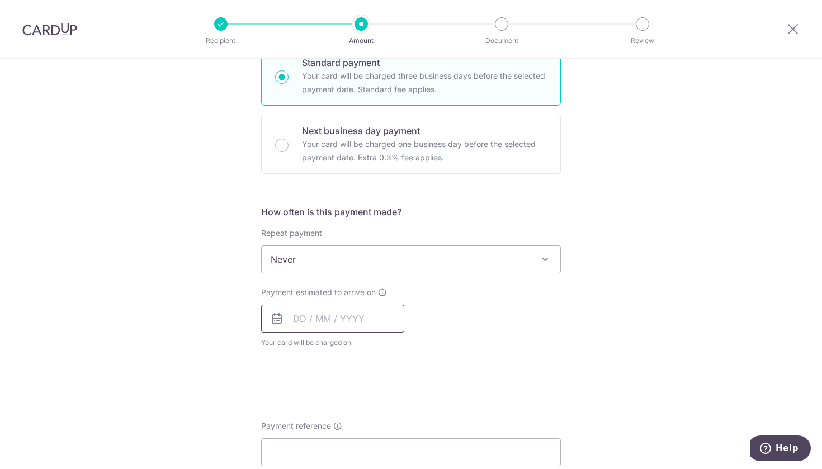
scroll to position [288, 0]
click at [363, 262] on span "Never" at bounding box center [411, 258] width 299 height 27
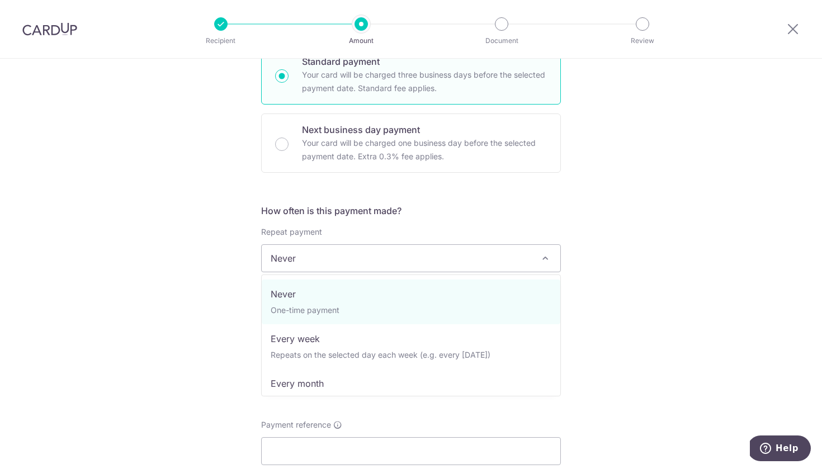
click at [363, 262] on span "Never" at bounding box center [411, 258] width 299 height 27
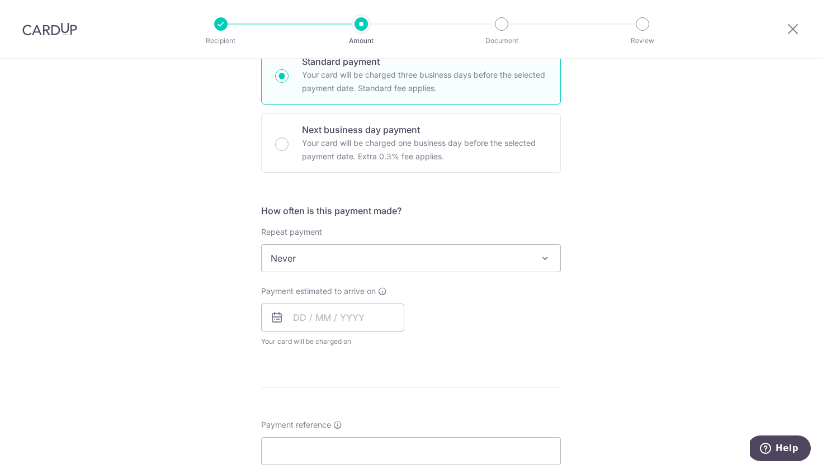
click at [327, 333] on div "Payment estimated to arrive on Your card will be charged on for the first payme…" at bounding box center [332, 317] width 143 height 62
click at [333, 319] on input "text" at bounding box center [332, 318] width 143 height 28
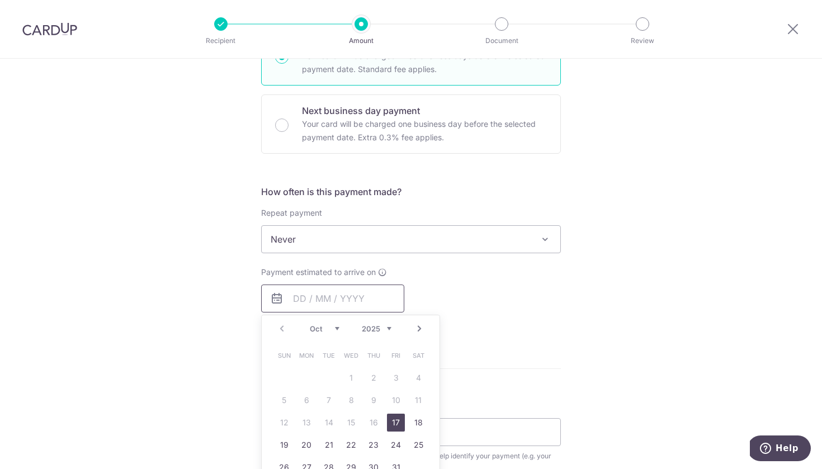
scroll to position [313, 0]
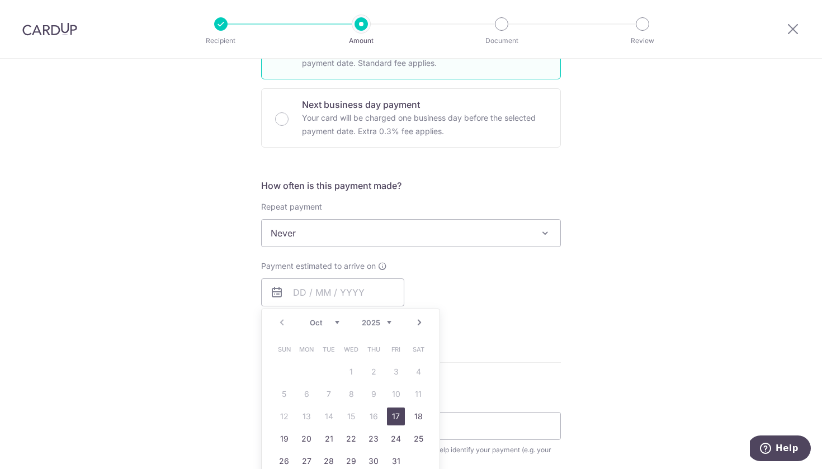
click at [401, 414] on link "17" at bounding box center [396, 417] width 18 height 18
type input "[DATE]"
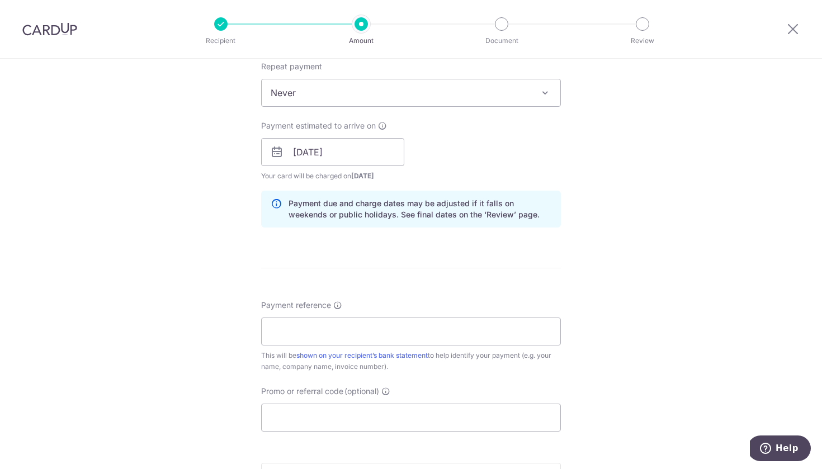
scroll to position [455, 0]
click at [388, 308] on div "Payment reference This will be shown on your recipient’s bank statement to help…" at bounding box center [411, 334] width 300 height 73
click at [388, 319] on input "Payment reference" at bounding box center [411, 330] width 300 height 28
drag, startPoint x: 371, startPoint y: 341, endPoint x: 318, endPoint y: 420, distance: 95.6
click at [318, 420] on input "Promo or referral code (optional)" at bounding box center [411, 416] width 300 height 28
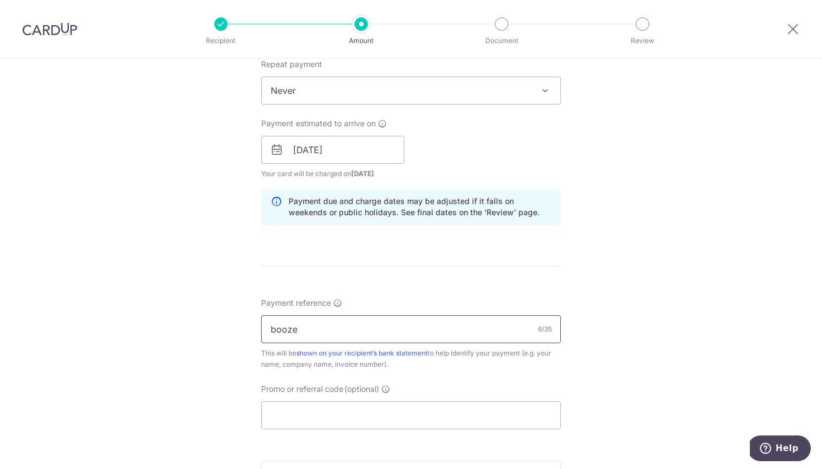
click at [321, 327] on input "booze" at bounding box center [411, 330] width 300 height 28
type input "Boozee"
click at [288, 410] on input "Promo or referral code (optional)" at bounding box center [411, 416] width 300 height 28
paste input "25AMEX18"
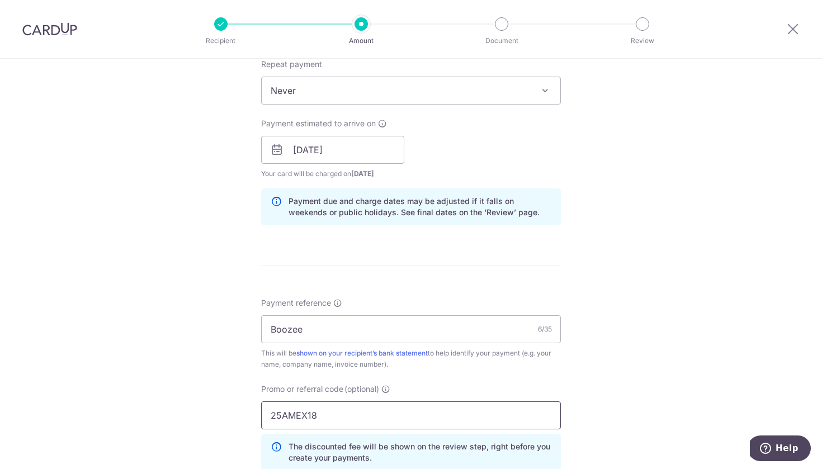
click at [300, 426] on input "25AMEX18" at bounding box center [411, 416] width 300 height 28
paste input "OFF225"
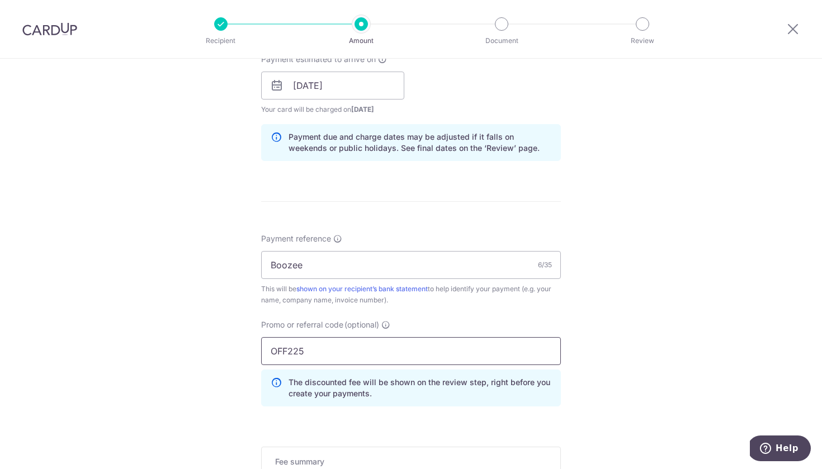
scroll to position [521, 0]
type input "OFF225"
click at [215, 421] on div "Tell us more about your payment Enter payment amount SGD 5,000.00 5000.00 Selec…" at bounding box center [411, 91] width 822 height 1108
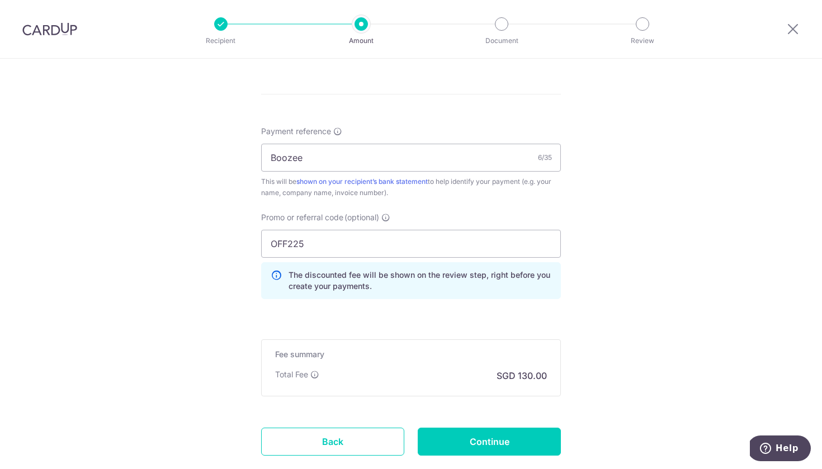
scroll to position [671, 0]
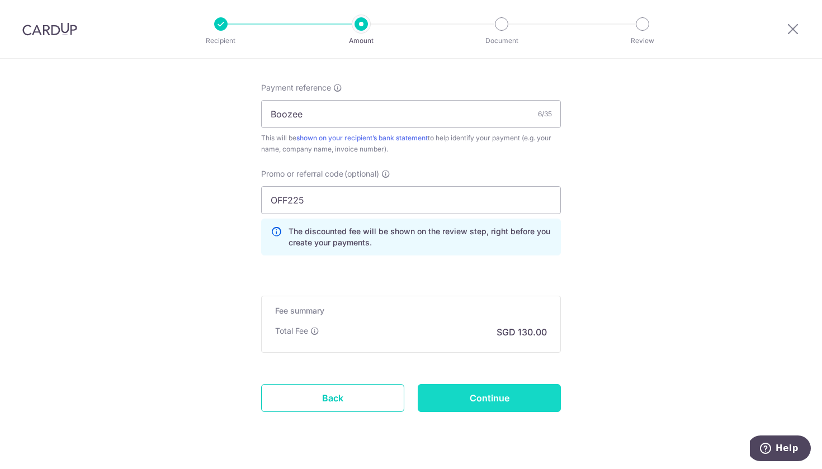
click at [493, 388] on input "Continue" at bounding box center [489, 398] width 143 height 28
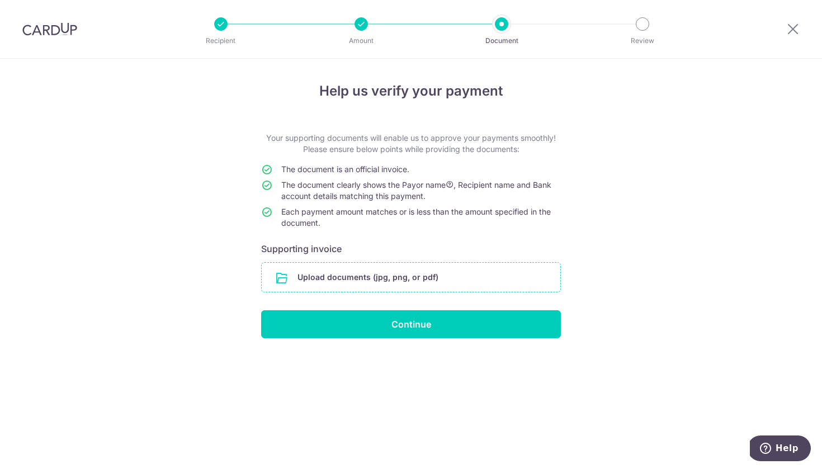
click at [360, 269] on input "file" at bounding box center [411, 277] width 299 height 29
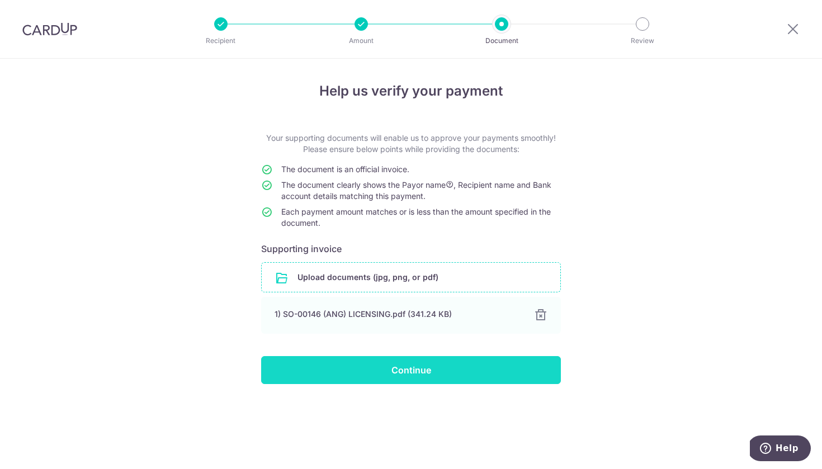
click at [415, 368] on input "Continue" at bounding box center [411, 370] width 300 height 28
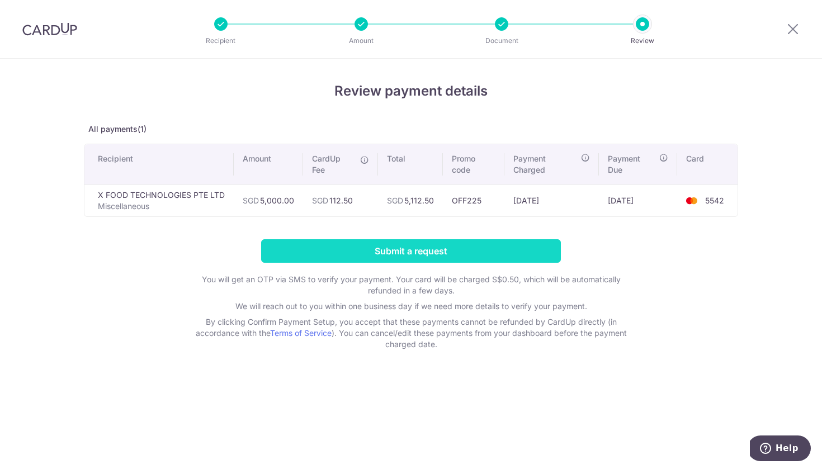
click at [405, 250] on input "Submit a request" at bounding box center [411, 250] width 300 height 23
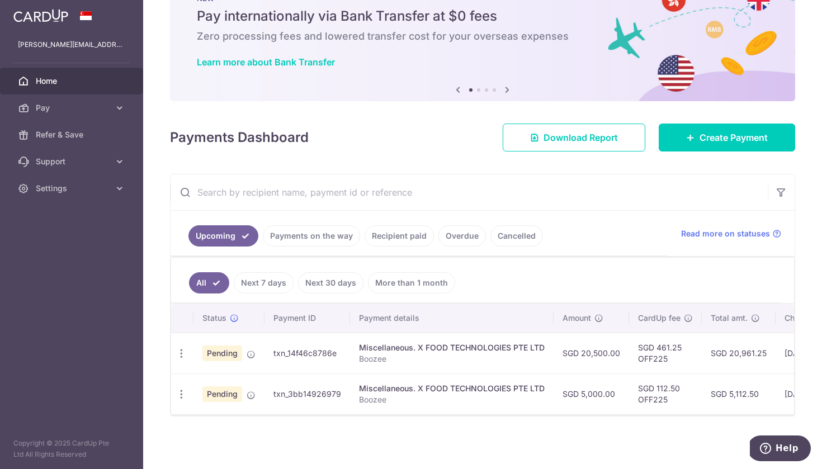
scroll to position [42, 0]
click at [573, 137] on span "Download Report" at bounding box center [581, 137] width 74 height 13
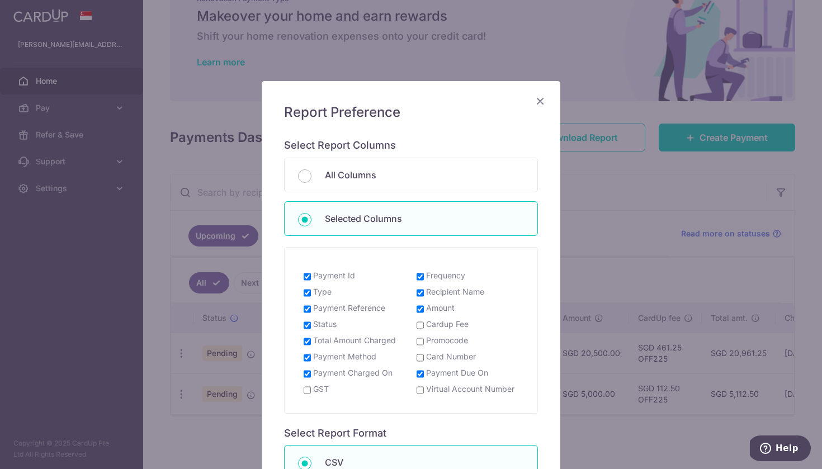
click at [342, 368] on label "Payment Charged On" at bounding box center [352, 373] width 79 height 11
click at [311, 370] on input "Payment Charged On" at bounding box center [307, 374] width 7 height 9
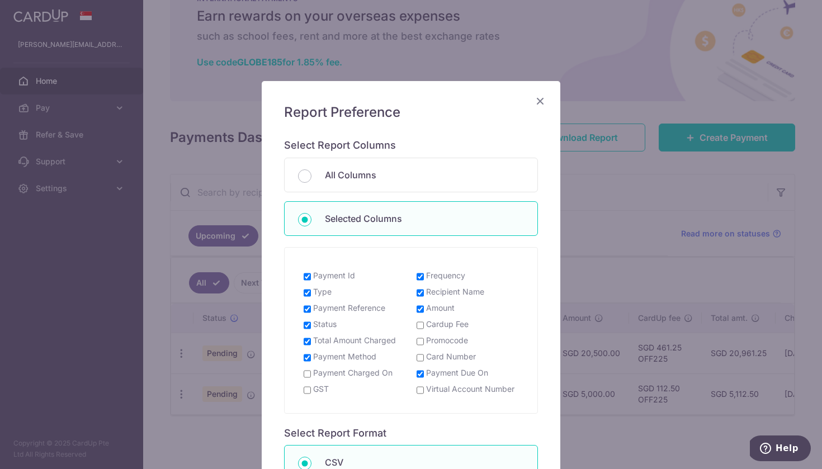
click at [364, 368] on label "Payment Charged On" at bounding box center [352, 373] width 79 height 11
click at [311, 370] on input "Payment Charged On" at bounding box center [307, 374] width 7 height 9
checkbox input "true"
click at [327, 319] on label "Status" at bounding box center [324, 324] width 23 height 11
click at [311, 321] on input "Status" at bounding box center [307, 325] width 7 height 9
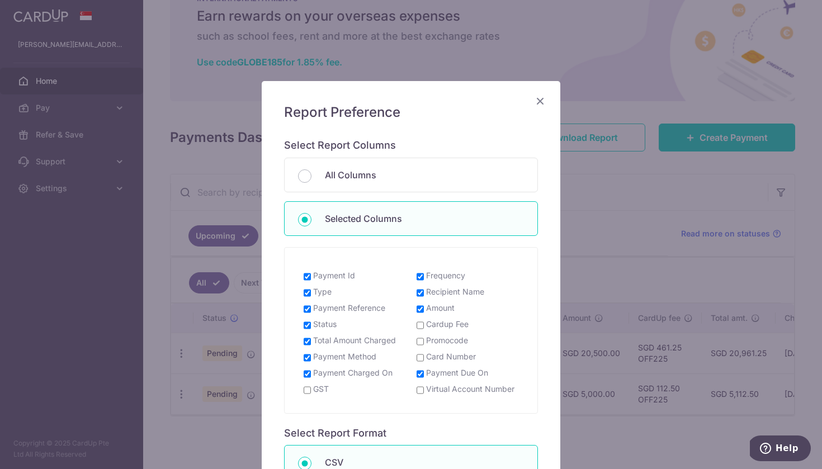
checkbox input "false"
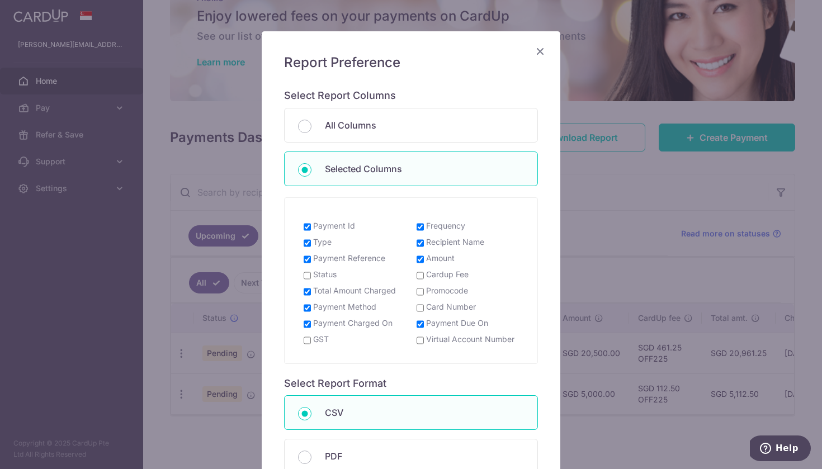
scroll to position [57, 0]
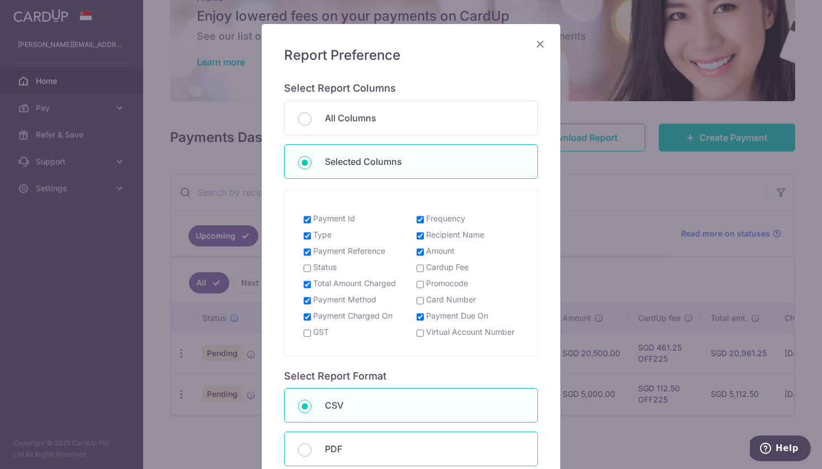
click at [327, 443] on p "PDF" at bounding box center [424, 449] width 199 height 13
click at [312, 444] on input "PDF" at bounding box center [304, 450] width 13 height 13
radio input "false"
radio input "true"
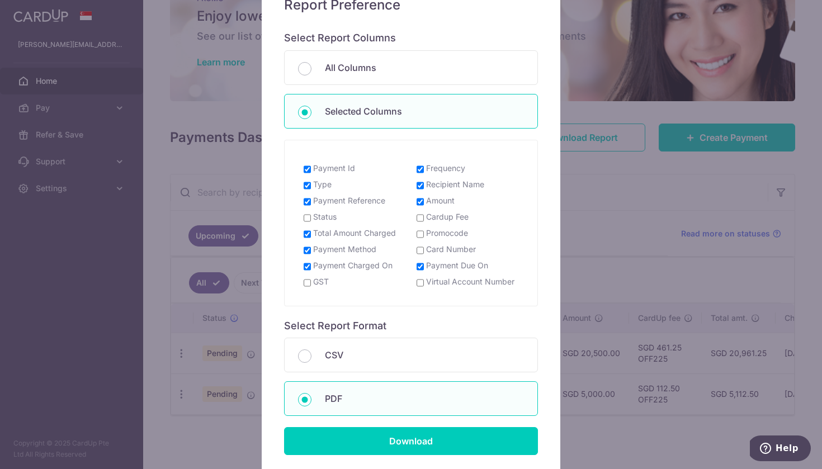
scroll to position [110, 0]
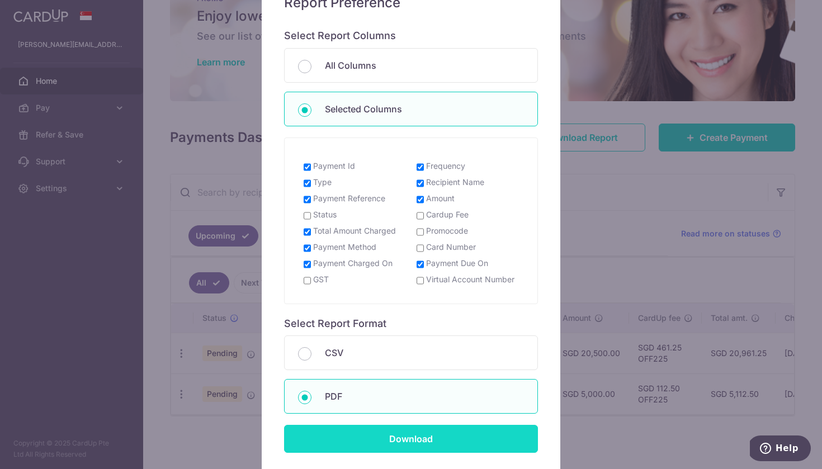
click at [343, 425] on input "Download" at bounding box center [411, 439] width 254 height 28
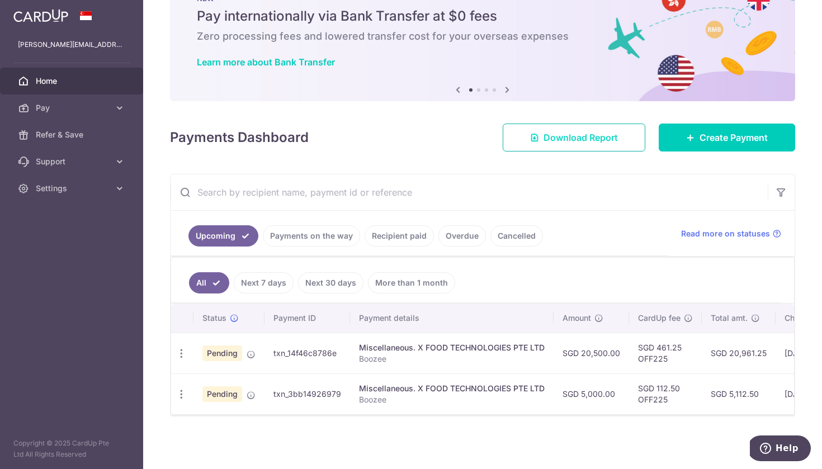
click at [630, 149] on link "Download Report" at bounding box center [574, 138] width 143 height 28
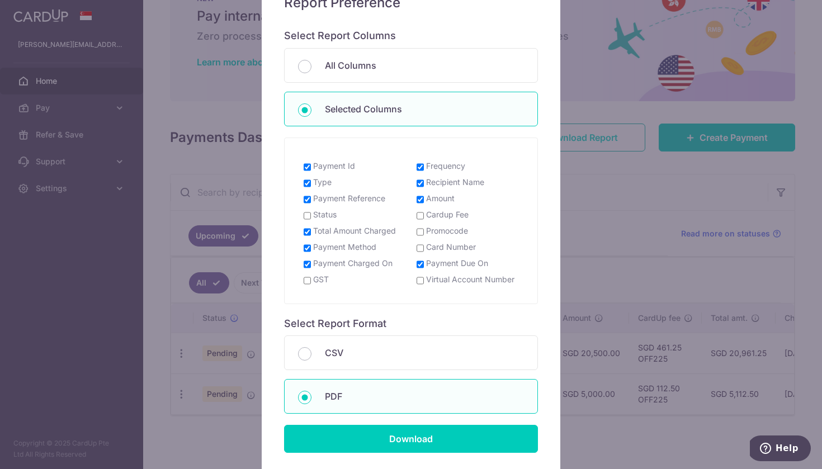
scroll to position [0, 0]
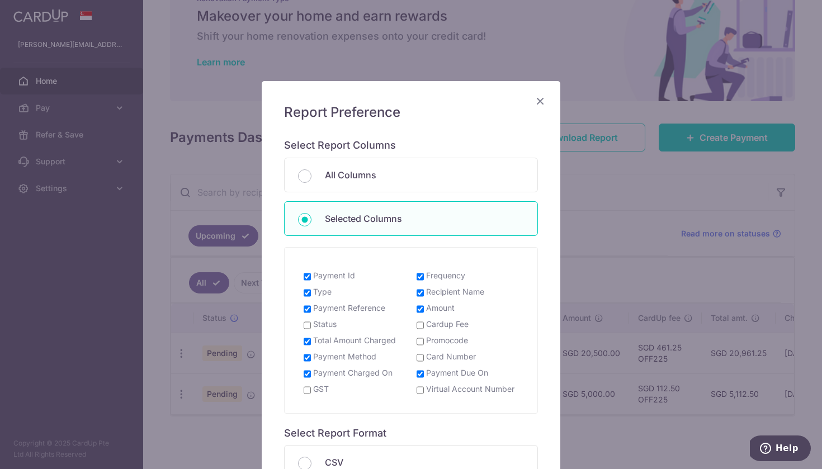
click at [434, 368] on label "Payment Due On" at bounding box center [457, 373] width 62 height 11
click at [424, 370] on input "Payment Due On" at bounding box center [420, 374] width 7 height 9
checkbox input "false"
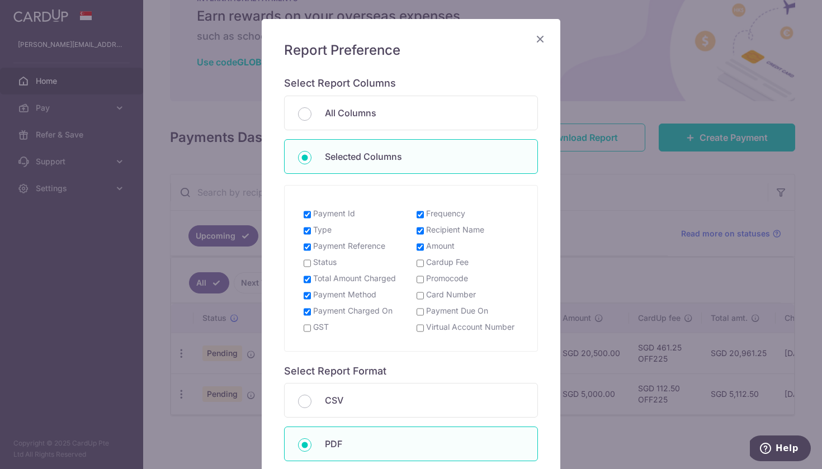
scroll to position [80, 0]
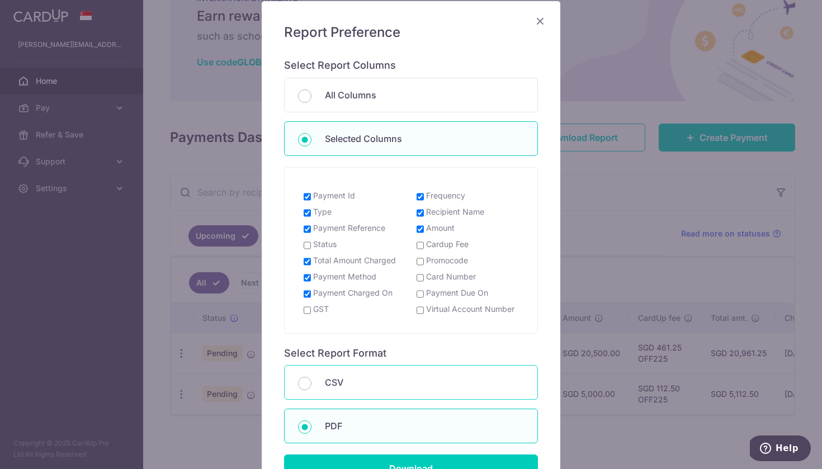
click at [438, 365] on div "CSV" at bounding box center [411, 382] width 254 height 35
radio input "true"
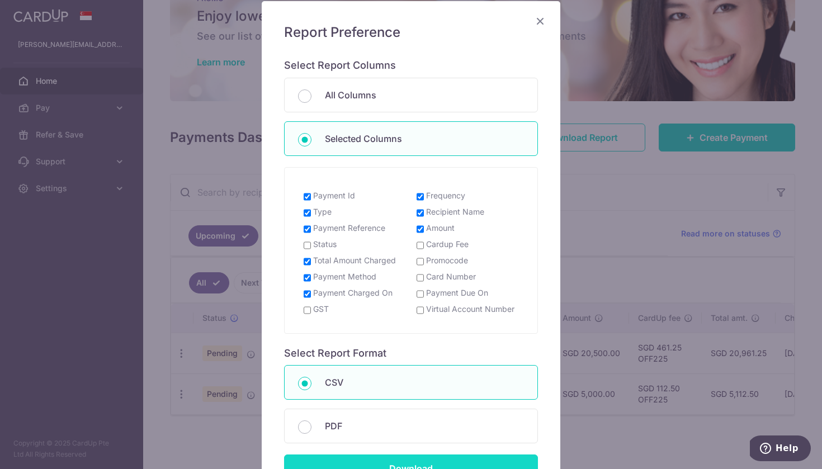
click at [423, 455] on input "Download" at bounding box center [411, 469] width 254 height 28
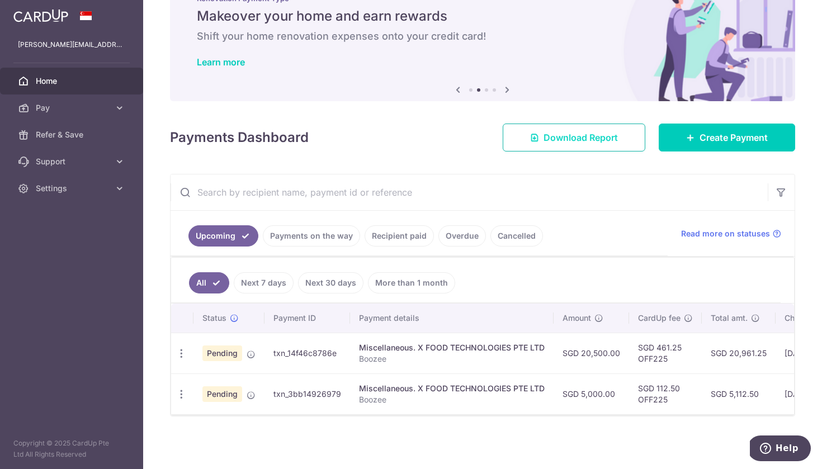
click at [618, 145] on link "Download Report" at bounding box center [574, 138] width 143 height 28
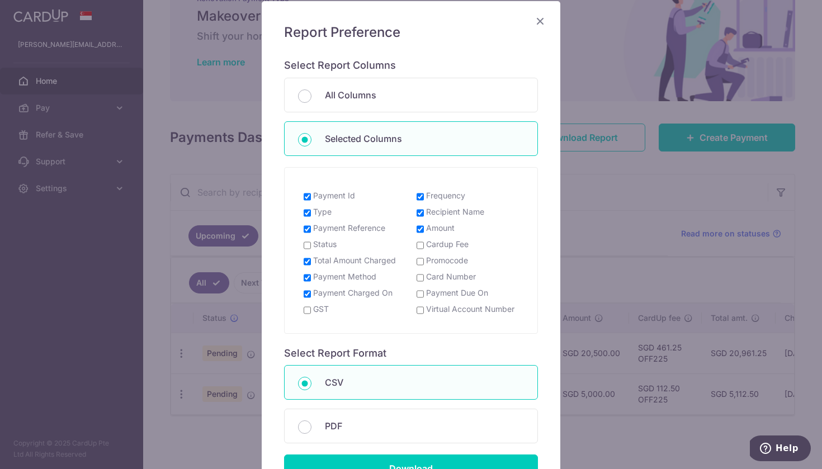
scroll to position [0, 0]
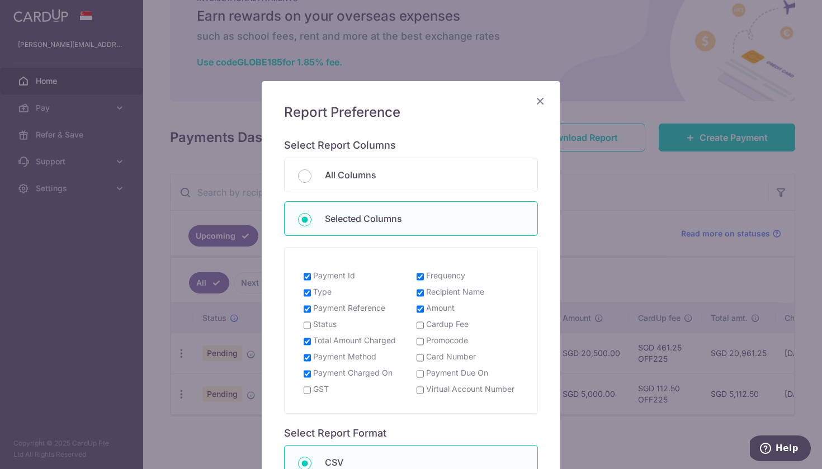
click at [433, 303] on label "Amount" at bounding box center [440, 308] width 29 height 11
click at [424, 305] on input "Amount" at bounding box center [420, 309] width 7 height 9
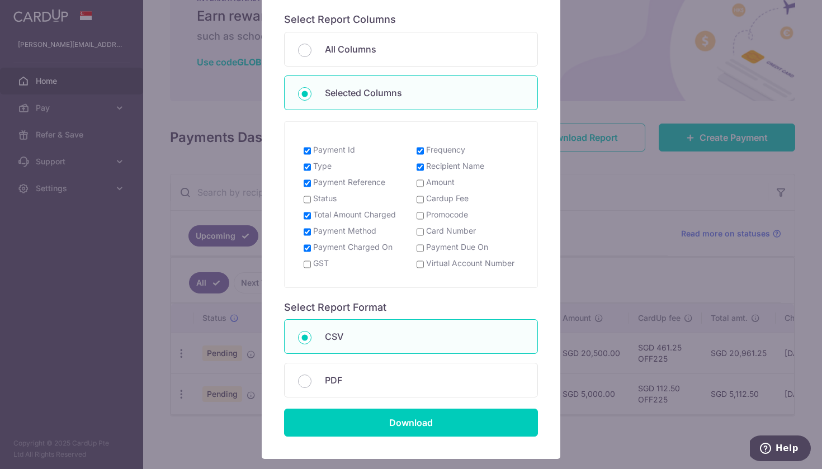
scroll to position [126, 0]
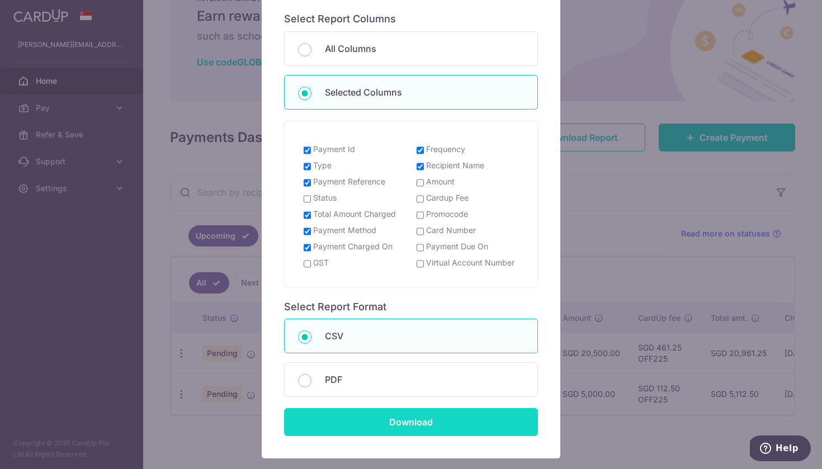
click at [390, 411] on input "Download" at bounding box center [411, 422] width 254 height 28
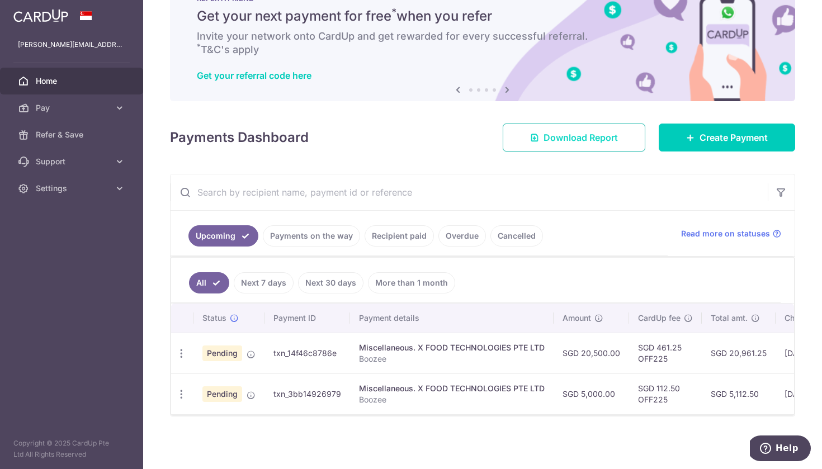
click at [570, 134] on span "Download Report" at bounding box center [581, 137] width 74 height 13
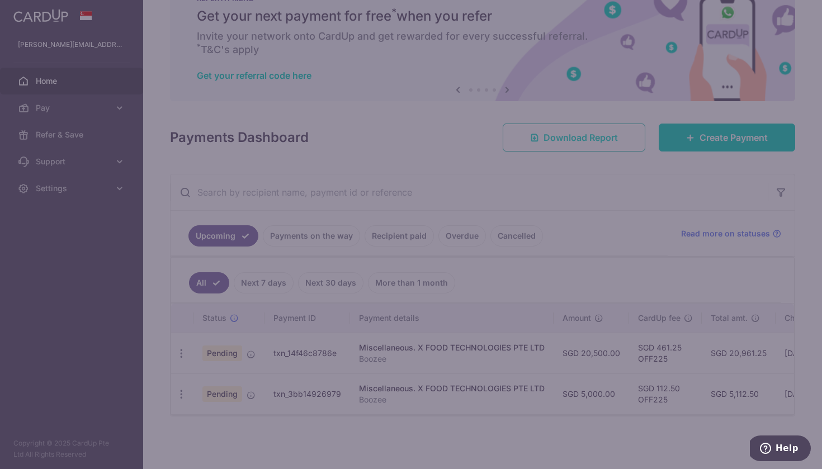
scroll to position [0, 0]
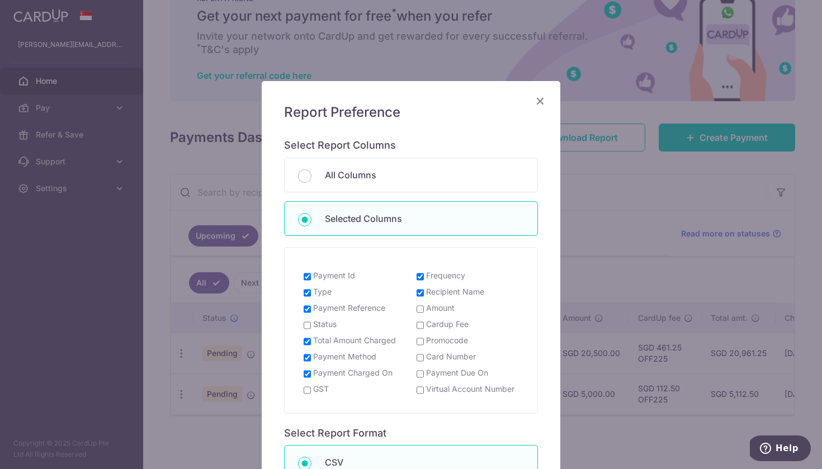
click at [441, 303] on label "Amount" at bounding box center [440, 308] width 29 height 11
click at [424, 305] on input "Amount" at bounding box center [420, 309] width 7 height 9
checkbox input "true"
click at [355, 324] on div "Payment Id Frequency Type Recipient Name Payment Reference Amount Status Cardup…" at bounding box center [411, 335] width 226 height 130
click at [356, 335] on label "Total Amount Charged" at bounding box center [354, 340] width 83 height 11
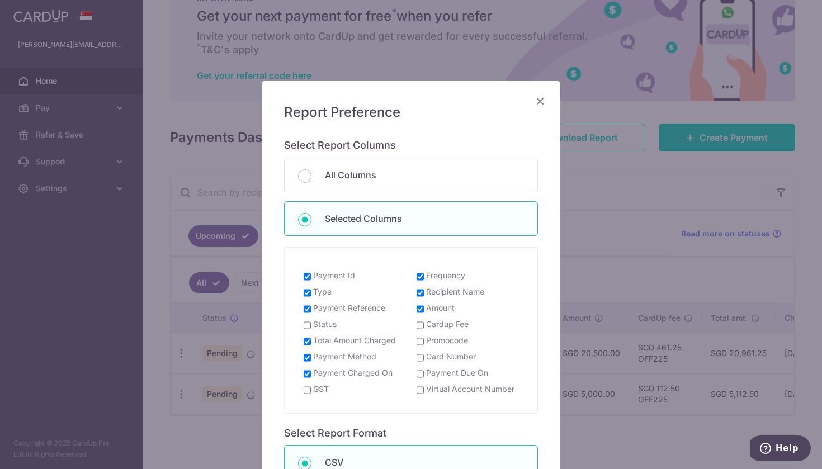
click at [311, 337] on input "Total Amount Charged" at bounding box center [307, 341] width 7 height 9
checkbox input "false"
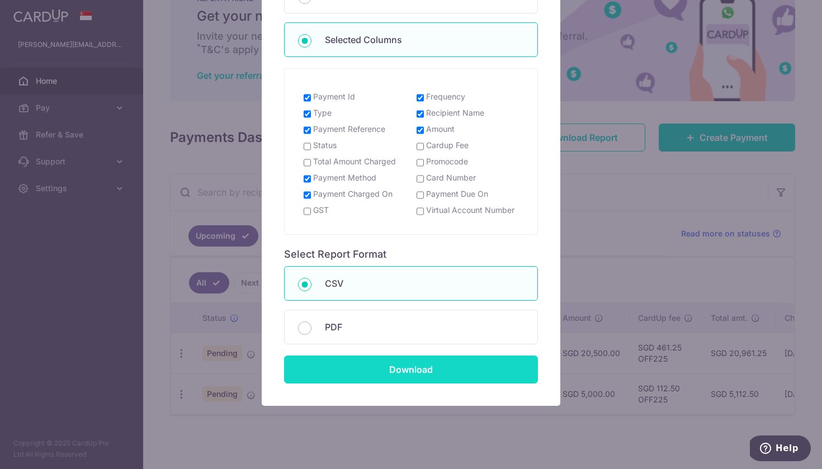
scroll to position [178, 0]
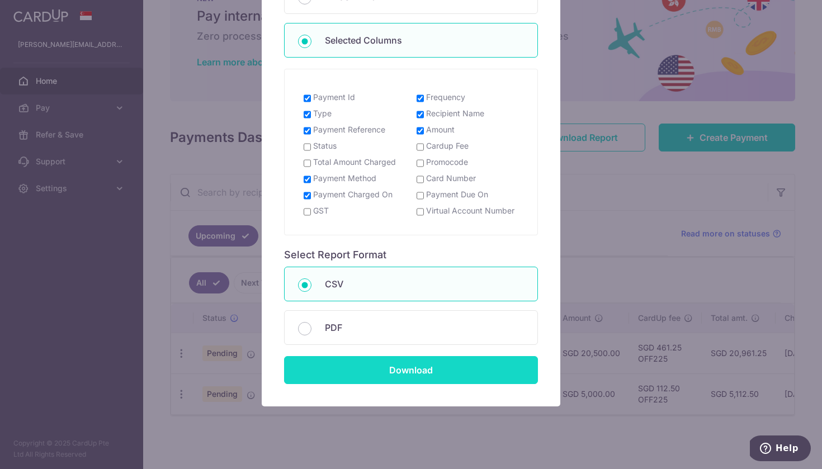
click at [457, 361] on input "Download" at bounding box center [411, 370] width 254 height 28
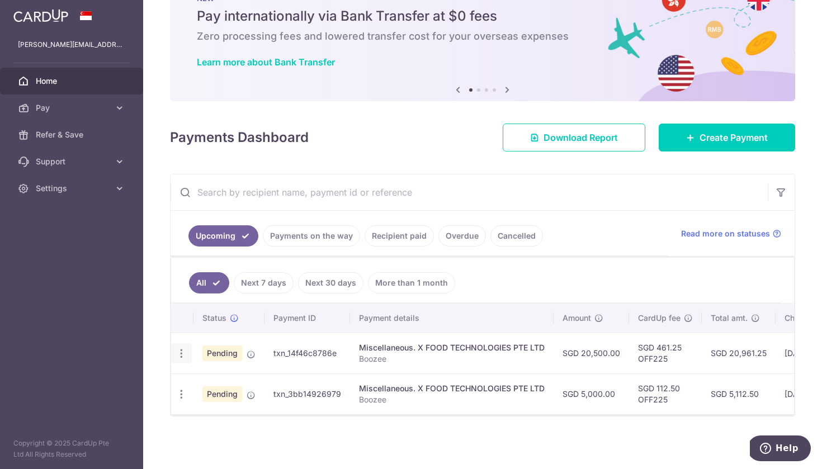
click at [177, 355] on icon "button" at bounding box center [182, 354] width 12 height 12
